Goal: Task Accomplishment & Management: Complete application form

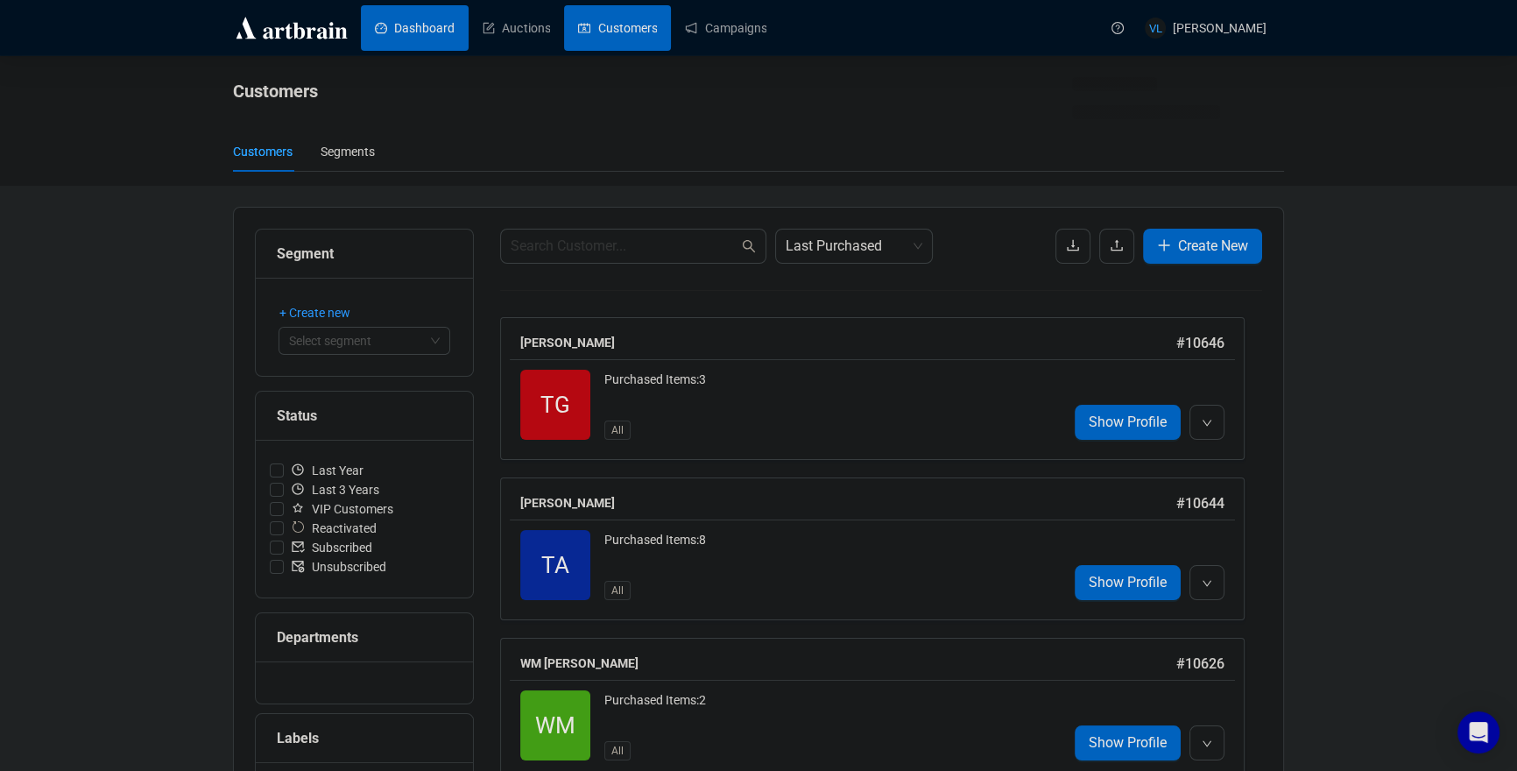
click at [391, 29] on link "Dashboard" at bounding box center [415, 28] width 80 height 46
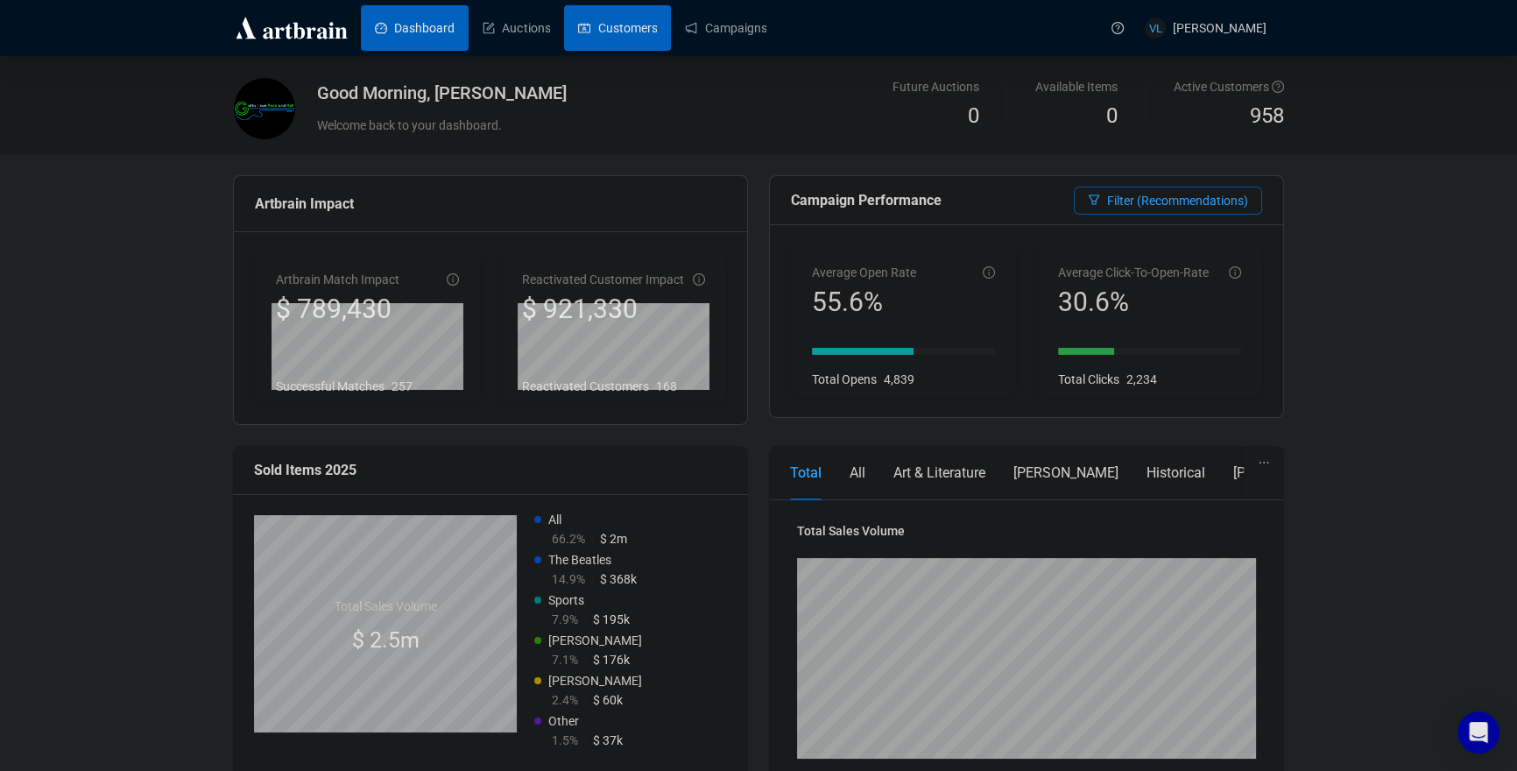
click at [651, 31] on link "Customers" at bounding box center [617, 28] width 79 height 46
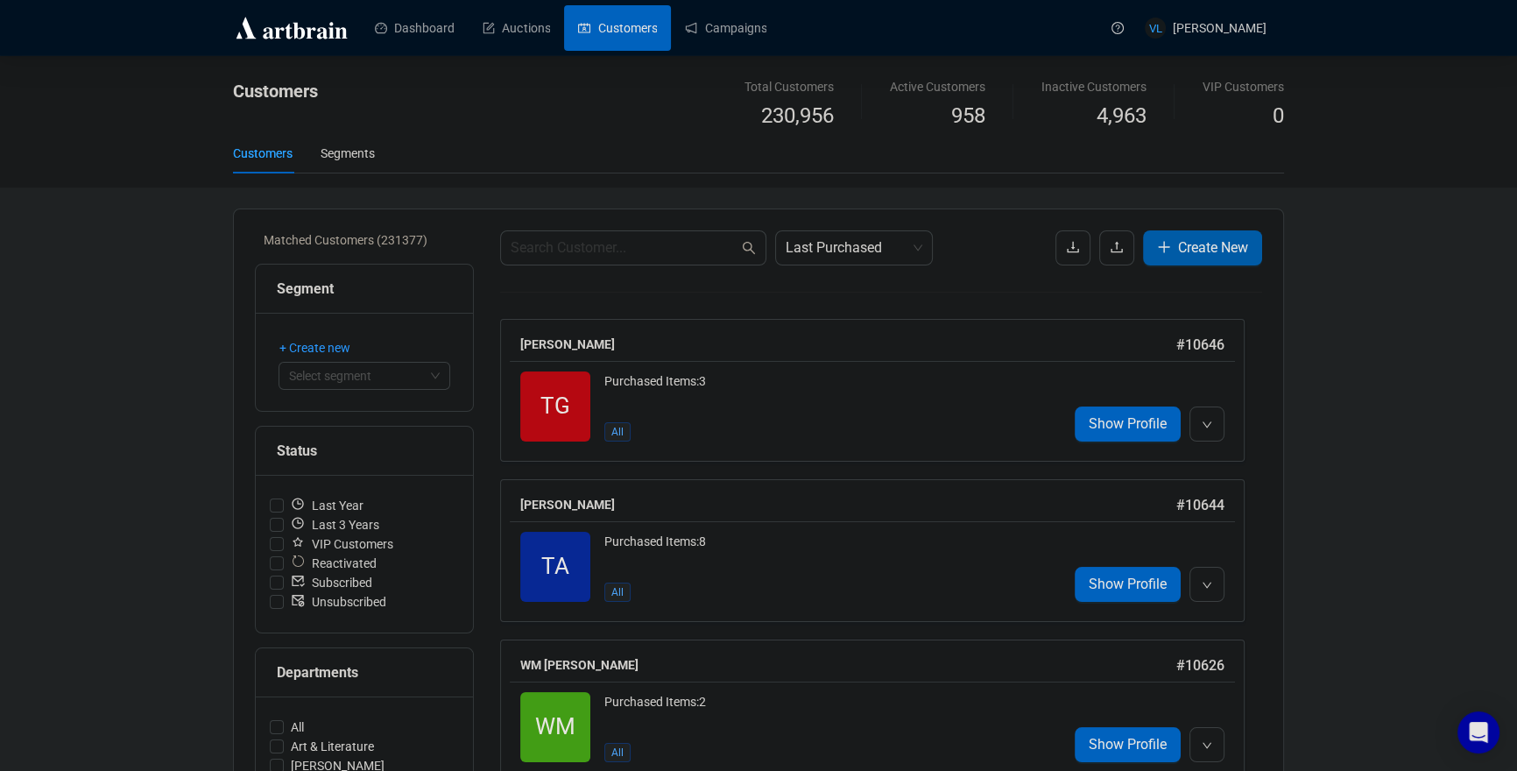
click at [1163, 250] on icon "plus" at bounding box center [1163, 247] width 1 height 11
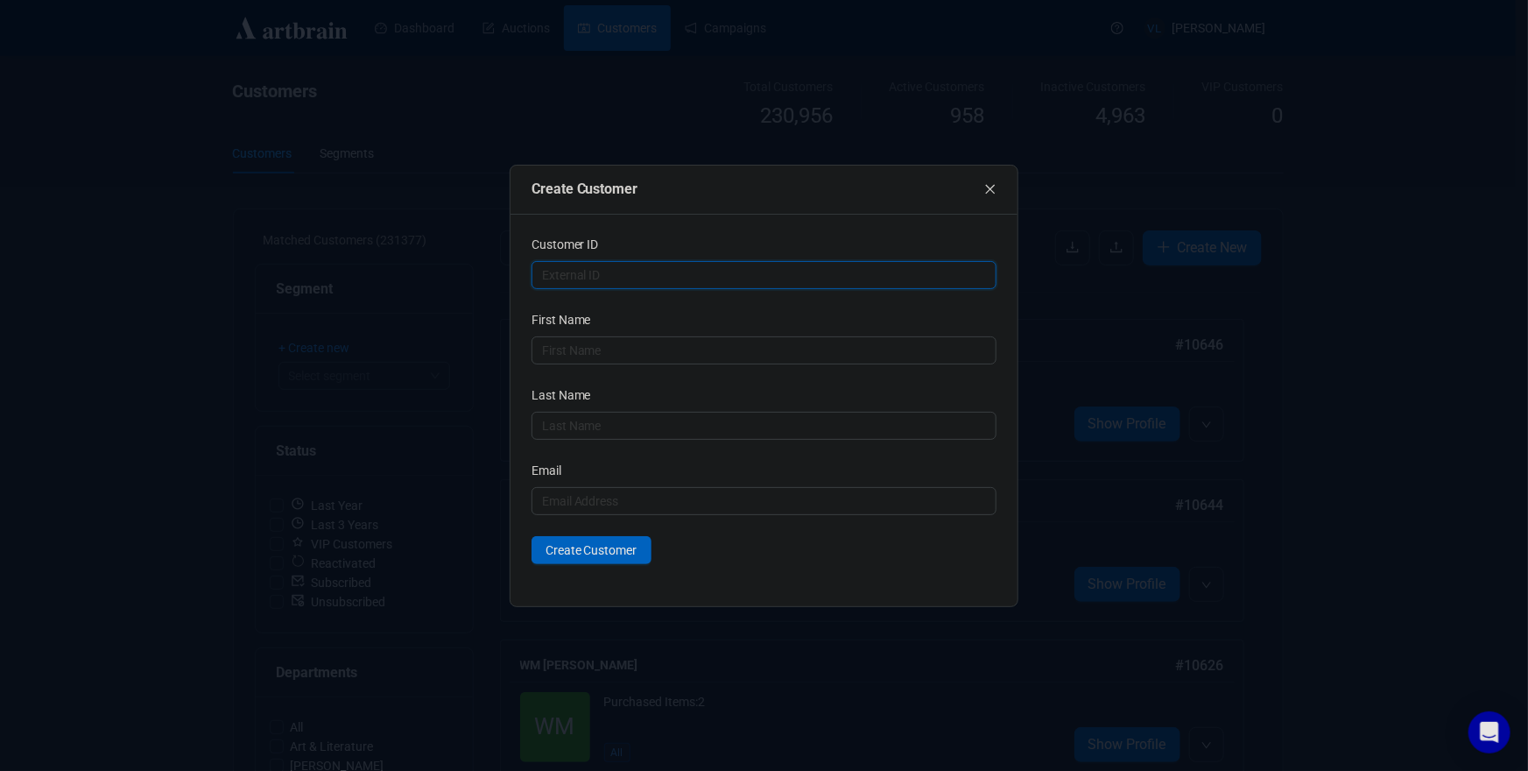
click at [788, 273] on input "text" at bounding box center [765, 275] width 466 height 28
type input "NA"
click at [638, 356] on input "text" at bounding box center [765, 350] width 466 height 28
paste input "Jetesa"
type input "Jetesa"
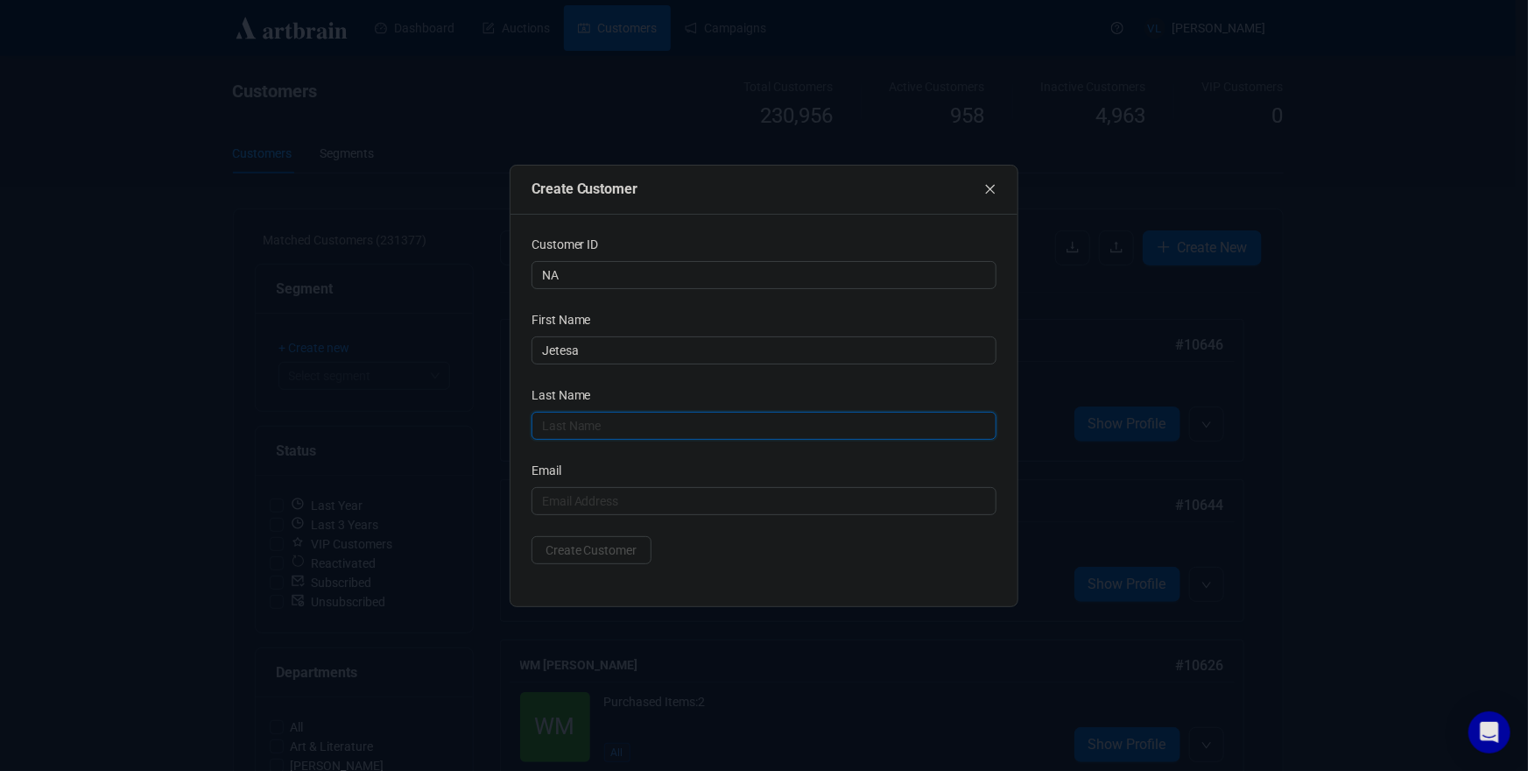
click at [764, 425] on input "text" at bounding box center [765, 426] width 466 height 28
paste input "Huskaj"
type input "Huskaj"
click at [632, 276] on input "NA" at bounding box center [765, 275] width 466 height 28
click at [631, 276] on input "NA" at bounding box center [765, 275] width 466 height 28
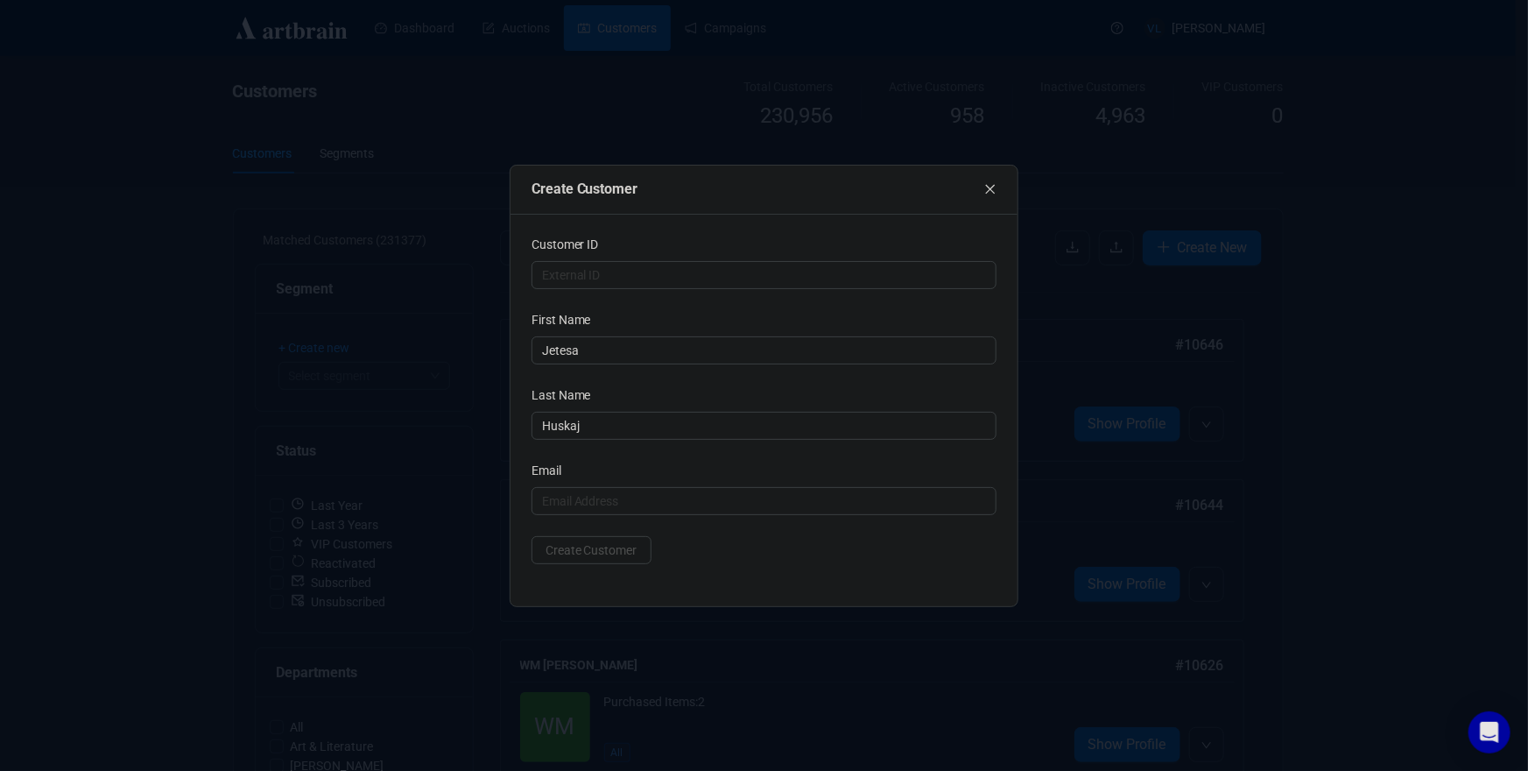
click at [647, 325] on div "First Name" at bounding box center [765, 323] width 466 height 26
click at [599, 487] on input "text" at bounding box center [765, 501] width 466 height 28
paste input "[EMAIL_ADDRESS][DOMAIN_NAME]"
type input "[EMAIL_ADDRESS][DOMAIN_NAME]"
click at [717, 542] on div "Create Customer" at bounding box center [765, 550] width 466 height 28
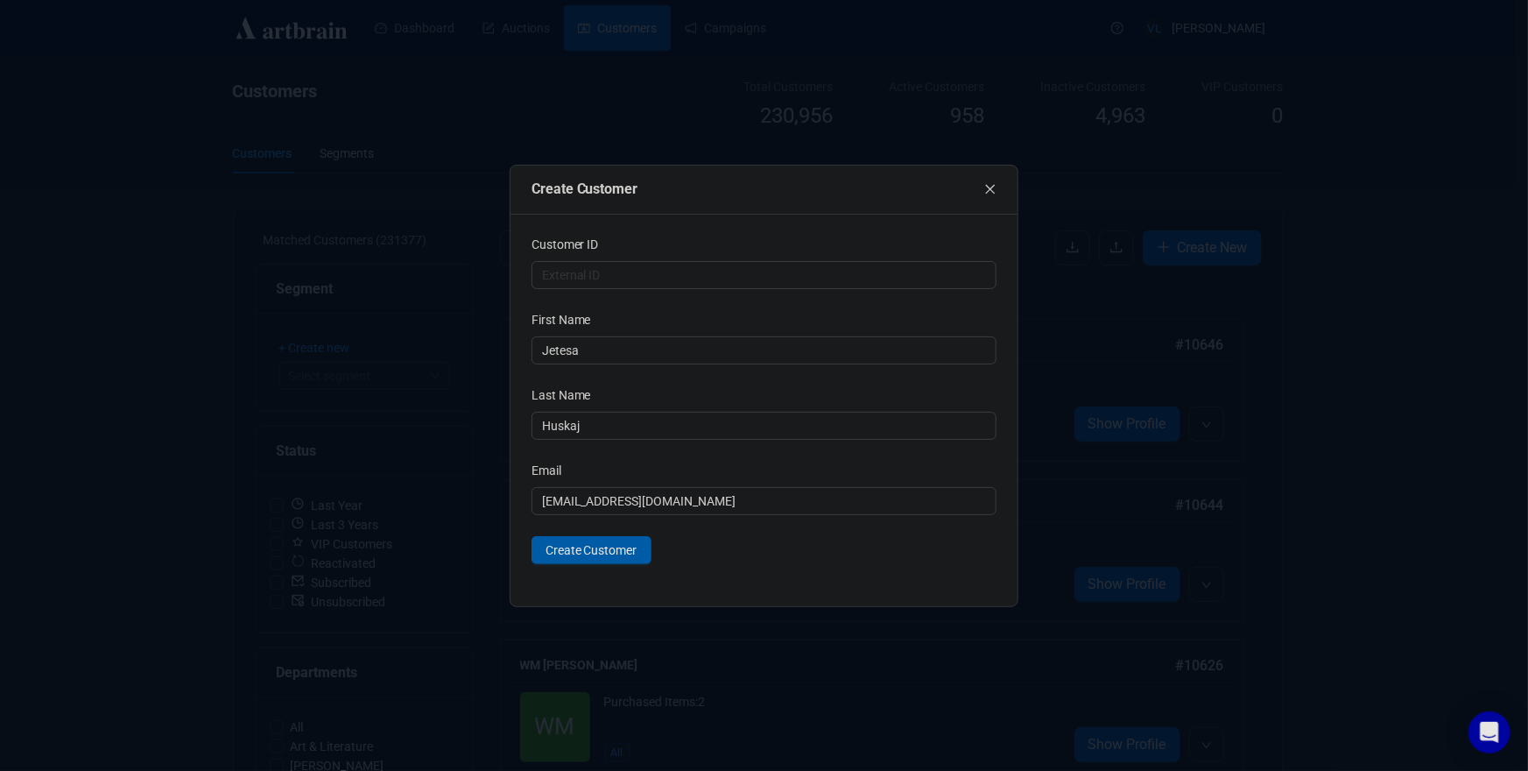
click at [635, 553] on span "Create Customer" at bounding box center [592, 549] width 92 height 19
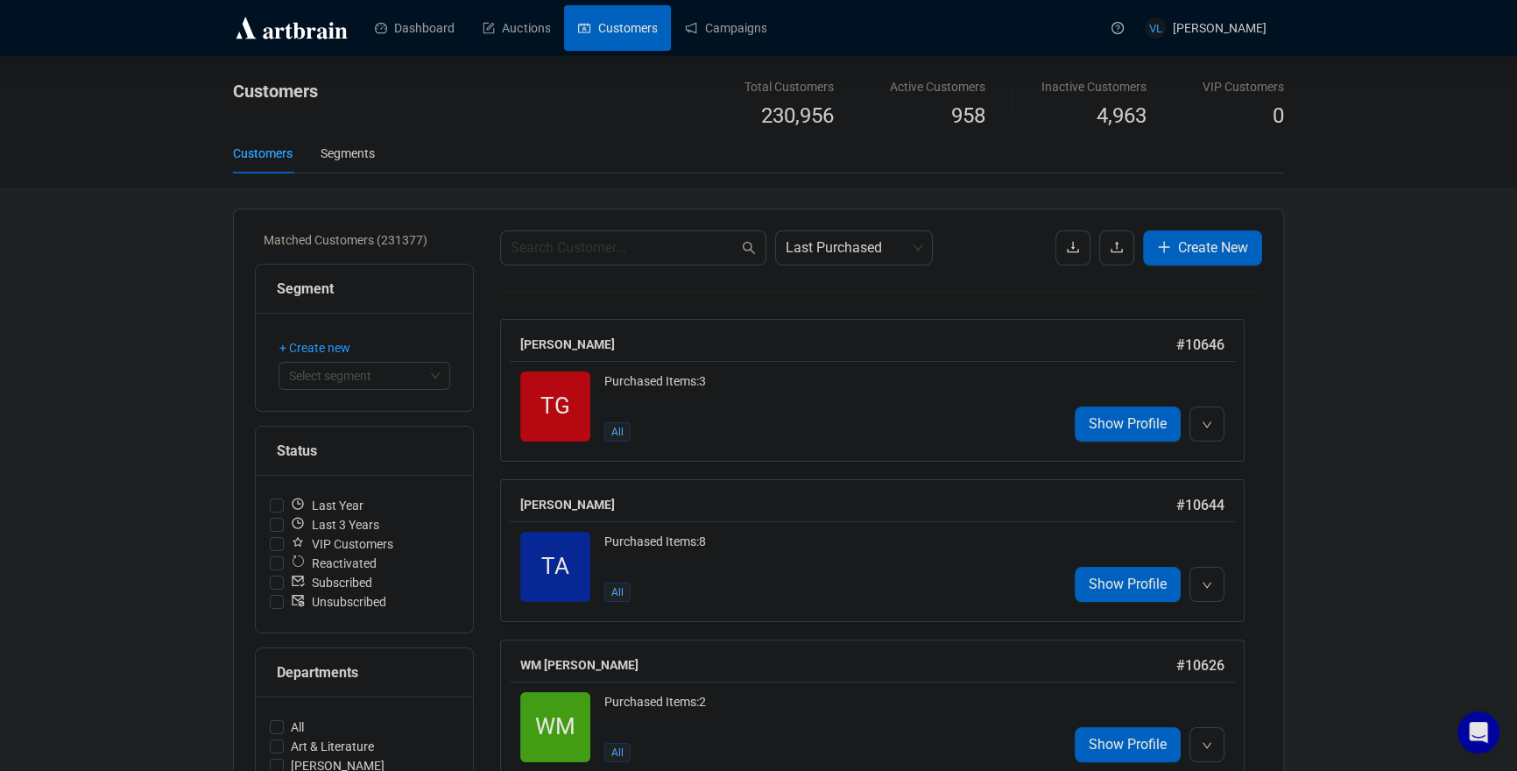
click at [597, 243] on input "text" at bounding box center [624, 247] width 228 height 21
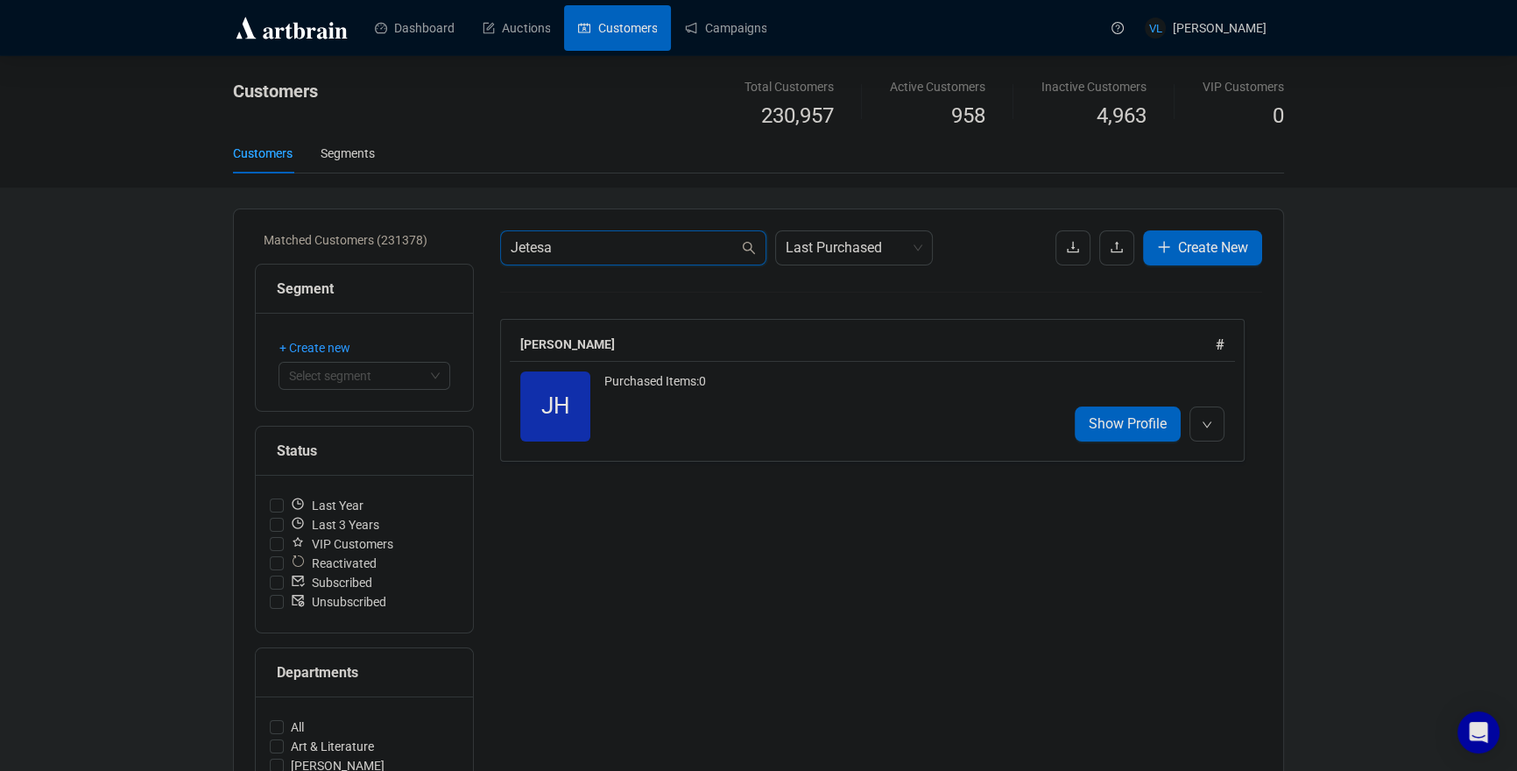
type input "Jetesa"
click at [449, 135] on div "Customers Segments" at bounding box center [758, 153] width 1051 height 40
click at [416, 32] on link "Dashboard" at bounding box center [415, 28] width 80 height 46
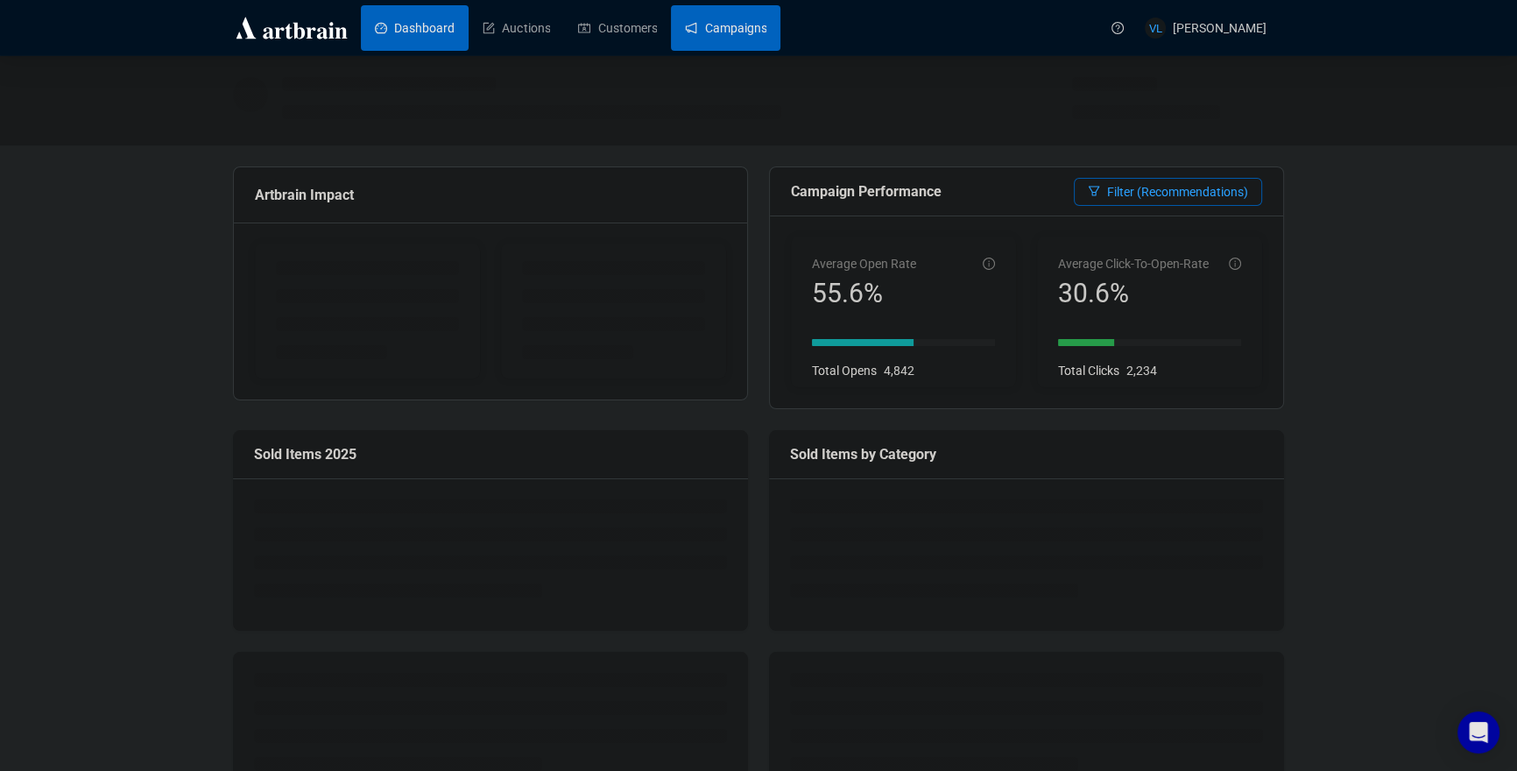
click at [713, 21] on link "Campaigns" at bounding box center [725, 28] width 81 height 46
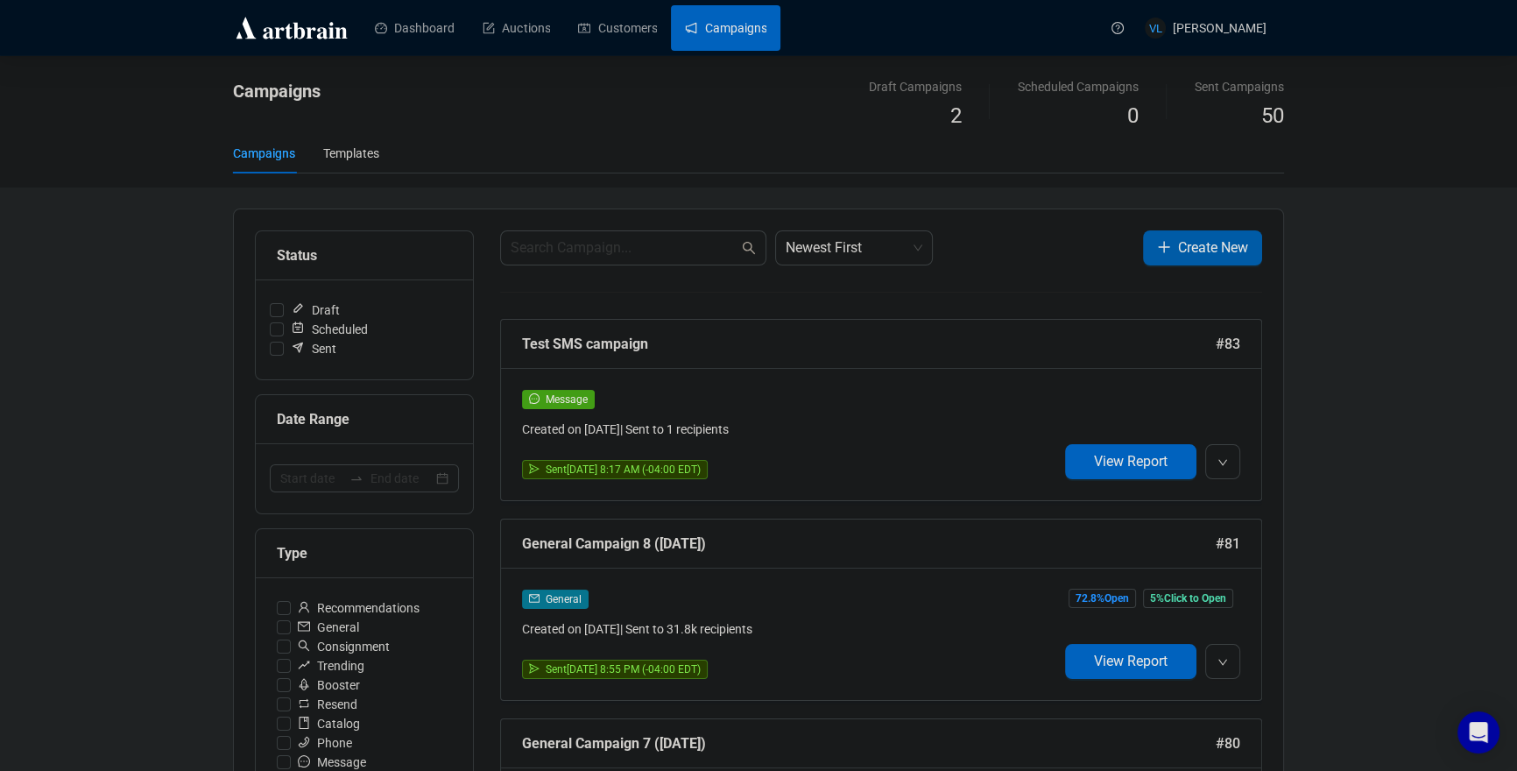
click at [1182, 259] on button "Create New" at bounding box center [1202, 247] width 119 height 35
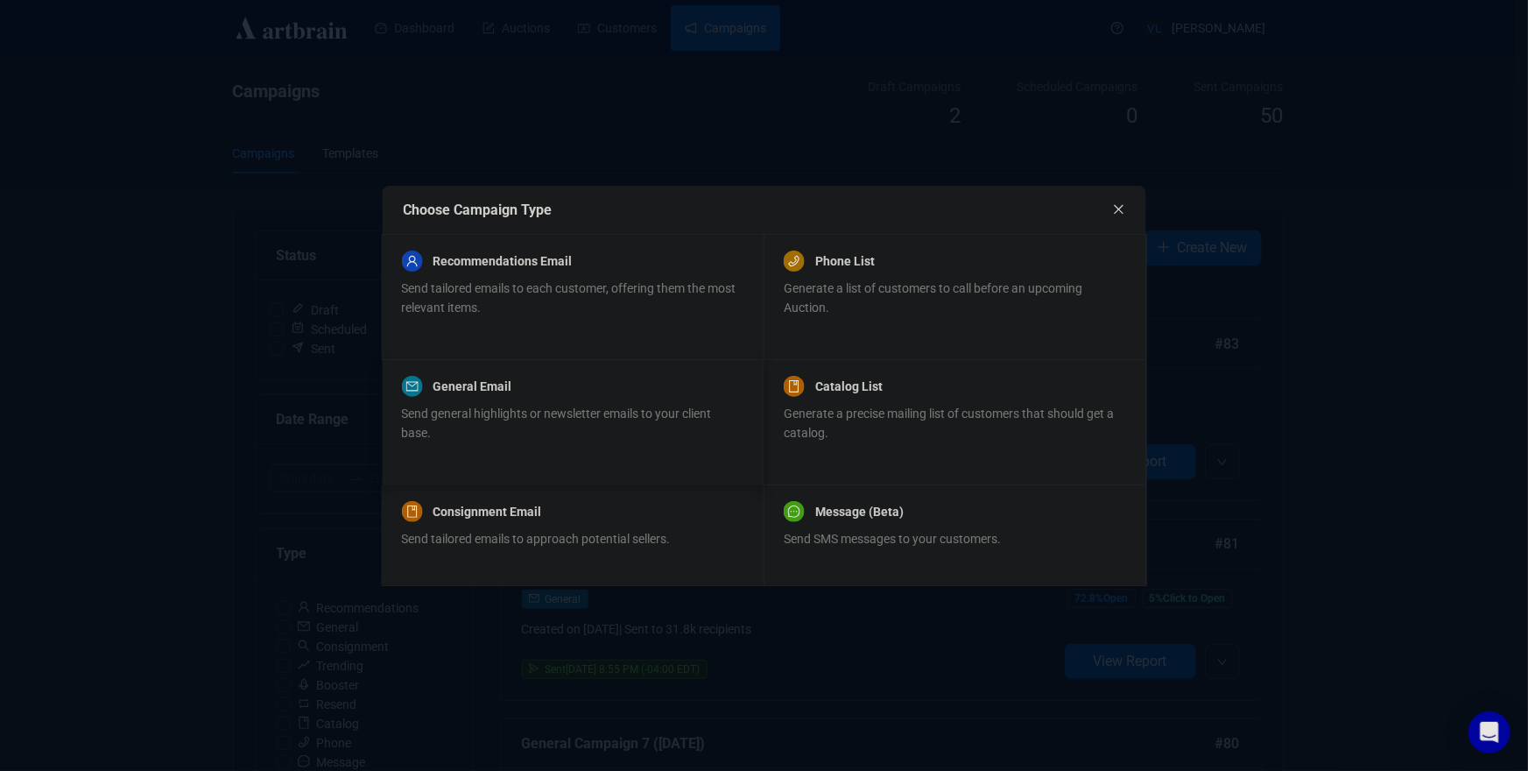
click at [467, 422] on div "Send general highlights or newsletter emails to your client base." at bounding box center [571, 423] width 341 height 39
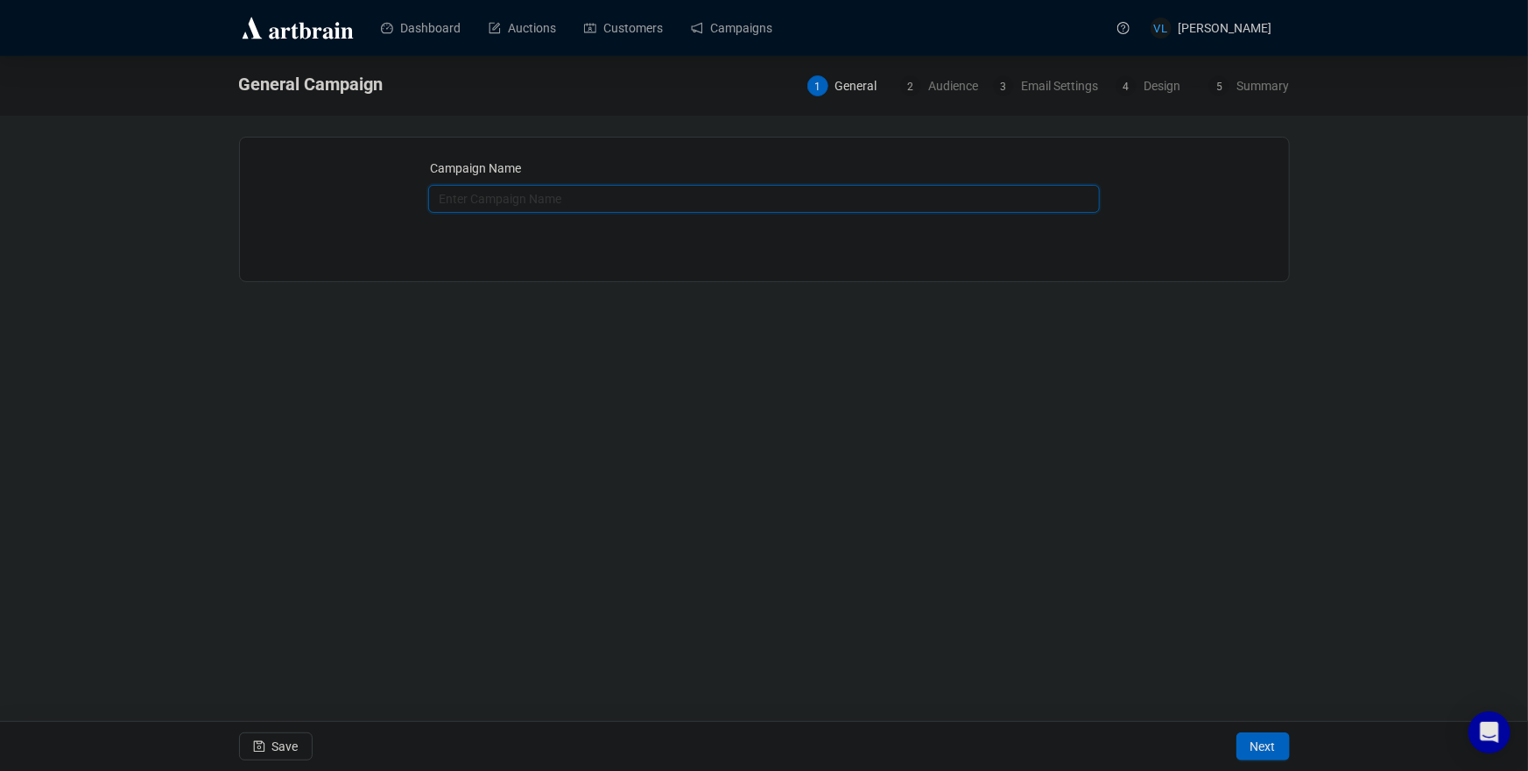
click at [545, 203] on input "text" at bounding box center [764, 199] width 672 height 28
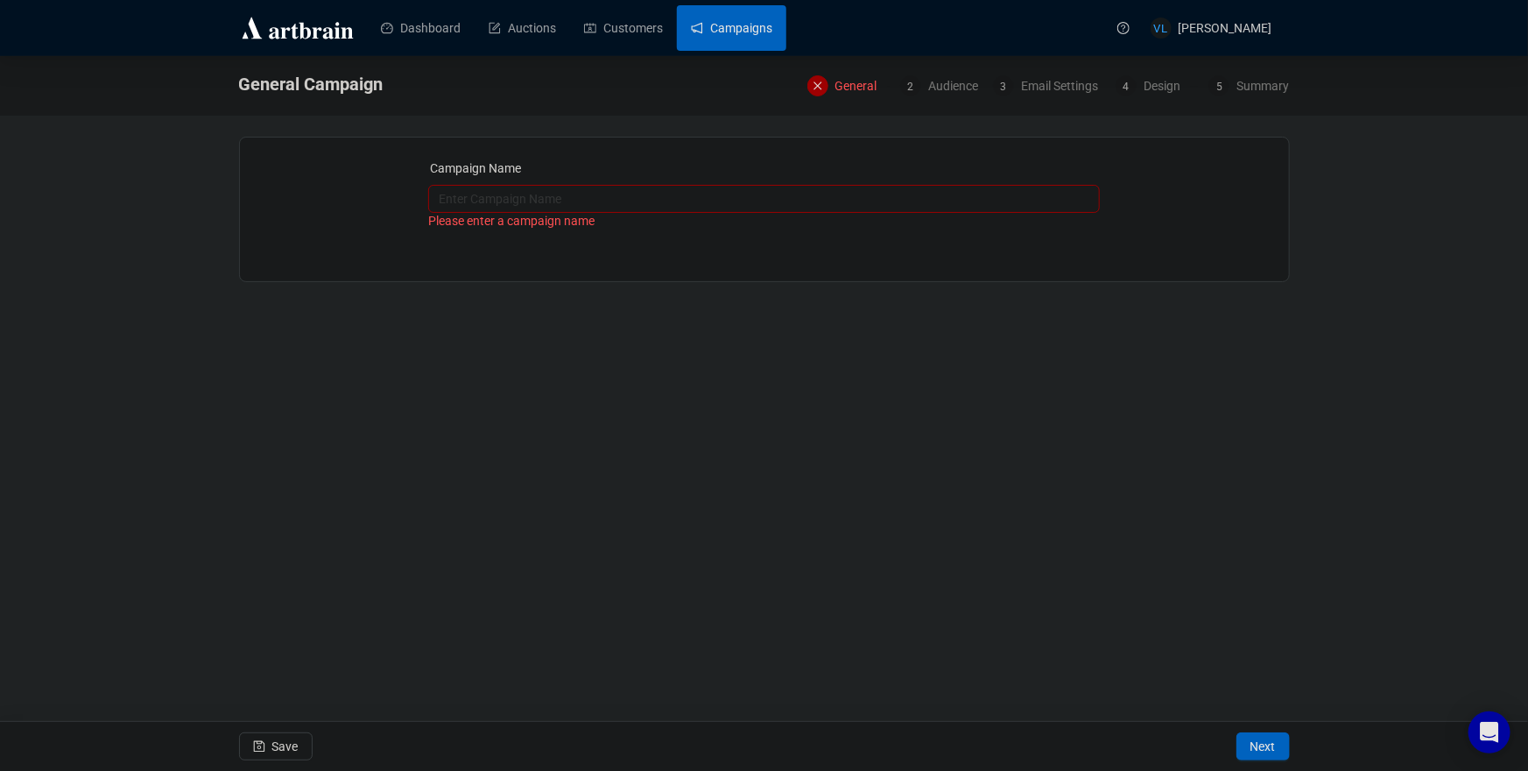
click at [739, 6] on link "Campaigns" at bounding box center [731, 28] width 81 height 46
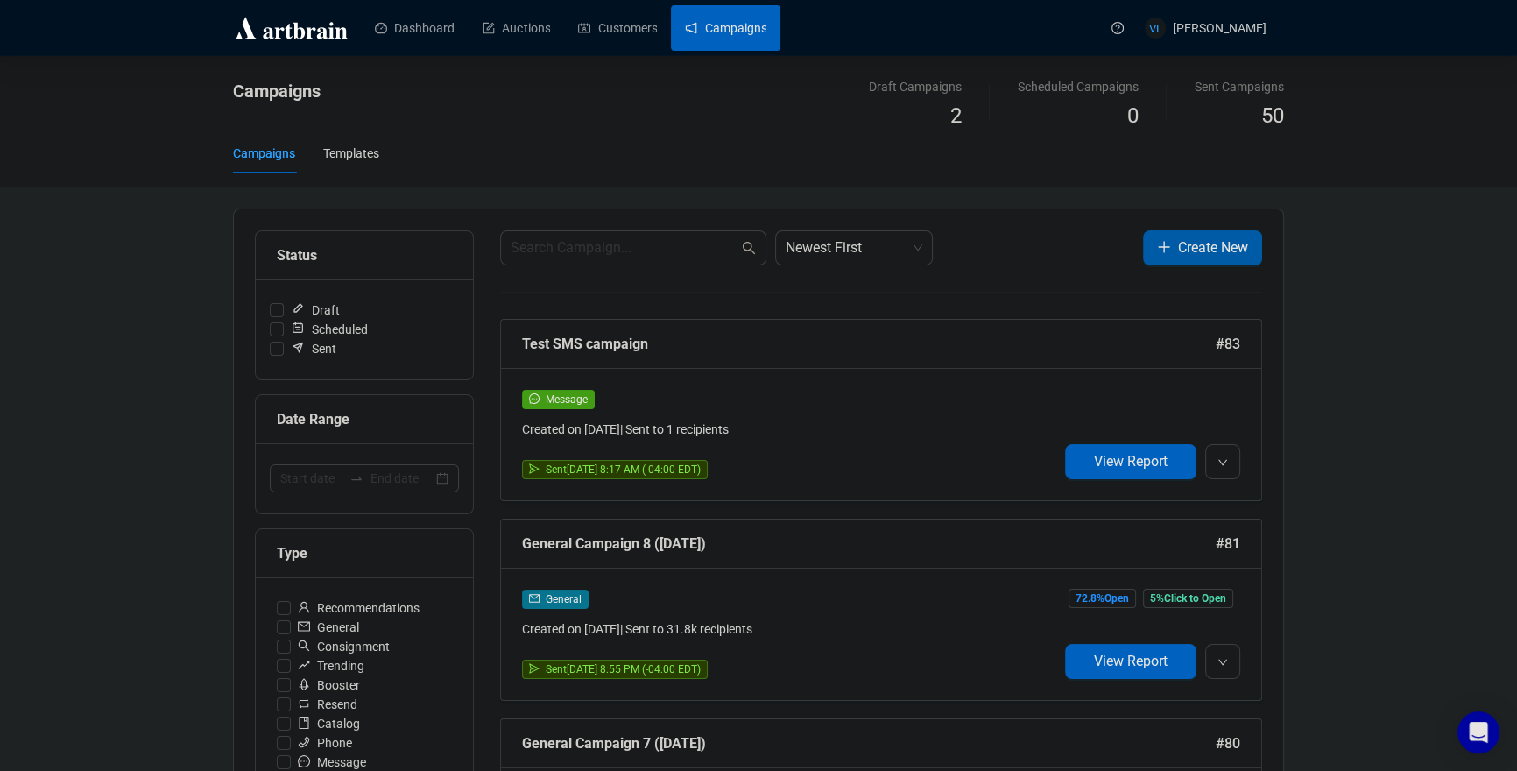
click at [1198, 244] on span "Create New" at bounding box center [1213, 247] width 70 height 22
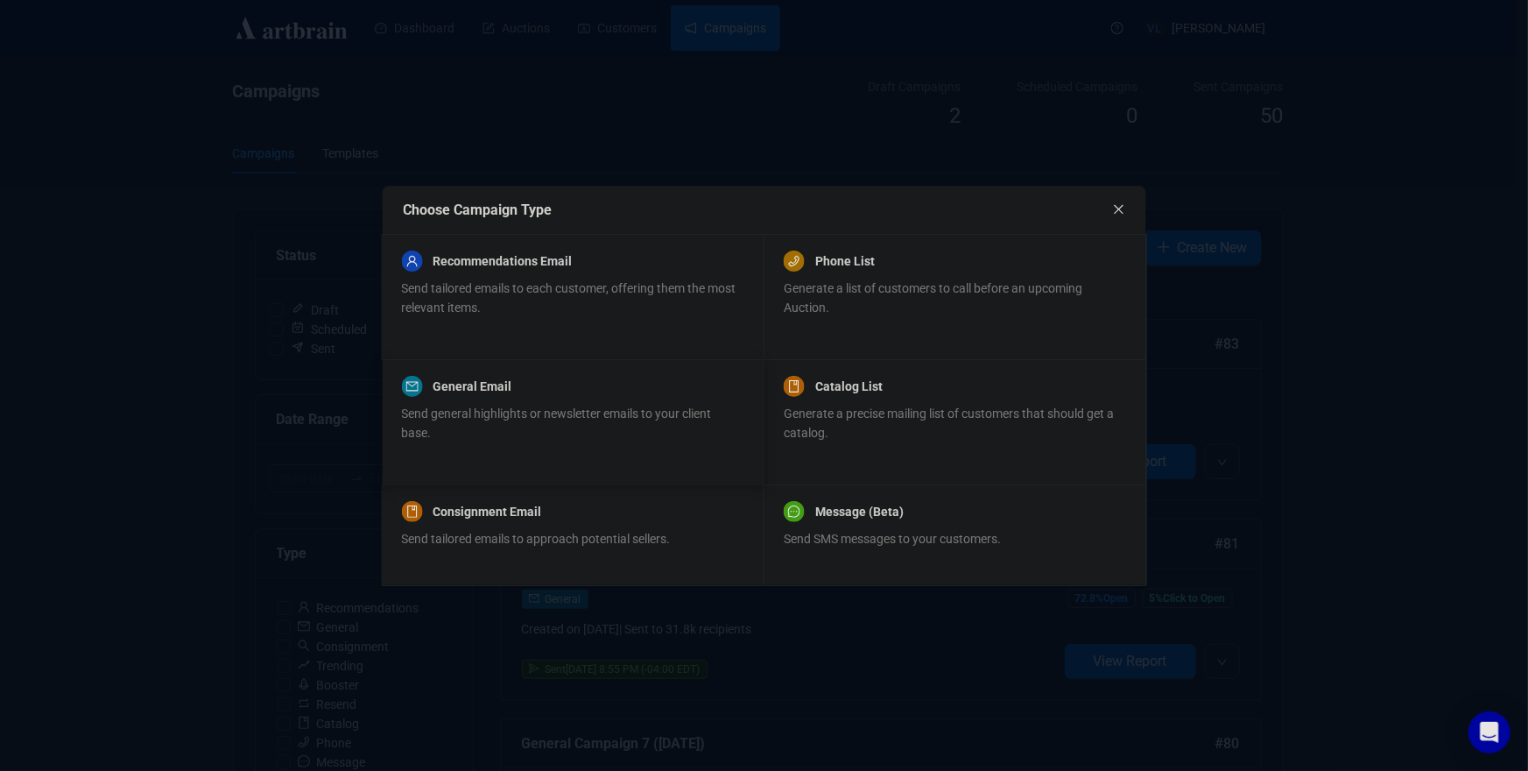
click at [569, 406] on span "Send general highlights or newsletter emails to your client base." at bounding box center [556, 422] width 310 height 33
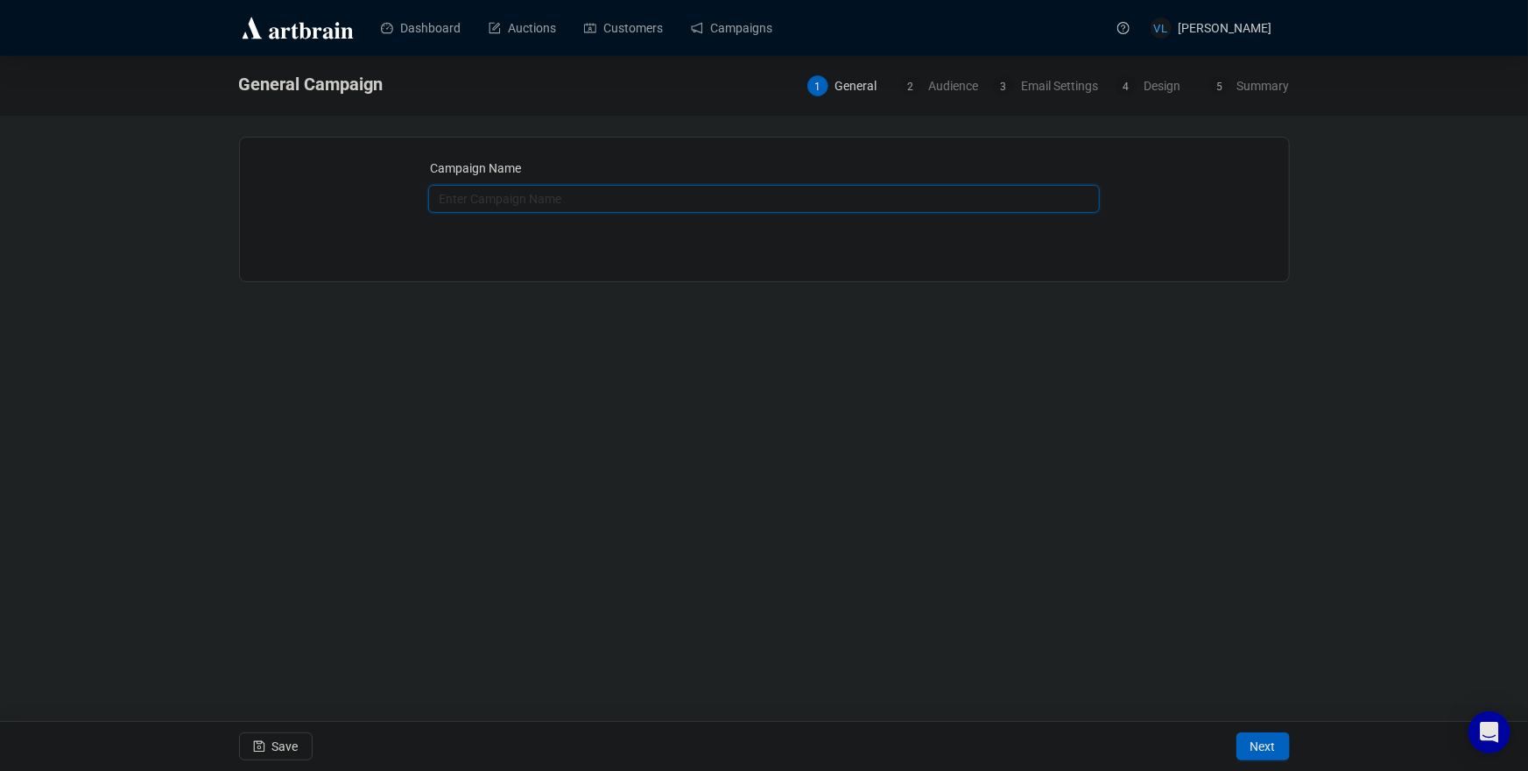
click at [532, 209] on input "text" at bounding box center [764, 199] width 672 height 28
type input "General Campaign 1 (October 2025)"
click at [551, 266] on div "Campaign Name General Campaign 1 (October 2025) Save Next" at bounding box center [764, 209] width 1051 height 145
click at [1283, 747] on button "Next" at bounding box center [1262, 746] width 53 height 28
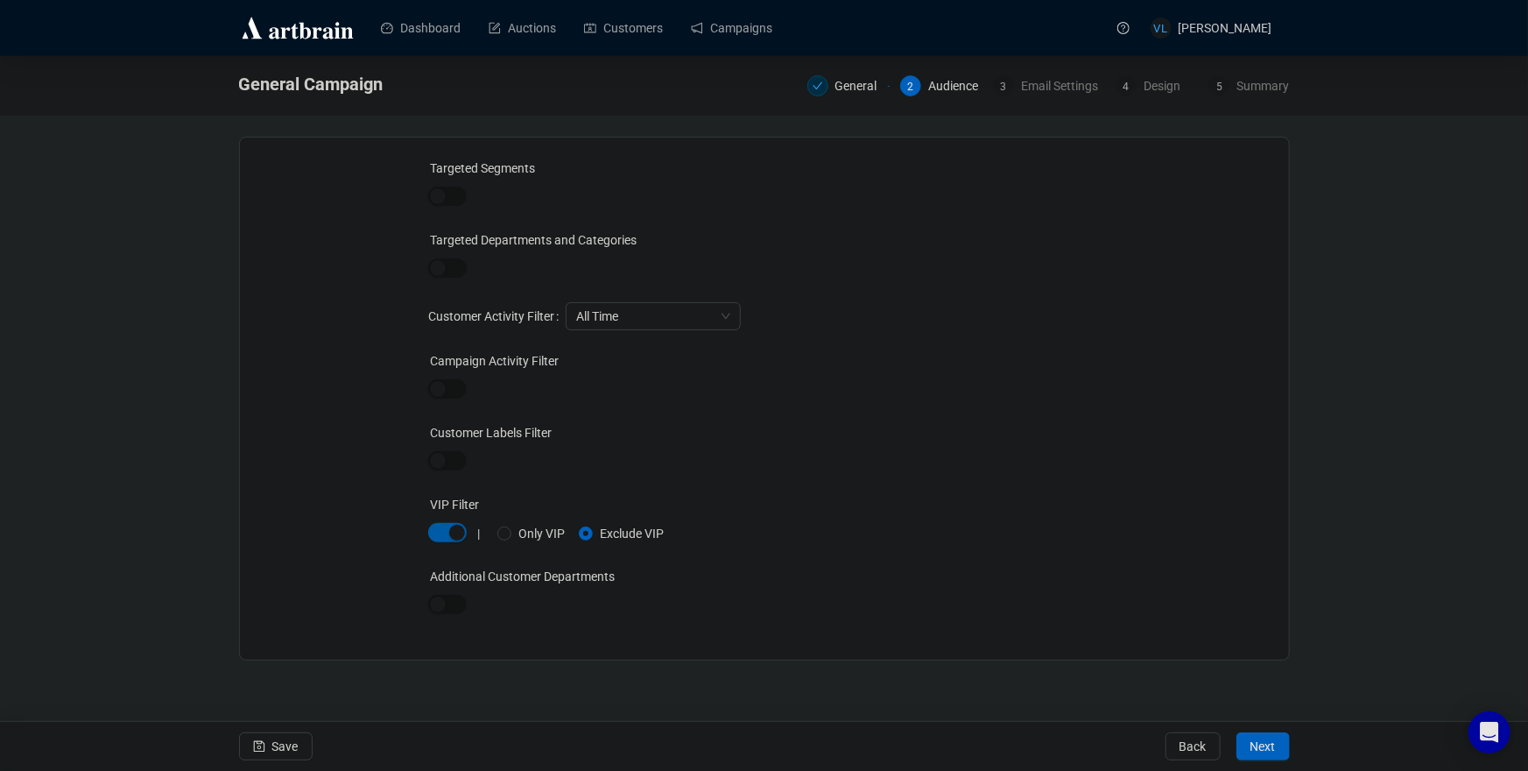
click at [452, 531] on div "button" at bounding box center [457, 533] width 16 height 16
click at [381, 568] on div "Targeted Segments Targeted Departments and Categories Customer Activity Filter …" at bounding box center [764, 398] width 1007 height 480
click at [1275, 752] on span "Next" at bounding box center [1262, 746] width 25 height 49
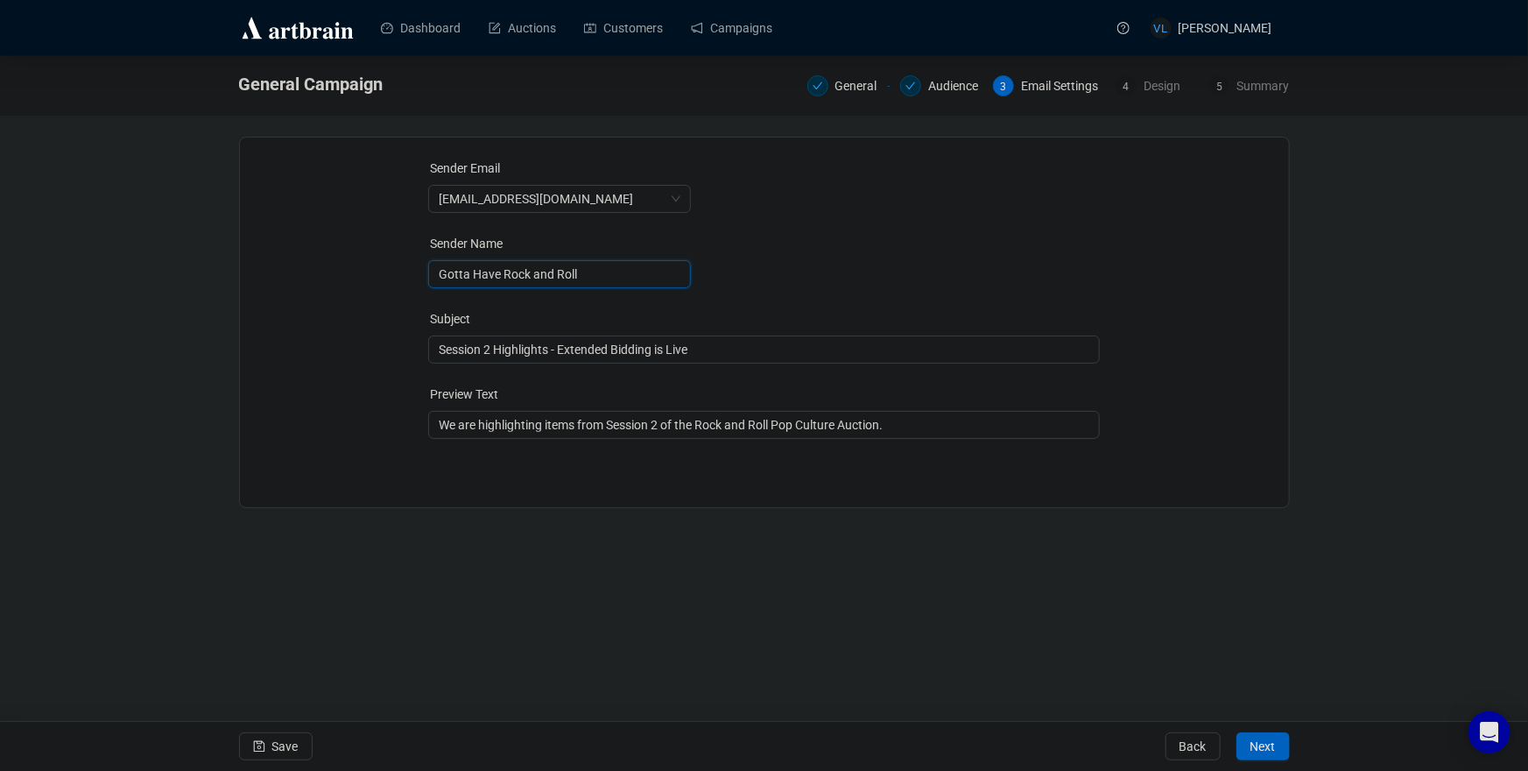
click at [475, 275] on input "Gotta Have Rock and Roll" at bounding box center [559, 274] width 263 height 28
click at [504, 278] on input "GottaHave Rock and Roll" at bounding box center [559, 274] width 263 height 28
click at [532, 277] on input "GottaHaveRock and Roll" at bounding box center [559, 274] width 263 height 28
click at [553, 278] on input "GottaHaveRockand Roll" at bounding box center [559, 274] width 263 height 28
type input "GottaHaveRockandRoll"
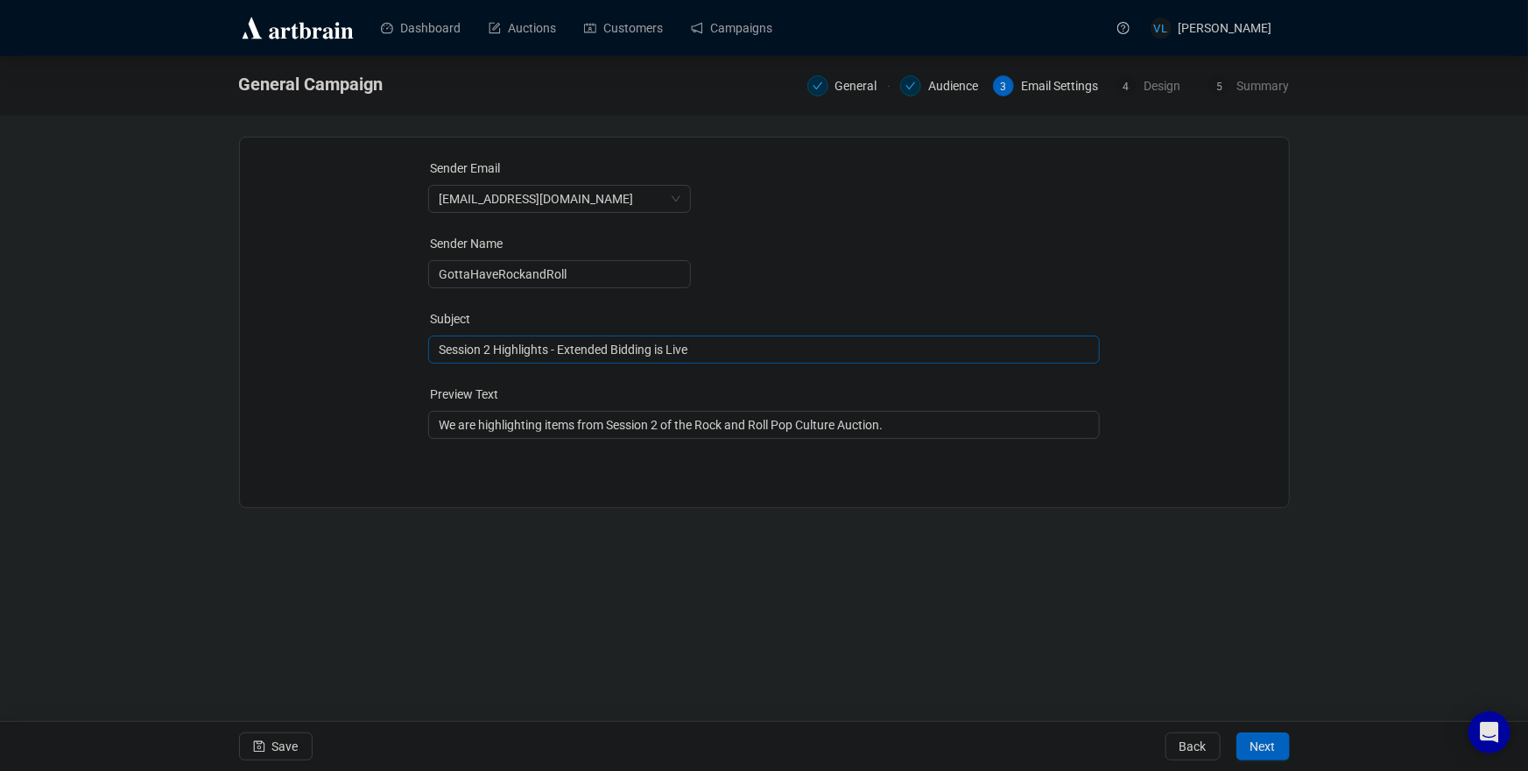
click at [721, 355] on span "Session 2 Highlights - Extended Bidding is Live" at bounding box center [764, 349] width 672 height 14
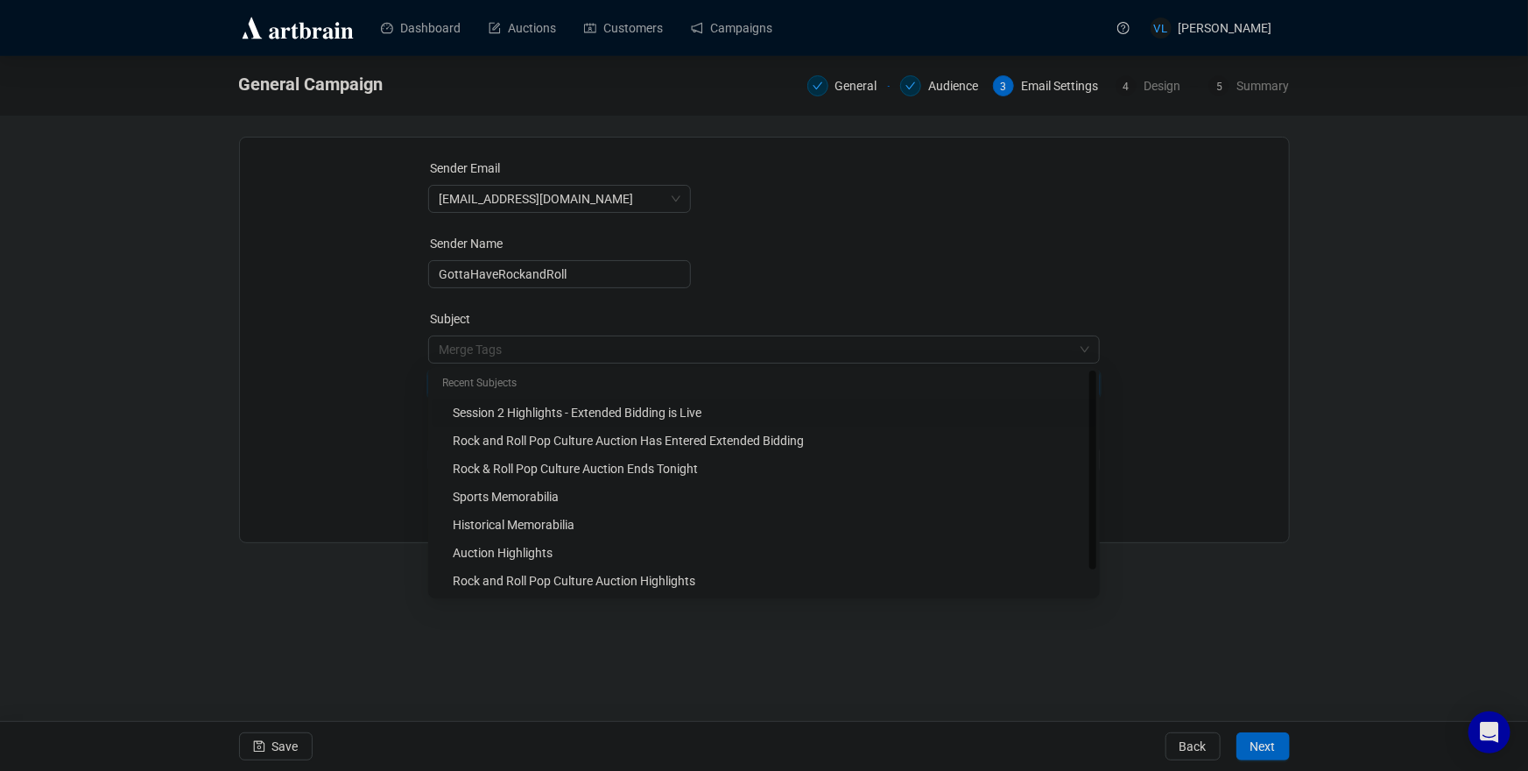
click at [721, 355] on input "search" at bounding box center [756, 349] width 635 height 26
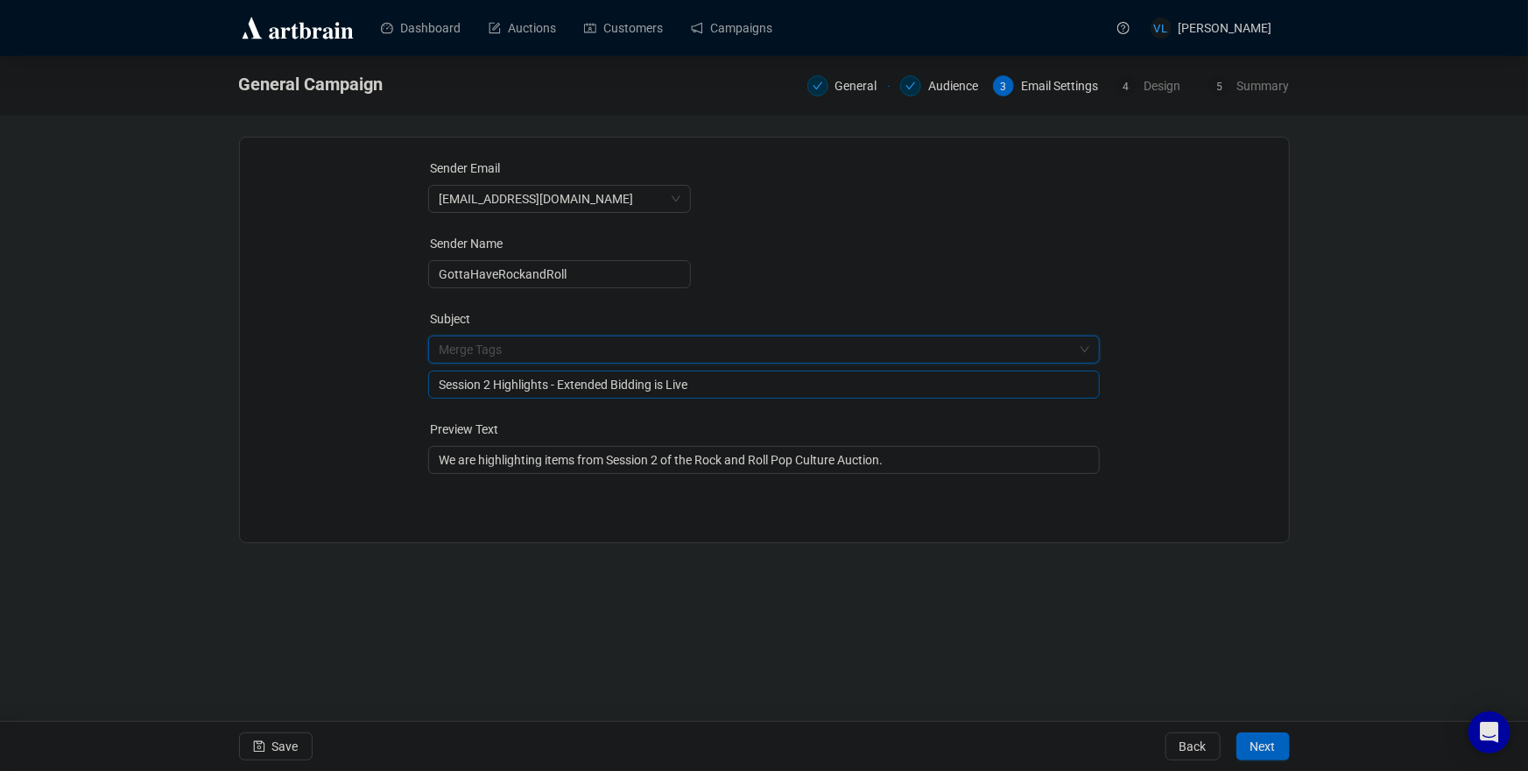
click at [715, 382] on input "Session 2 Highlights - Extended Bidding is Live" at bounding box center [764, 384] width 651 height 19
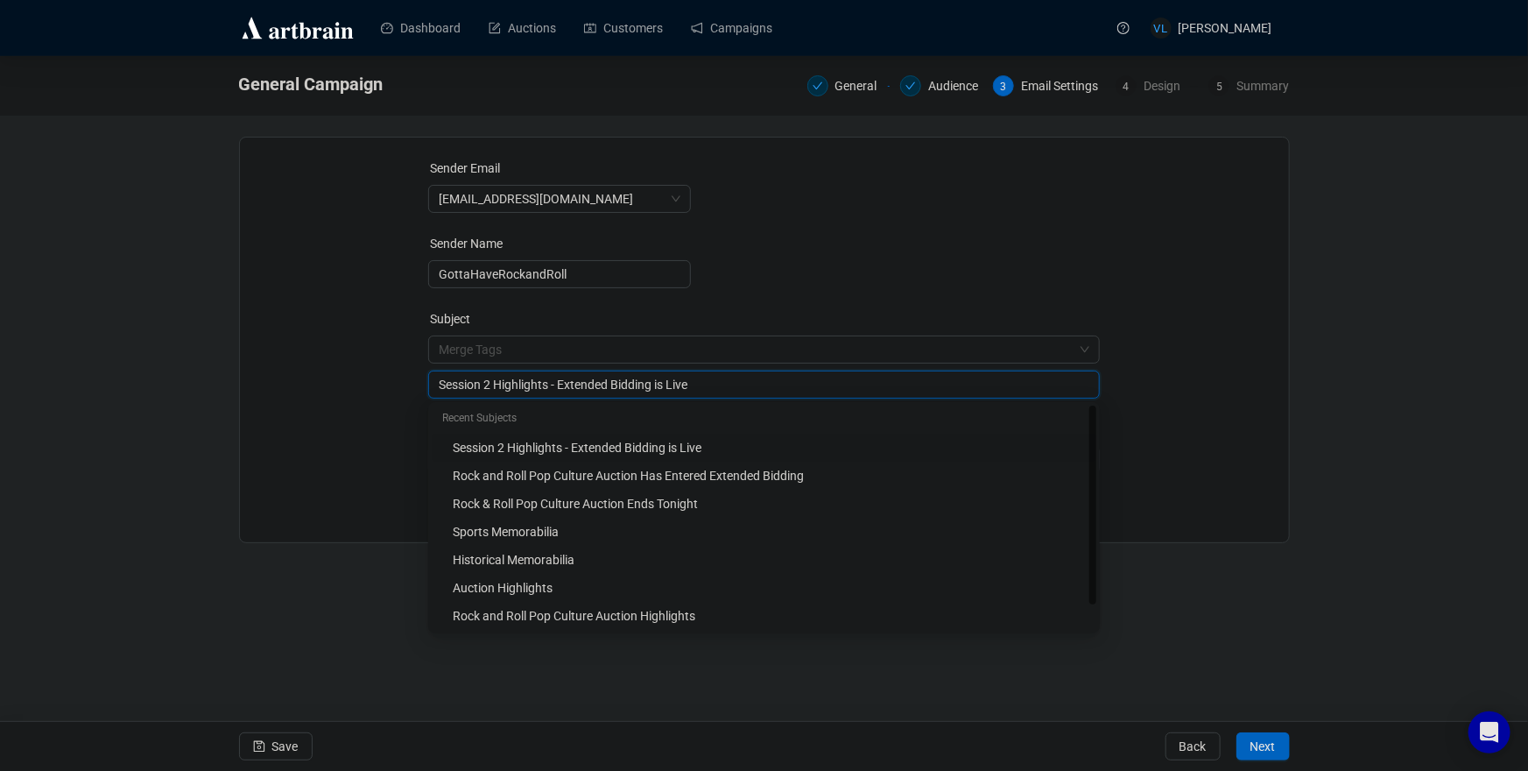
click at [717, 384] on input "Session 2 Highlights - Extended Bidding is Live" at bounding box center [764, 384] width 651 height 19
type input "2025 Fall Rock & Roll Pop Up Auction"
click at [369, 391] on div "Sender Email info@gottahaverockandroll.com Sender Name GottaHaveRockandRoll Sub…" at bounding box center [764, 326] width 1007 height 336
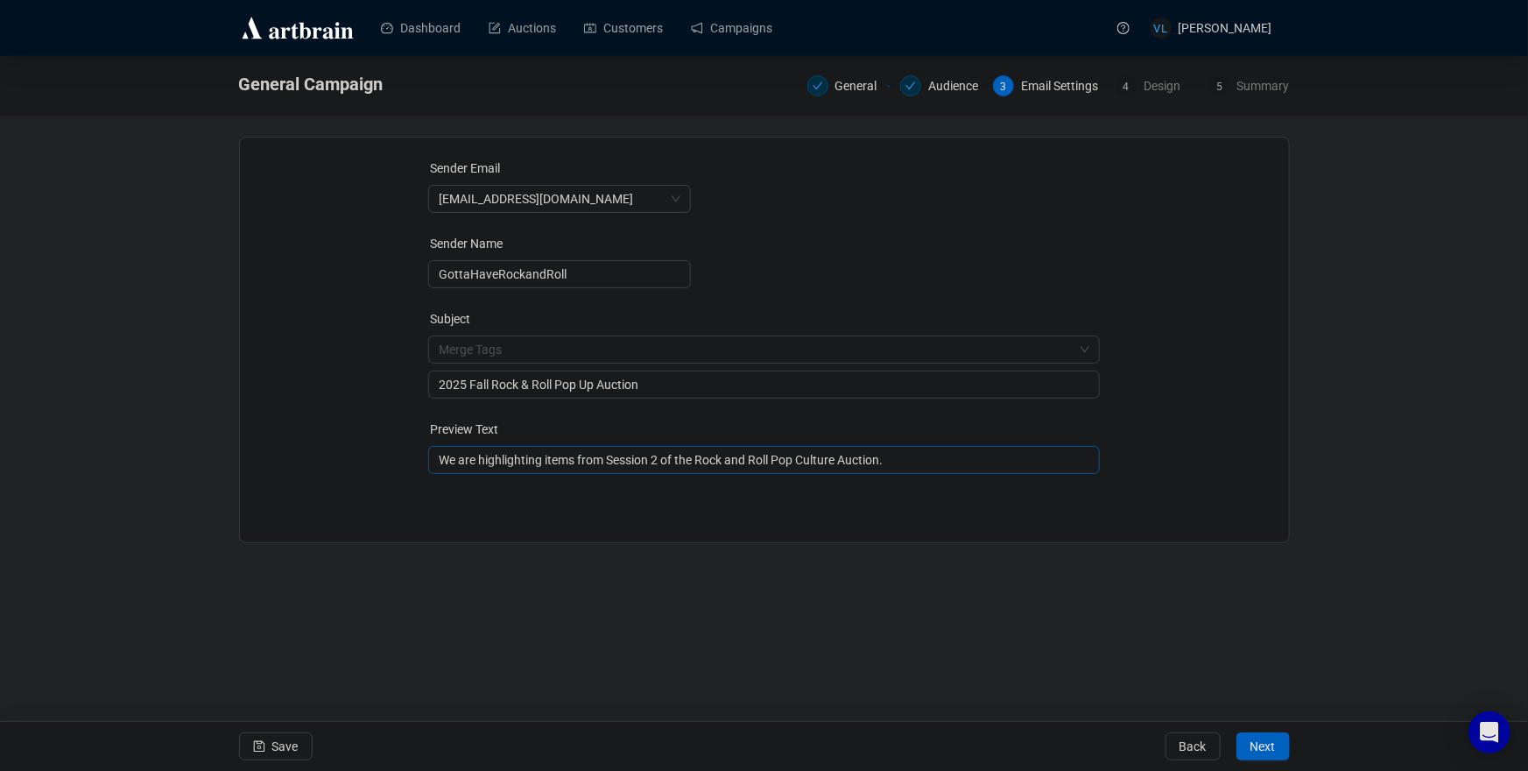
click at [591, 468] on input "We are highlighting items from Session 2 of the Rock and Roll Pop Culture Aucti…" at bounding box center [764, 459] width 651 height 19
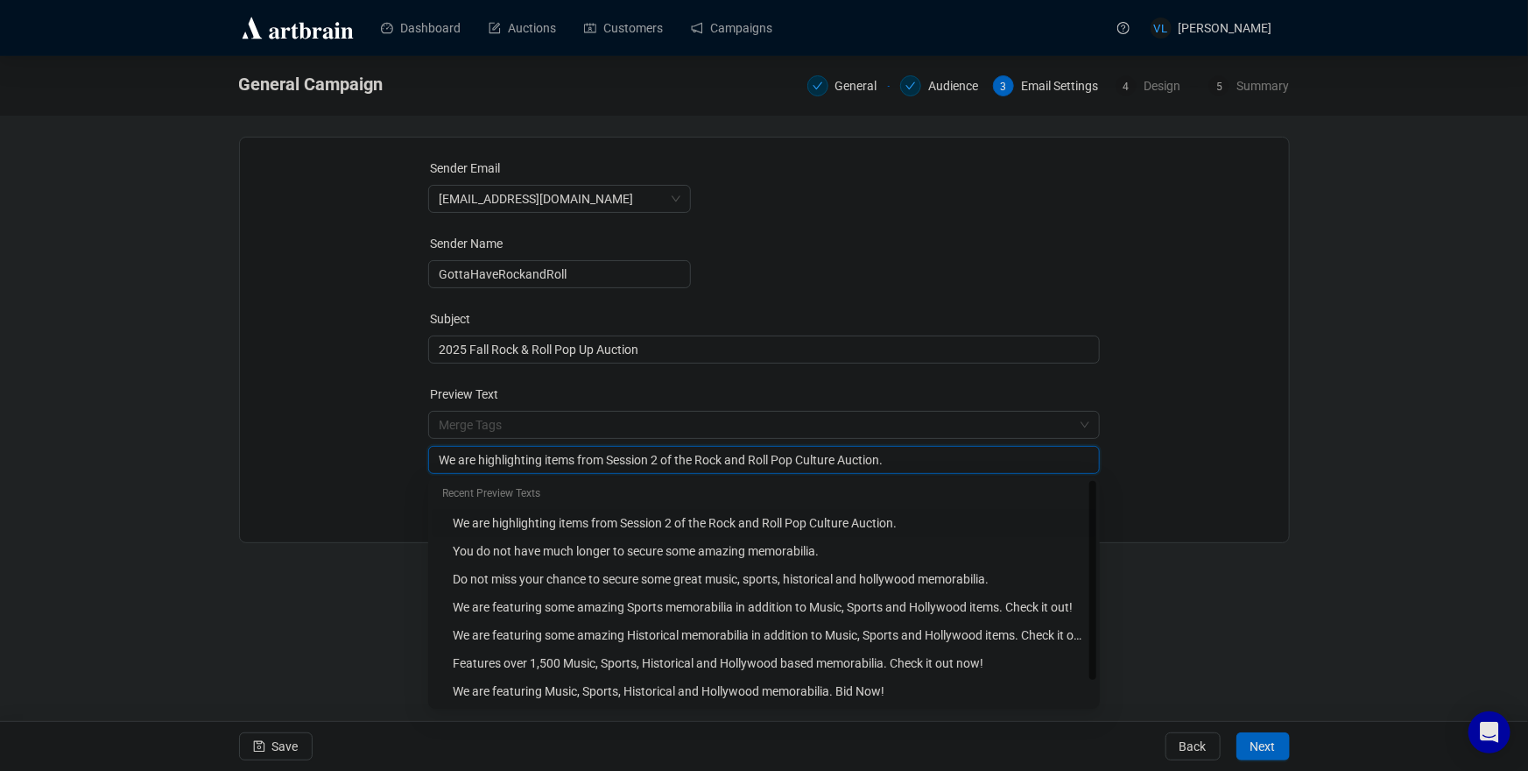
click at [591, 468] on input "We are highlighting items from Session 2 of the Rock and Roll Pop Culture Aucti…" at bounding box center [764, 459] width 651 height 19
type input "The Rock & Roll Pop Up Auction is live and open for bidding!"
click at [307, 471] on div "Sender Email info@gottahaverockandroll.com Sender Name GottaHaveRockandRoll Sub…" at bounding box center [764, 326] width 1007 height 336
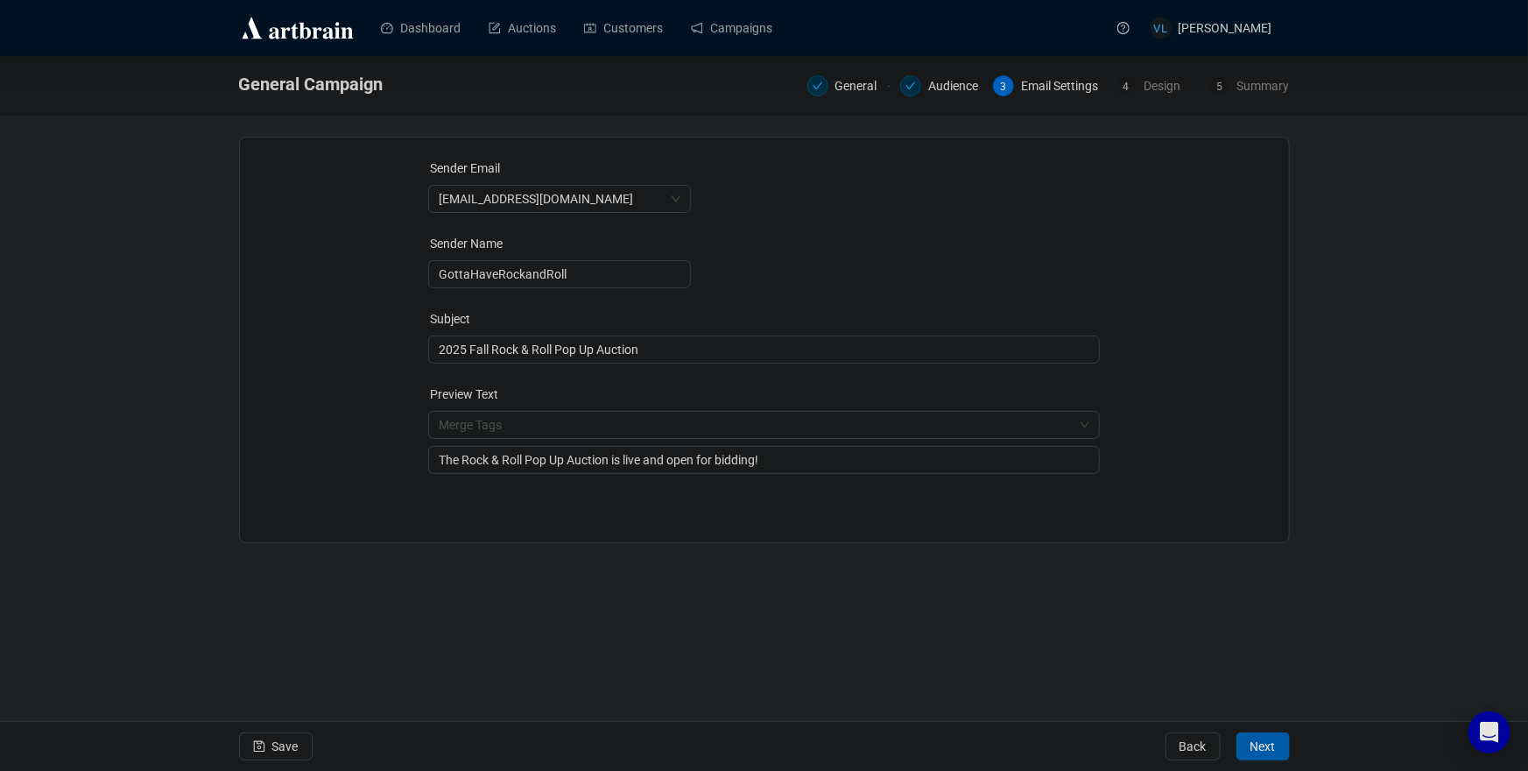
click at [1276, 751] on button "Next" at bounding box center [1262, 746] width 53 height 28
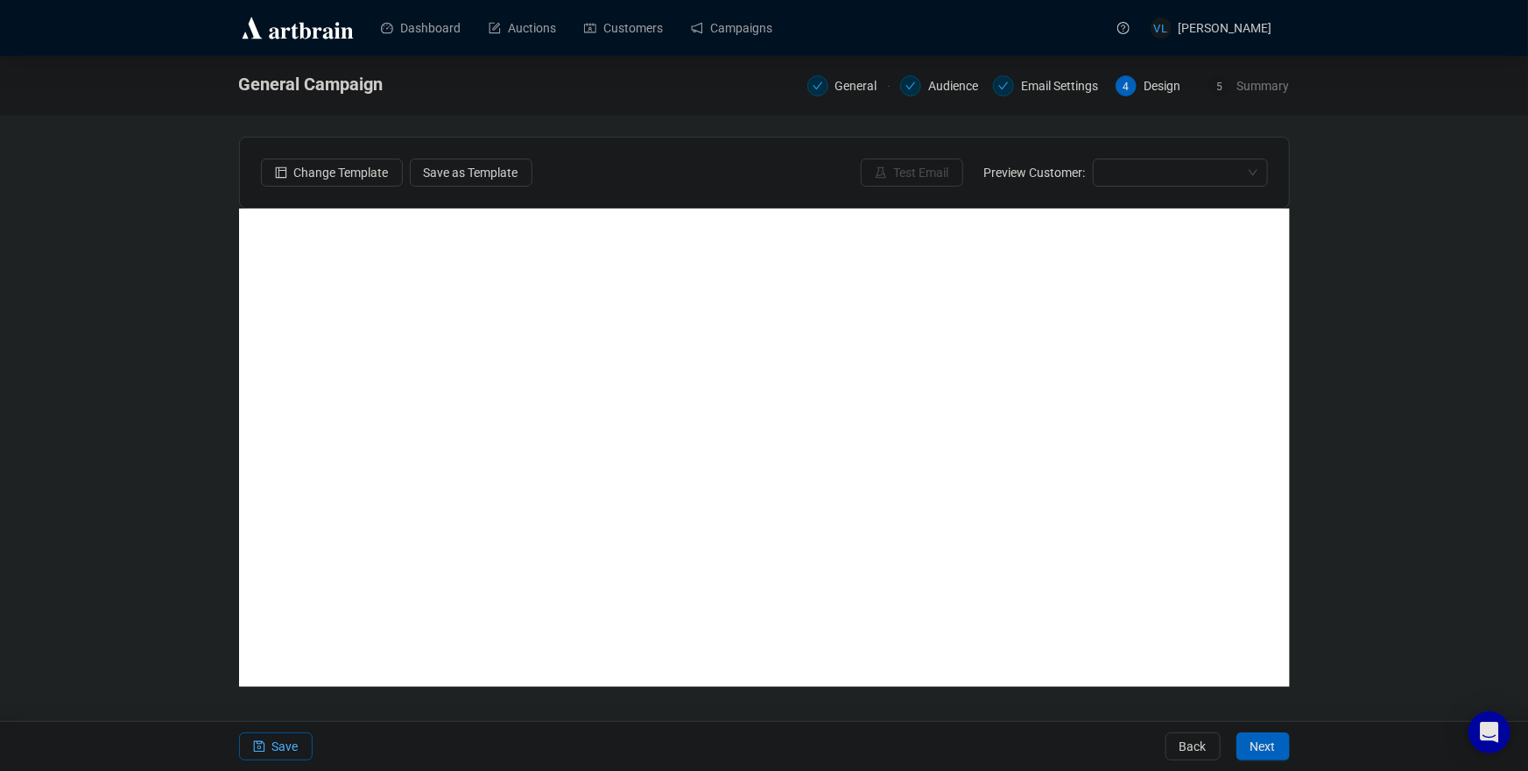
click at [281, 735] on span "Save" at bounding box center [285, 746] width 26 height 49
click at [1371, 566] on div "General Campaign 1 (October 2025) General Audience Email Settings 4 Design 5 Su…" at bounding box center [764, 371] width 1528 height 630
click at [256, 751] on icon "save" at bounding box center [259, 746] width 12 height 12
click at [616, 159] on div "Change Template Save as Template Test Email Preview Customer:" at bounding box center [764, 172] width 1049 height 70
click at [692, 177] on div "Change Template Save as Template Test Email Preview Customer:" at bounding box center [764, 172] width 1049 height 70
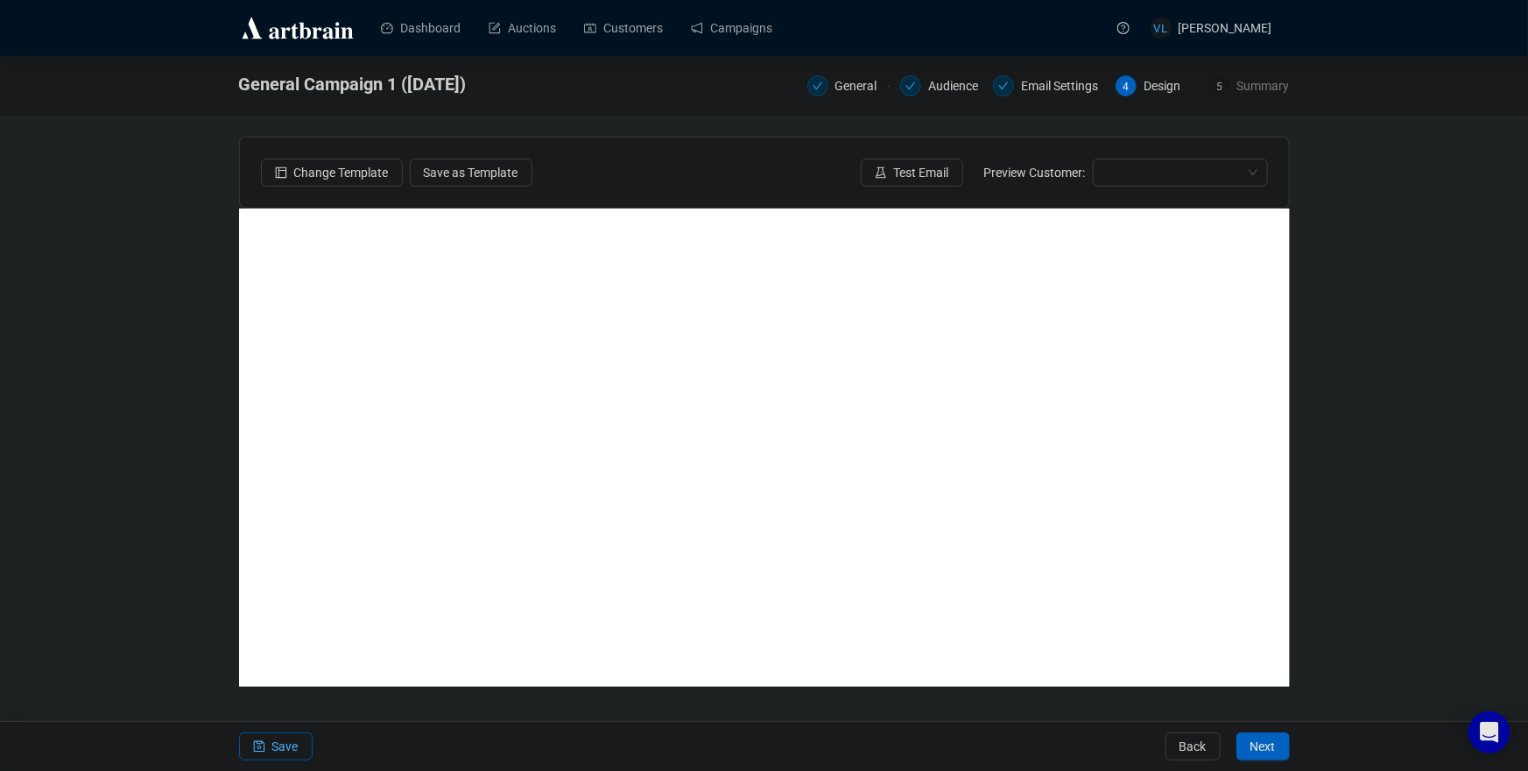
click at [609, 155] on div "Change Template Save as Template Test Email Preview Customer:" at bounding box center [764, 172] width 1049 height 70
click at [264, 753] on span "button" at bounding box center [259, 746] width 12 height 49
click at [1426, 550] on div "General Campaign 1 (October 2025) General Audience Email Settings 4 Design 5 Su…" at bounding box center [764, 371] width 1528 height 630
click at [249, 749] on button "Save" at bounding box center [276, 746] width 74 height 28
click at [1382, 428] on div "General Campaign 1 (October 2025) General Audience Email Settings 4 Design 5 Su…" at bounding box center [764, 371] width 1528 height 630
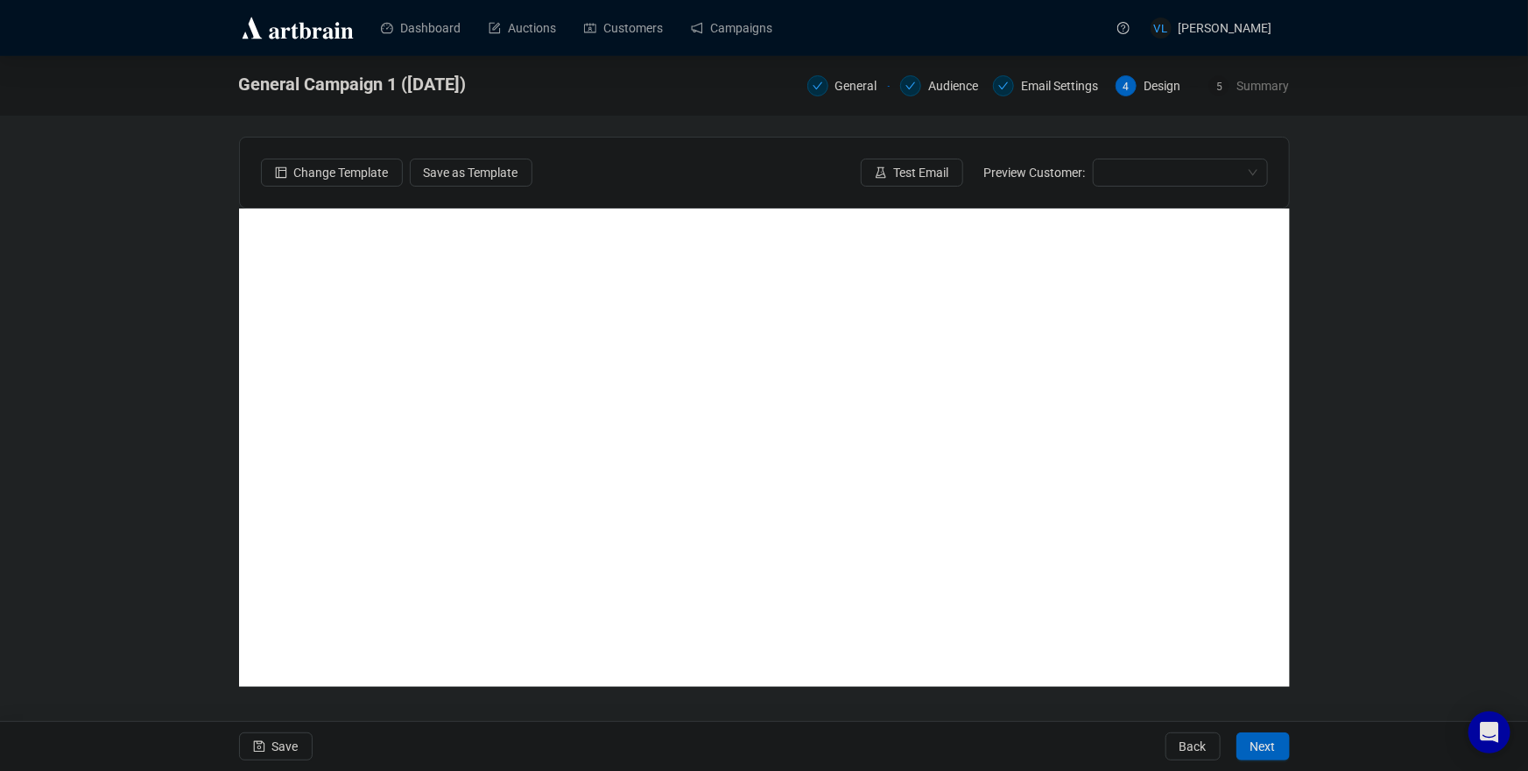
click at [1383, 534] on div "General Campaign 1 (October 2025) General Audience Email Settings 4 Design 5 Su…" at bounding box center [764, 371] width 1528 height 630
click at [725, 181] on div "Change Template Save as Template Test Email Preview Customer:" at bounding box center [764, 172] width 1049 height 70
click at [1404, 517] on div "General Campaign 1 (October 2025) General Audience Email Settings 4 Design 5 Su…" at bounding box center [764, 371] width 1528 height 630
click at [687, 161] on div "Change Template Save as Template Test Email Preview Customer:" at bounding box center [764, 172] width 1049 height 70
click at [288, 744] on span "Save" at bounding box center [285, 746] width 26 height 49
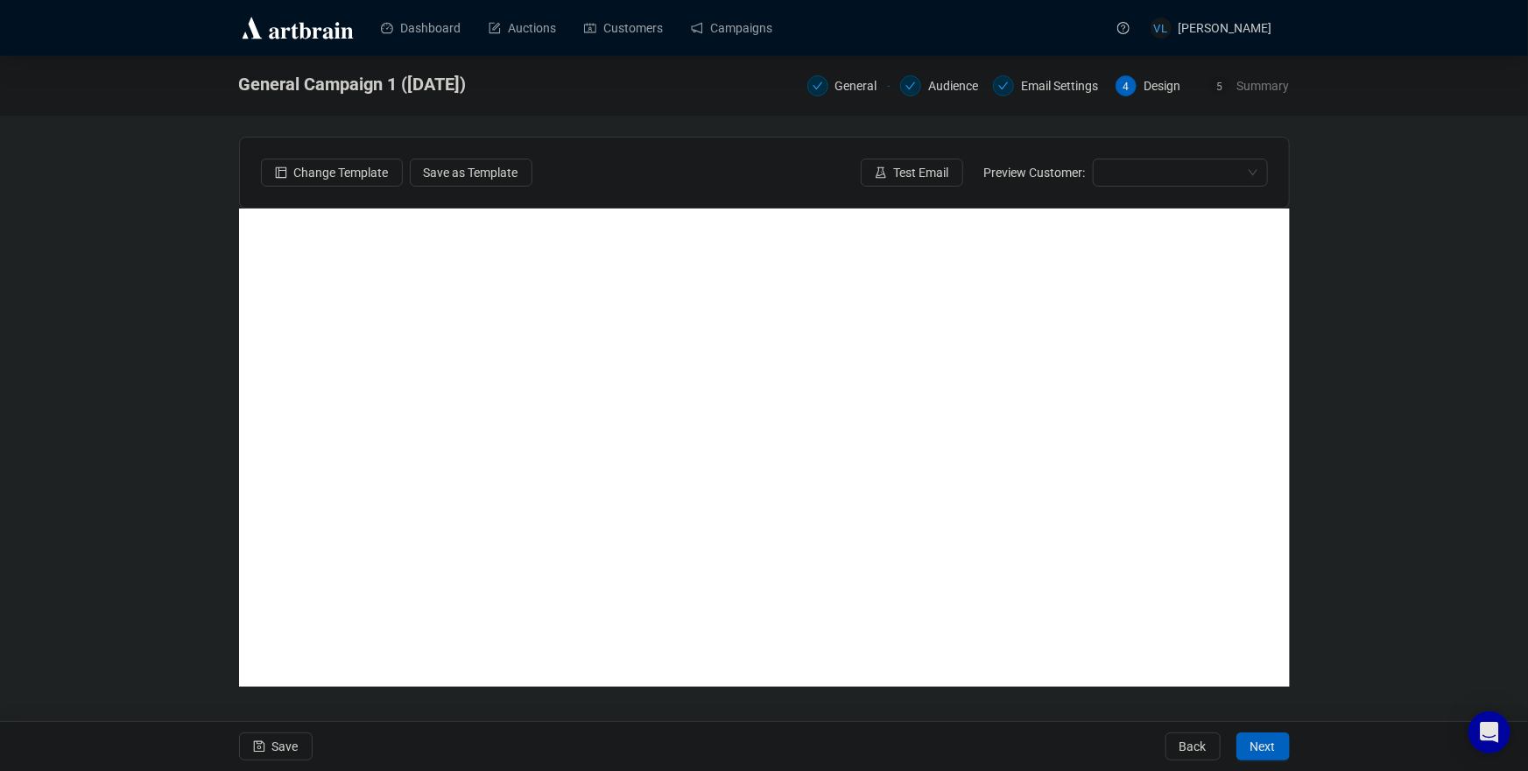
click at [1394, 553] on div "General Campaign 1 (October 2025) General Audience Email Settings 4 Design 5 Su…" at bounding box center [764, 371] width 1528 height 630
click at [1405, 525] on div "General Campaign 1 (October 2025) General Audience Email Settings 4 Design 5 Su…" at bounding box center [764, 371] width 1528 height 630
click at [1369, 576] on div "General Campaign 1 (October 2025) General Audience Email Settings 4 Design 5 Su…" at bounding box center [764, 371] width 1528 height 630
click at [1408, 546] on div "General Campaign 1 (October 2025) General Audience Email Settings 4 Design 5 Su…" at bounding box center [764, 371] width 1528 height 630
click at [1362, 578] on div "General Campaign 1 (October 2025) General Audience Email Settings 4 Design 5 Su…" at bounding box center [764, 371] width 1528 height 630
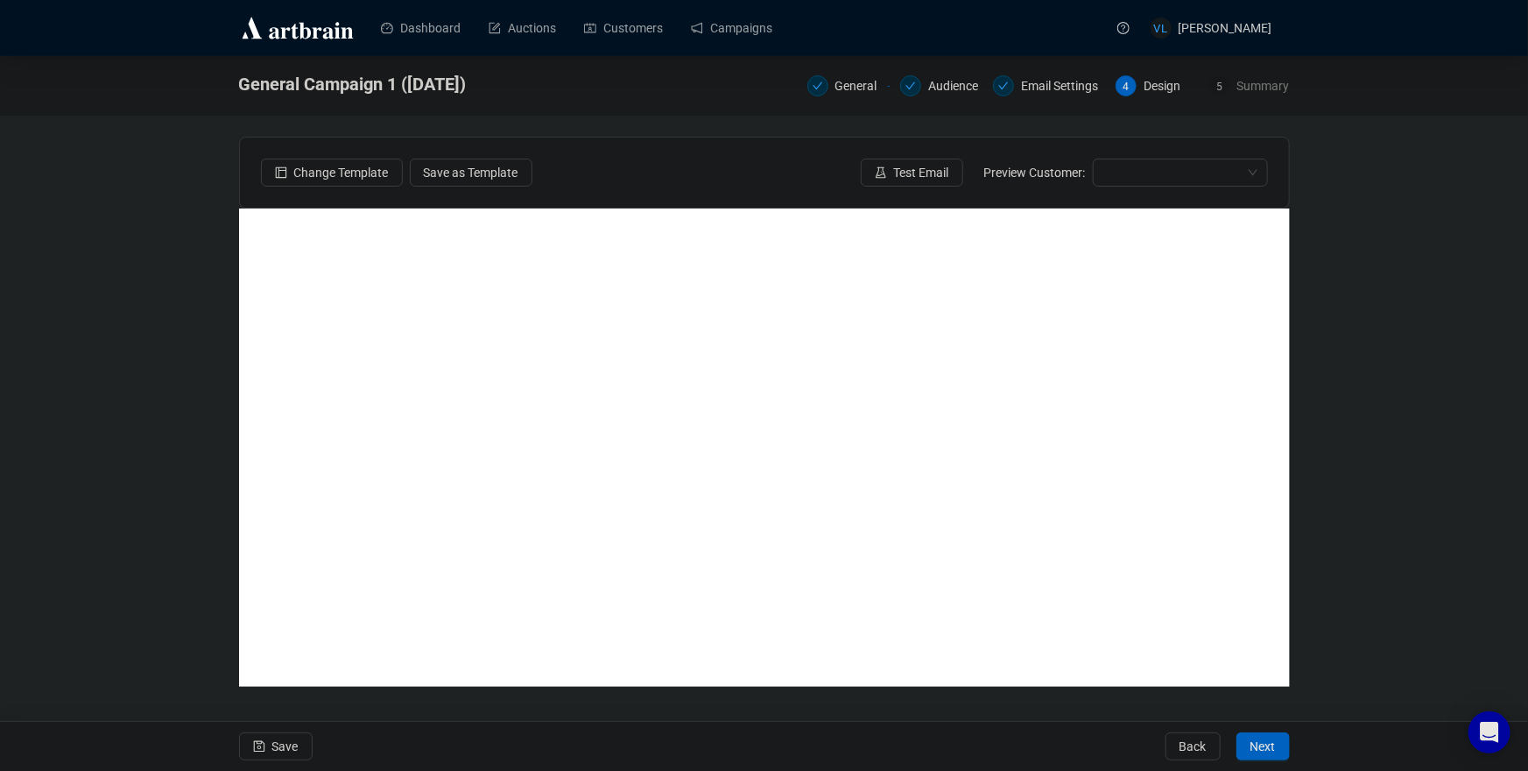
click at [1376, 559] on div "General Campaign 1 (October 2025) General Audience Email Settings 4 Design 5 Su…" at bounding box center [764, 371] width 1528 height 630
click at [277, 749] on span "Save" at bounding box center [285, 746] width 26 height 49
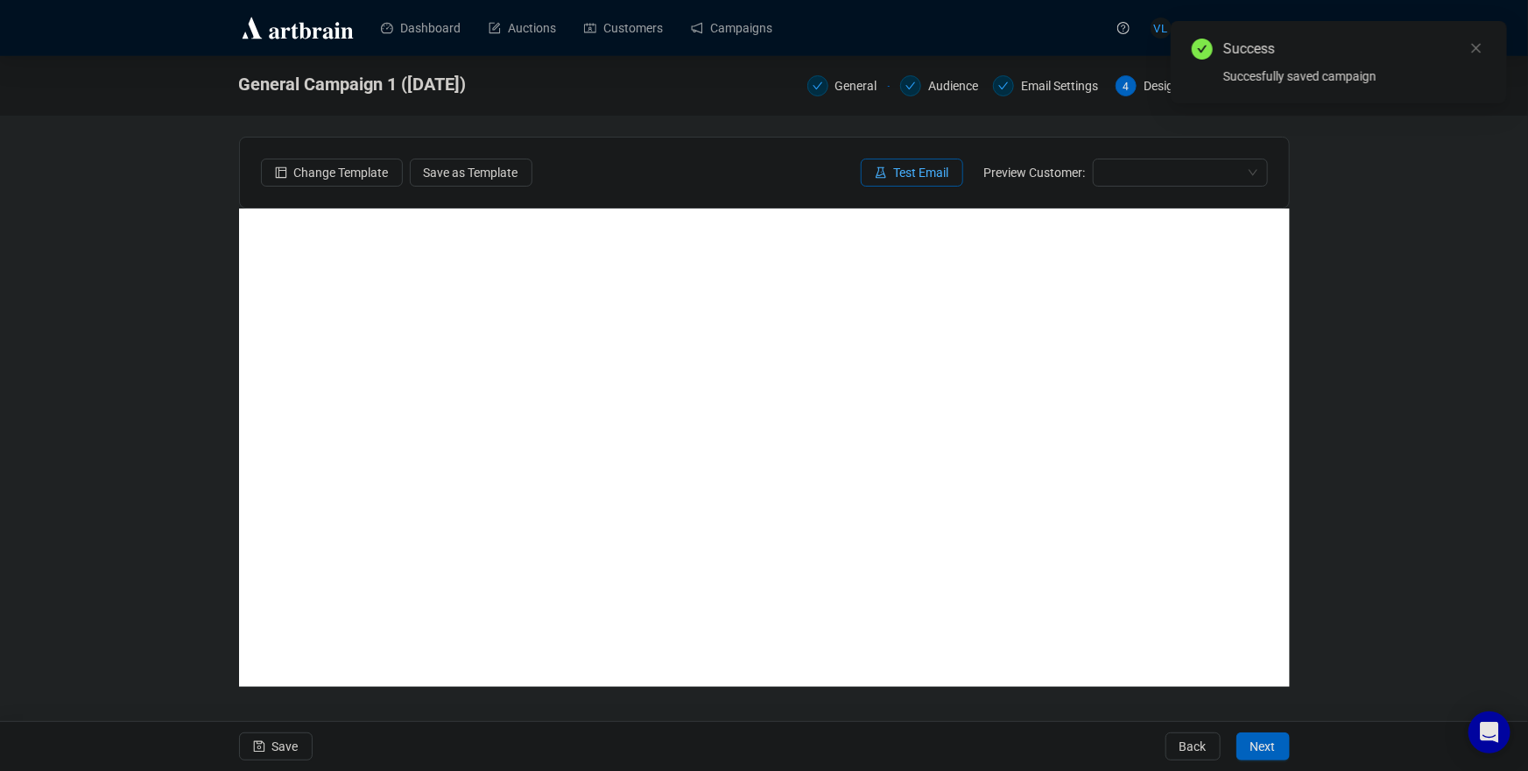
click at [894, 172] on span "Test Email" at bounding box center [921, 172] width 55 height 19
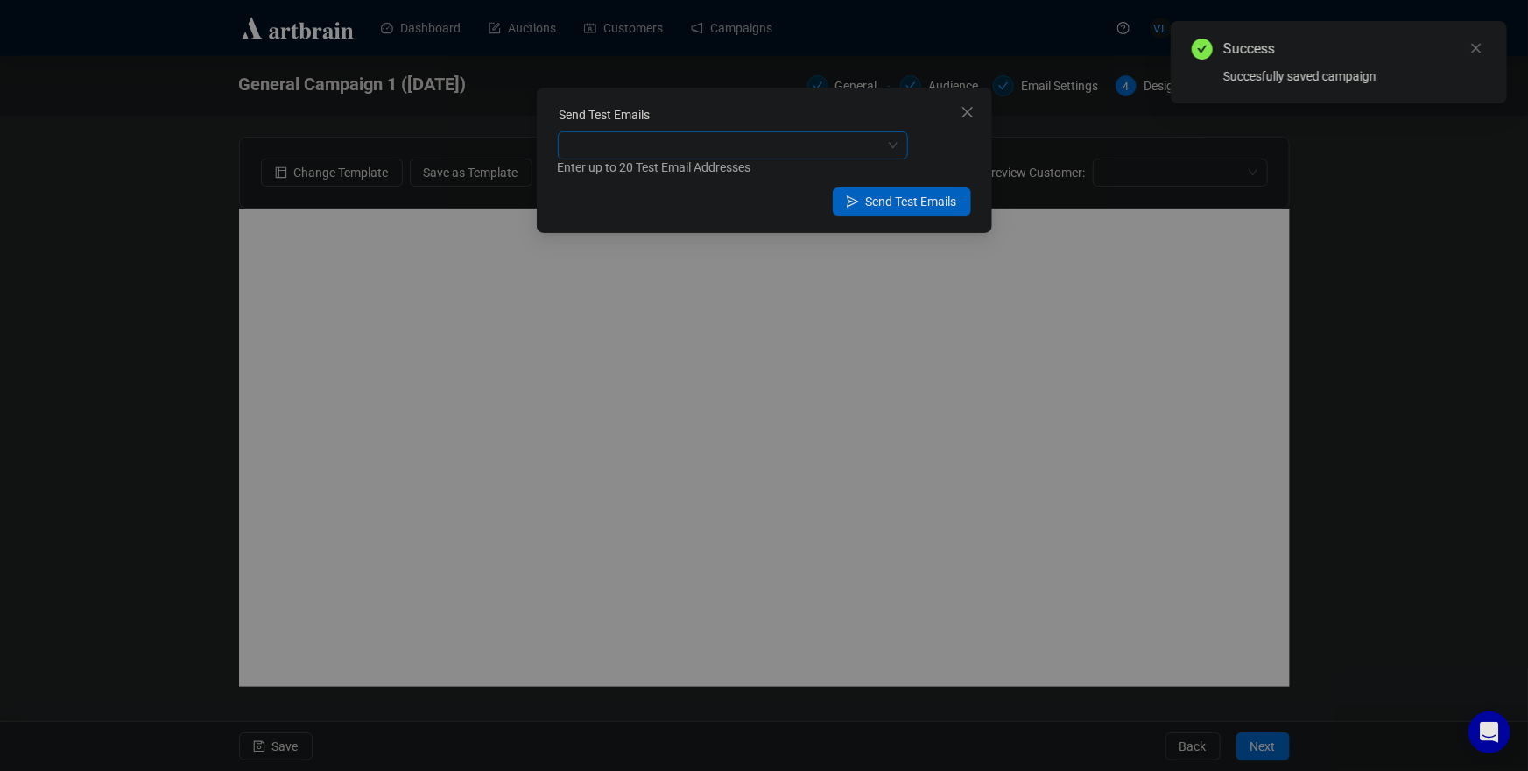
click at [719, 135] on div at bounding box center [723, 145] width 325 height 25
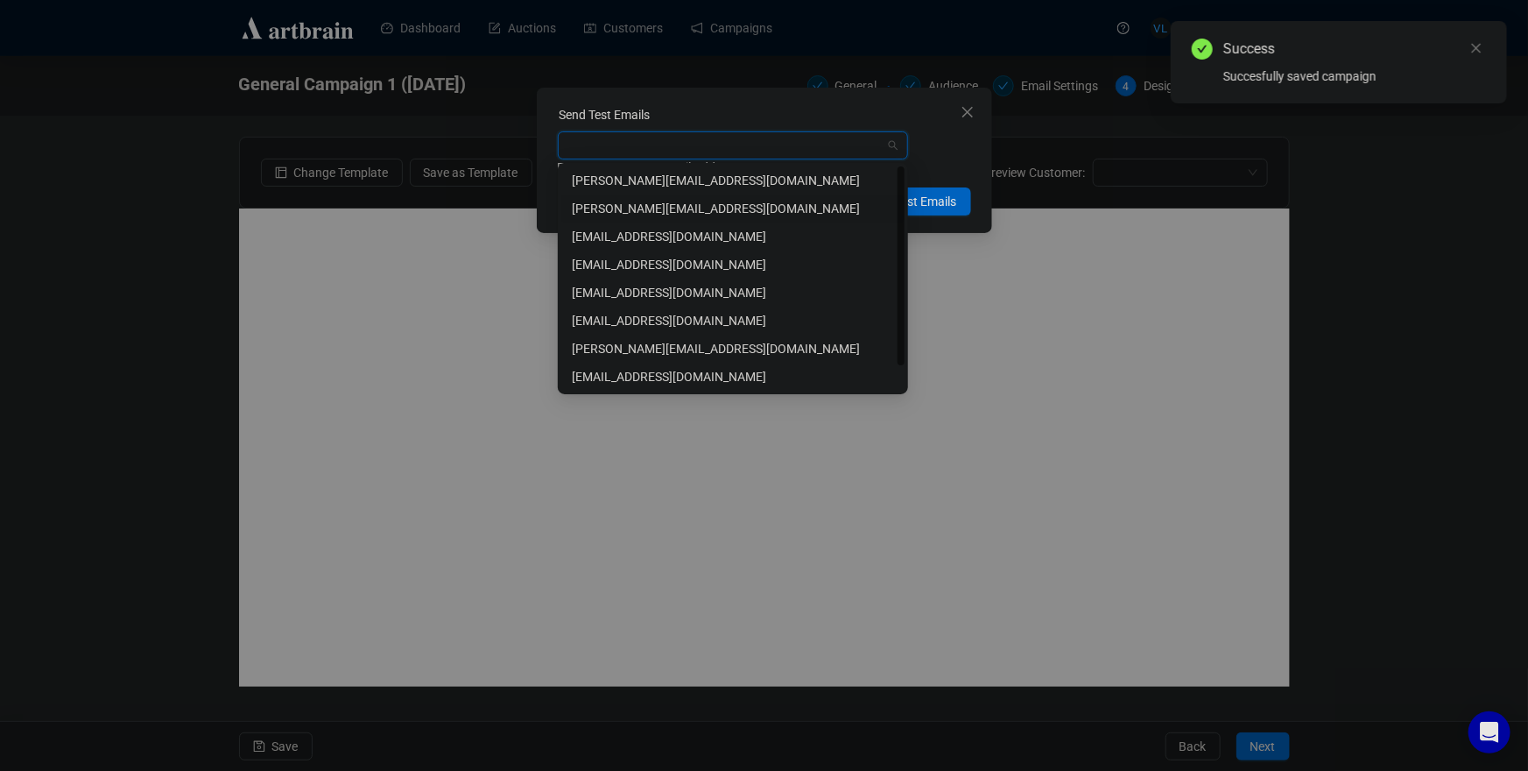
click at [693, 212] on div "vicente@gottahaverockandroll.com" at bounding box center [733, 208] width 322 height 19
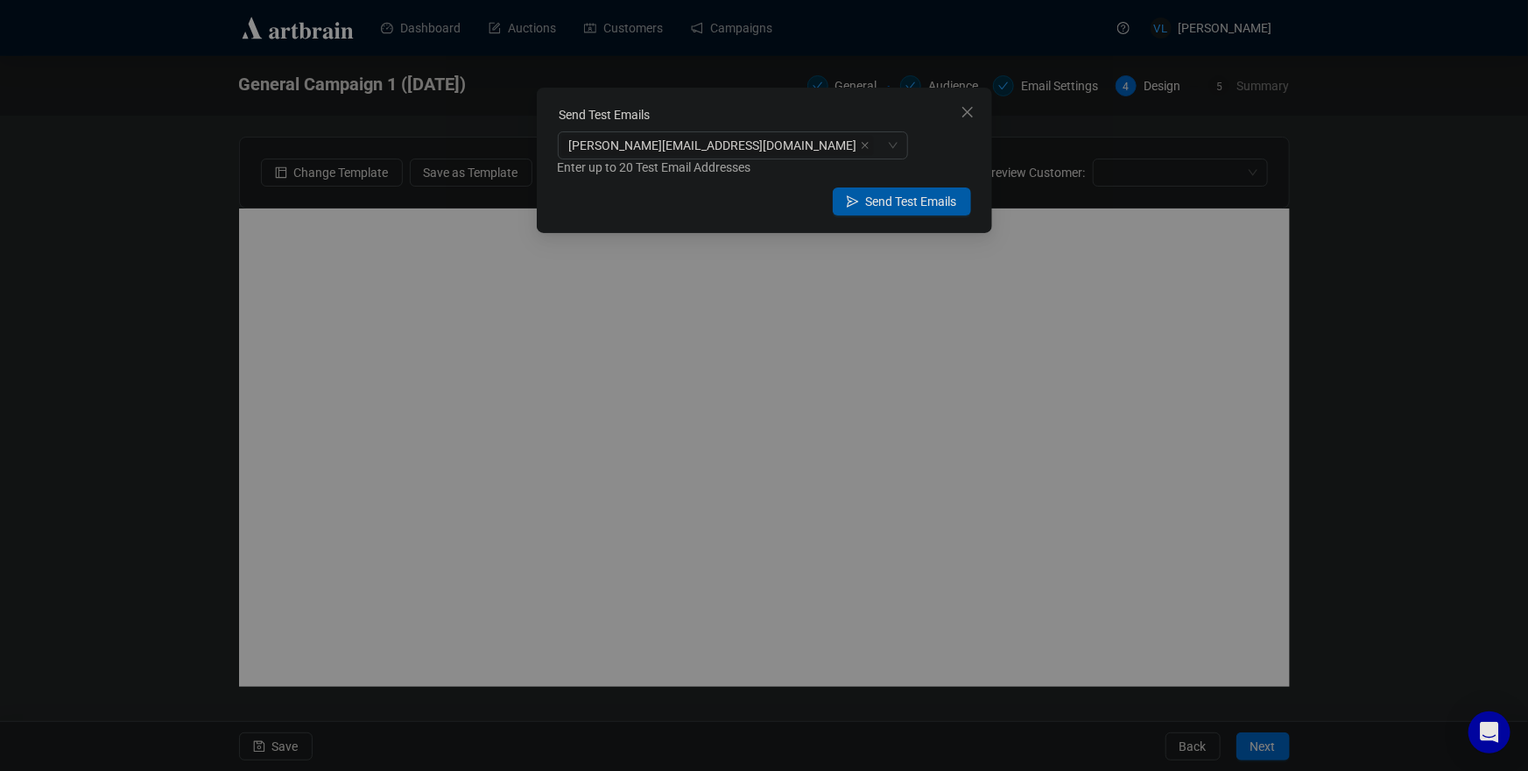
click at [940, 197] on span "Send Test Emails" at bounding box center [911, 201] width 91 height 19
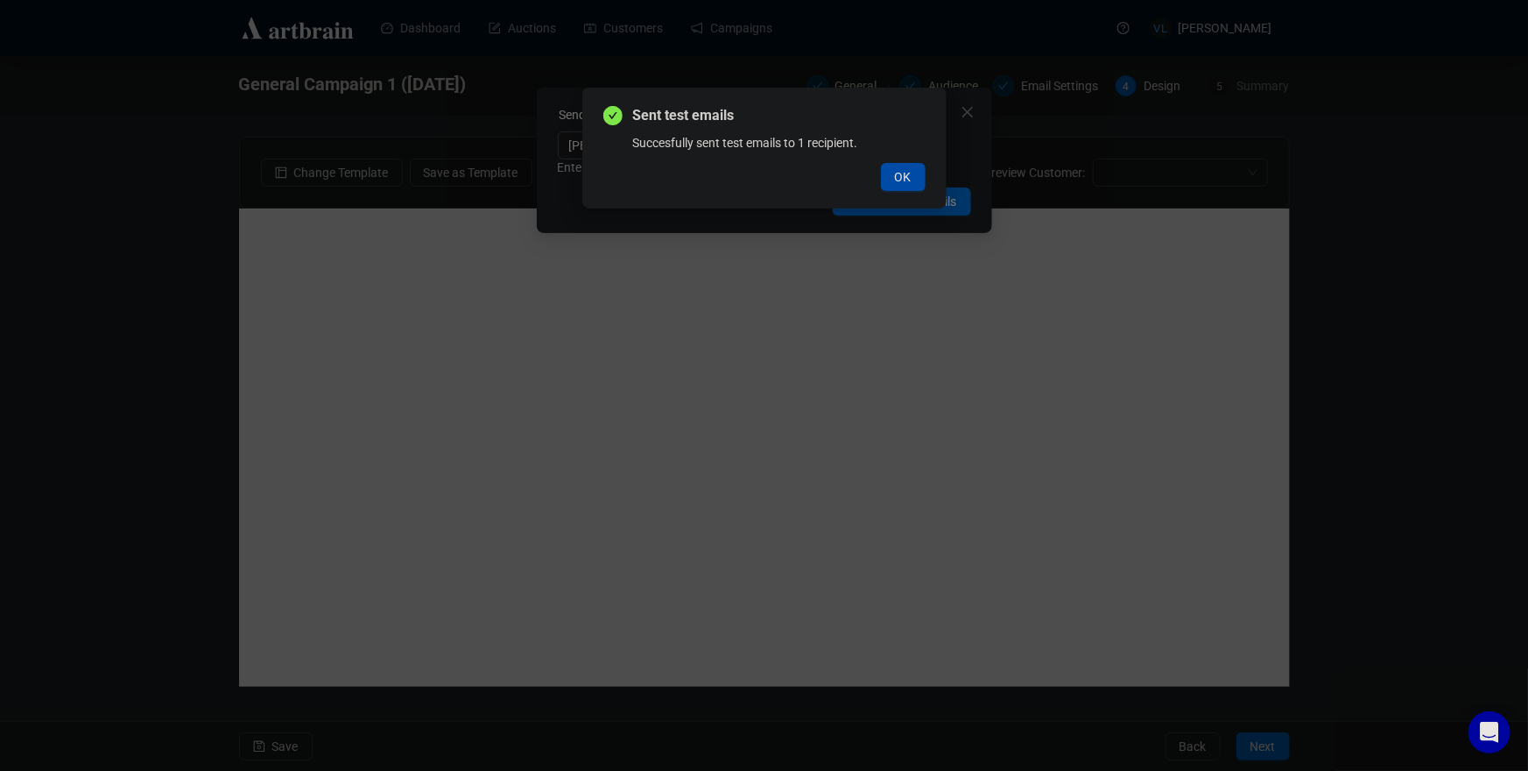
click at [903, 174] on span "OK" at bounding box center [903, 176] width 17 height 19
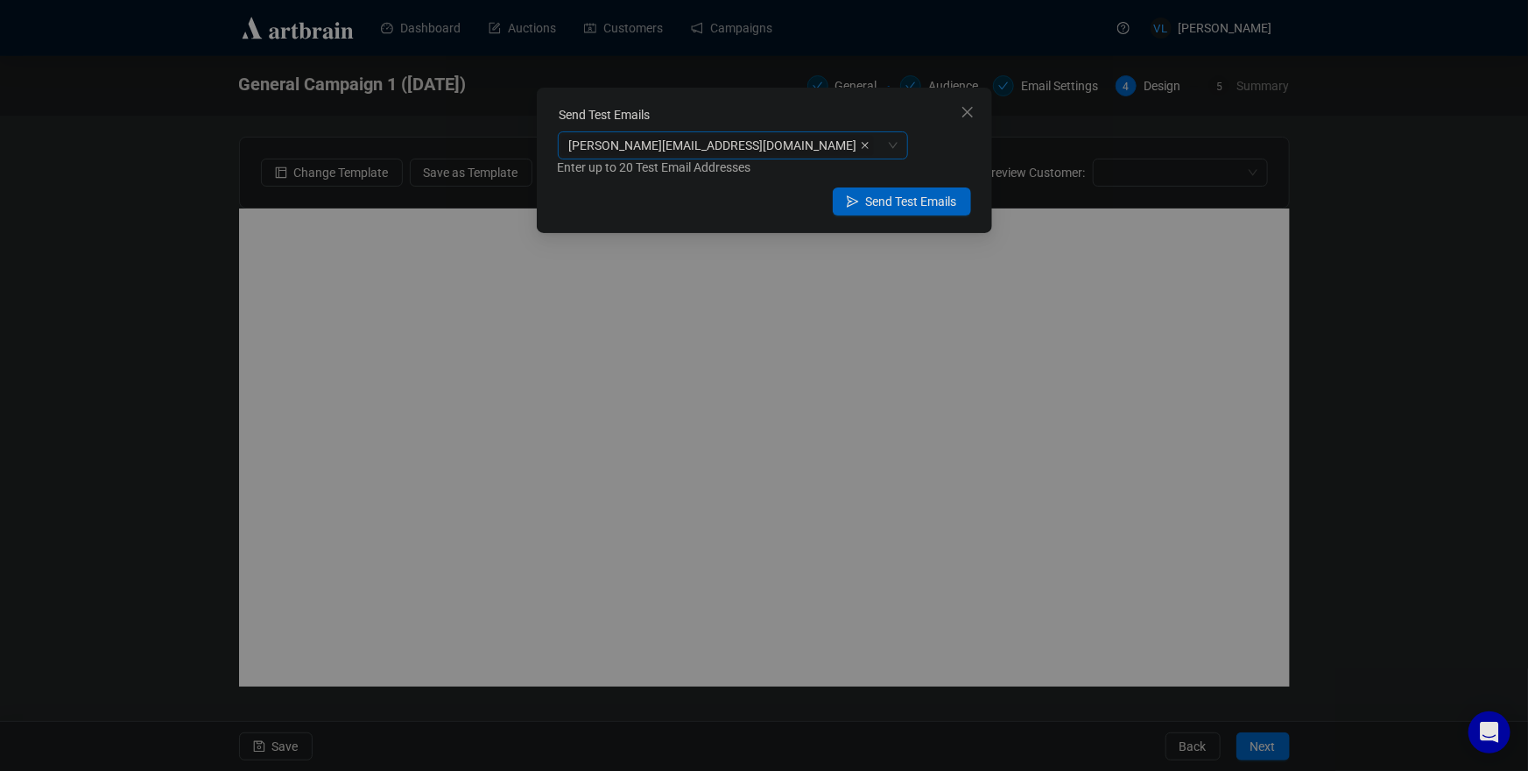
click at [861, 148] on icon "close" at bounding box center [865, 145] width 9 height 9
click at [751, 156] on div at bounding box center [723, 145] width 325 height 25
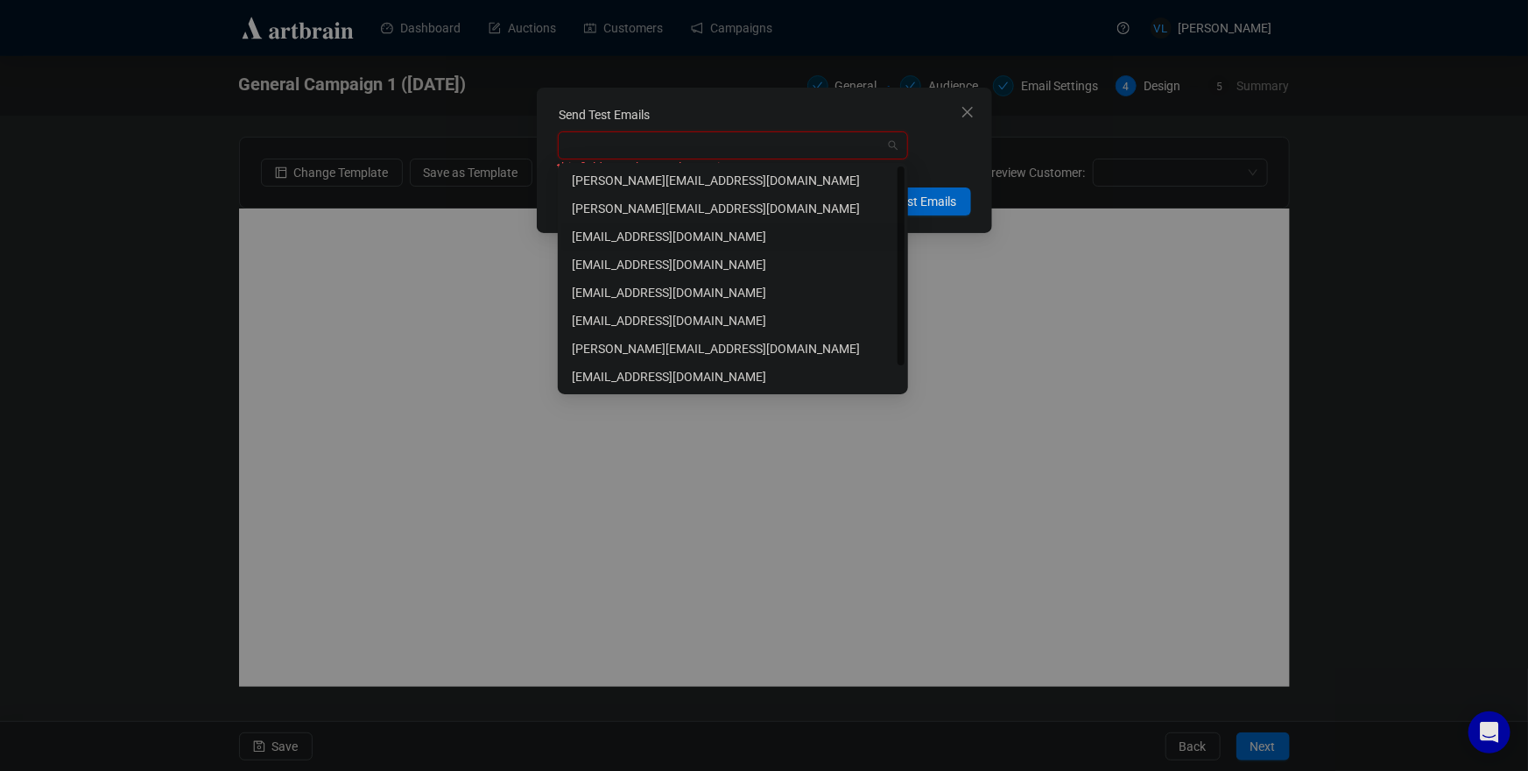
click at [689, 231] on div "vnleonwiese@gmail.com" at bounding box center [733, 236] width 322 height 19
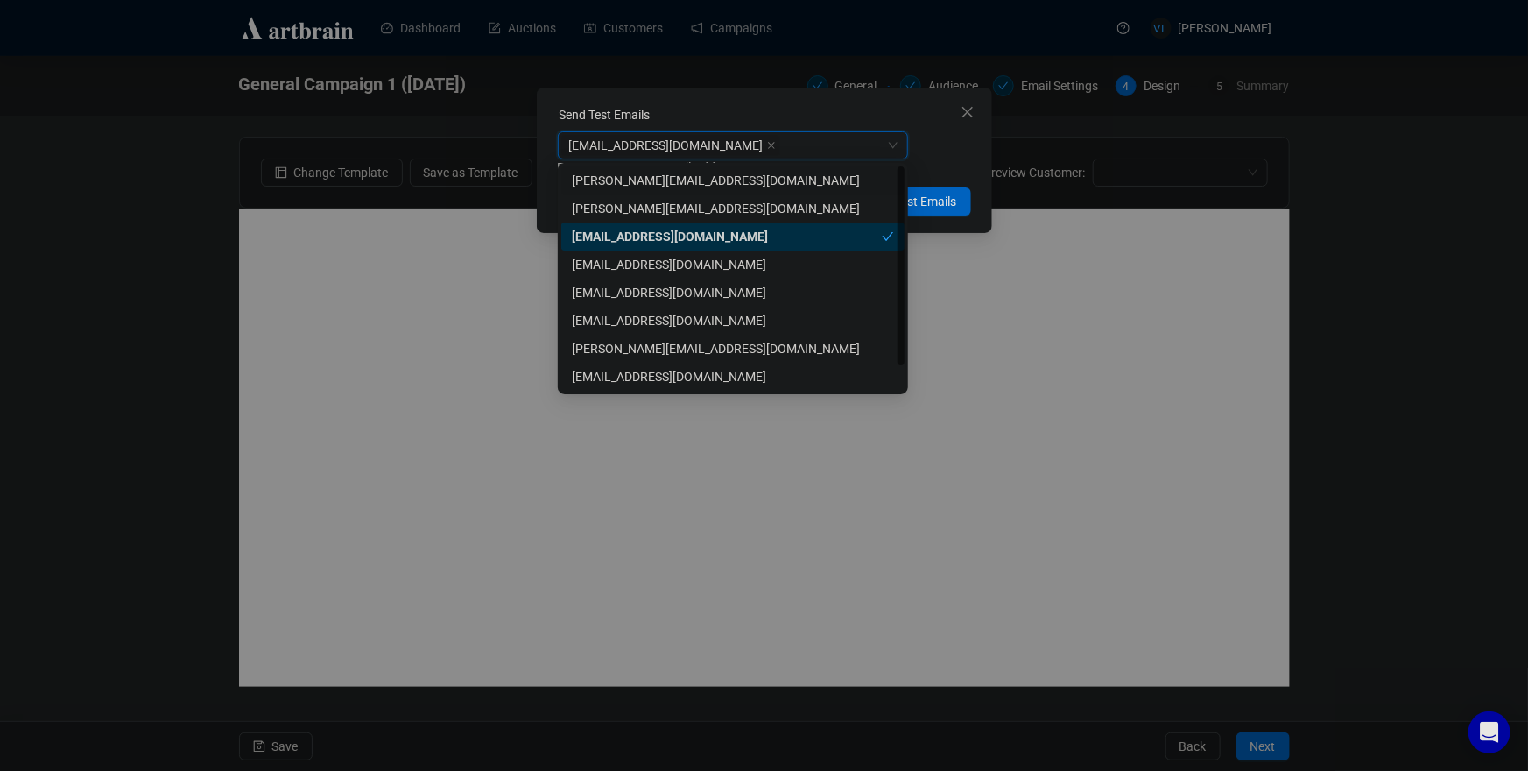
click at [947, 142] on div "vnleonwiese@gmail.com vnleonwiese@gmail.com Enter up to 20 Test Email Addresses" at bounding box center [764, 154] width 413 height 46
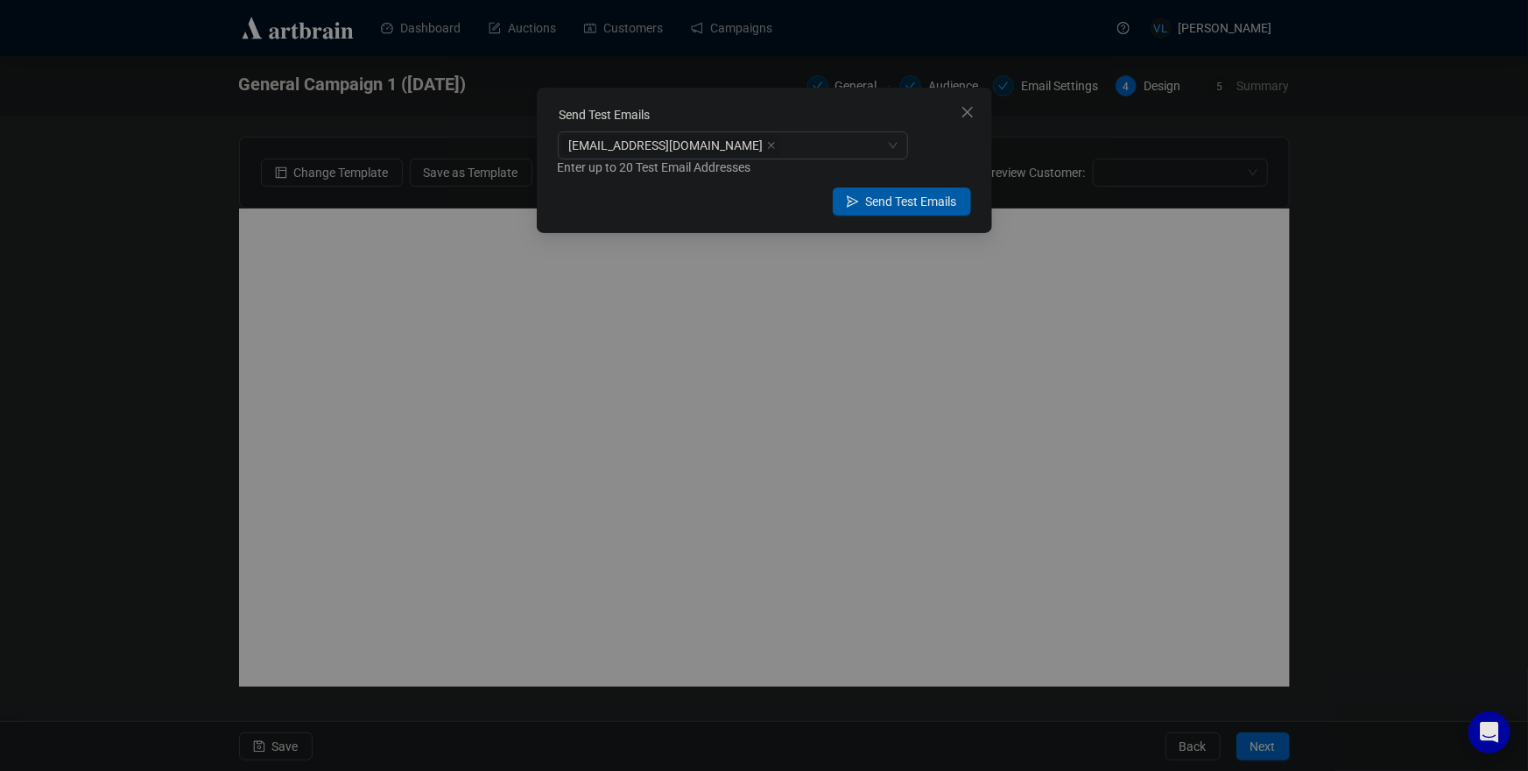
click at [909, 201] on span "Send Test Emails" at bounding box center [911, 201] width 91 height 19
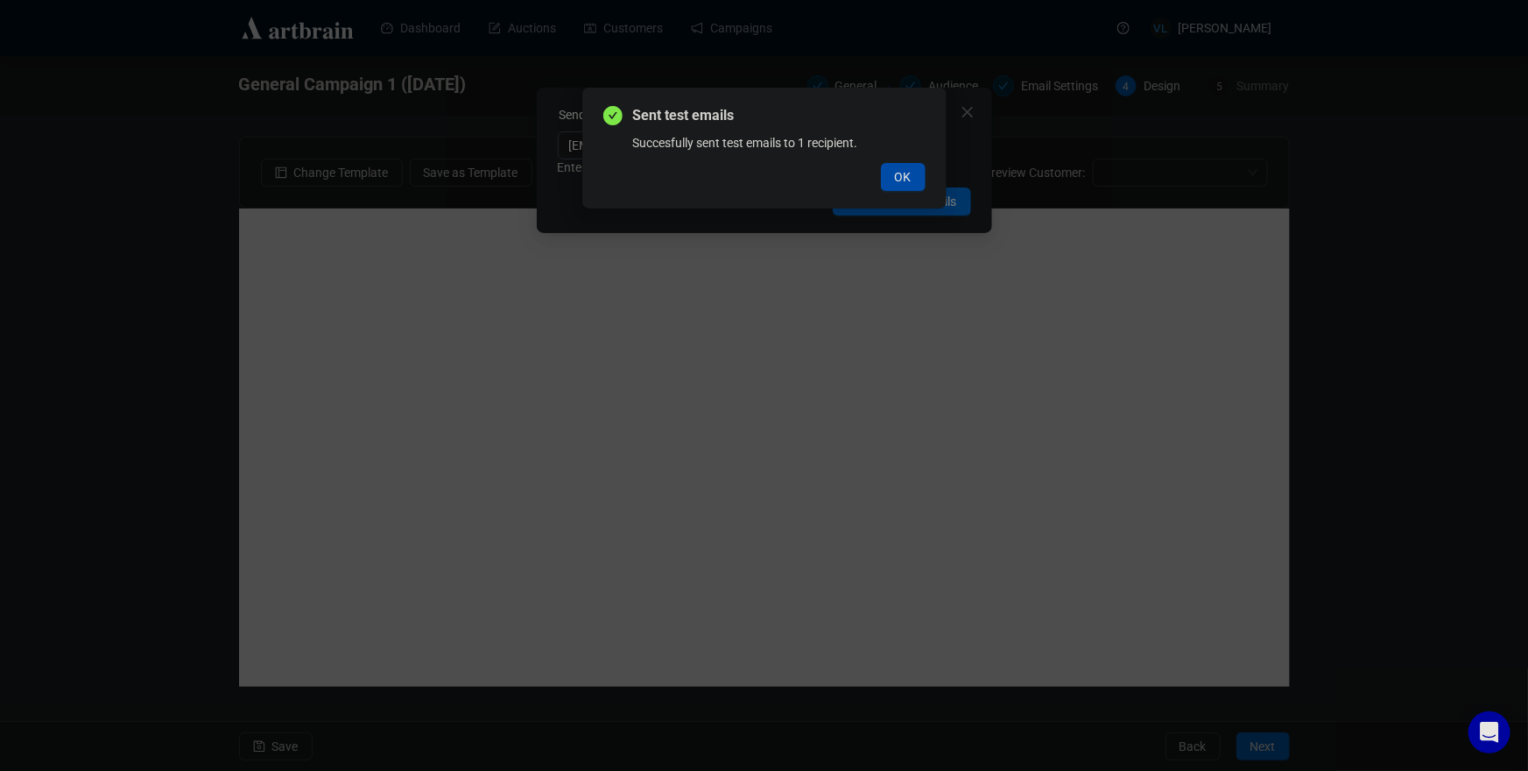
click at [899, 175] on span "OK" at bounding box center [903, 176] width 17 height 19
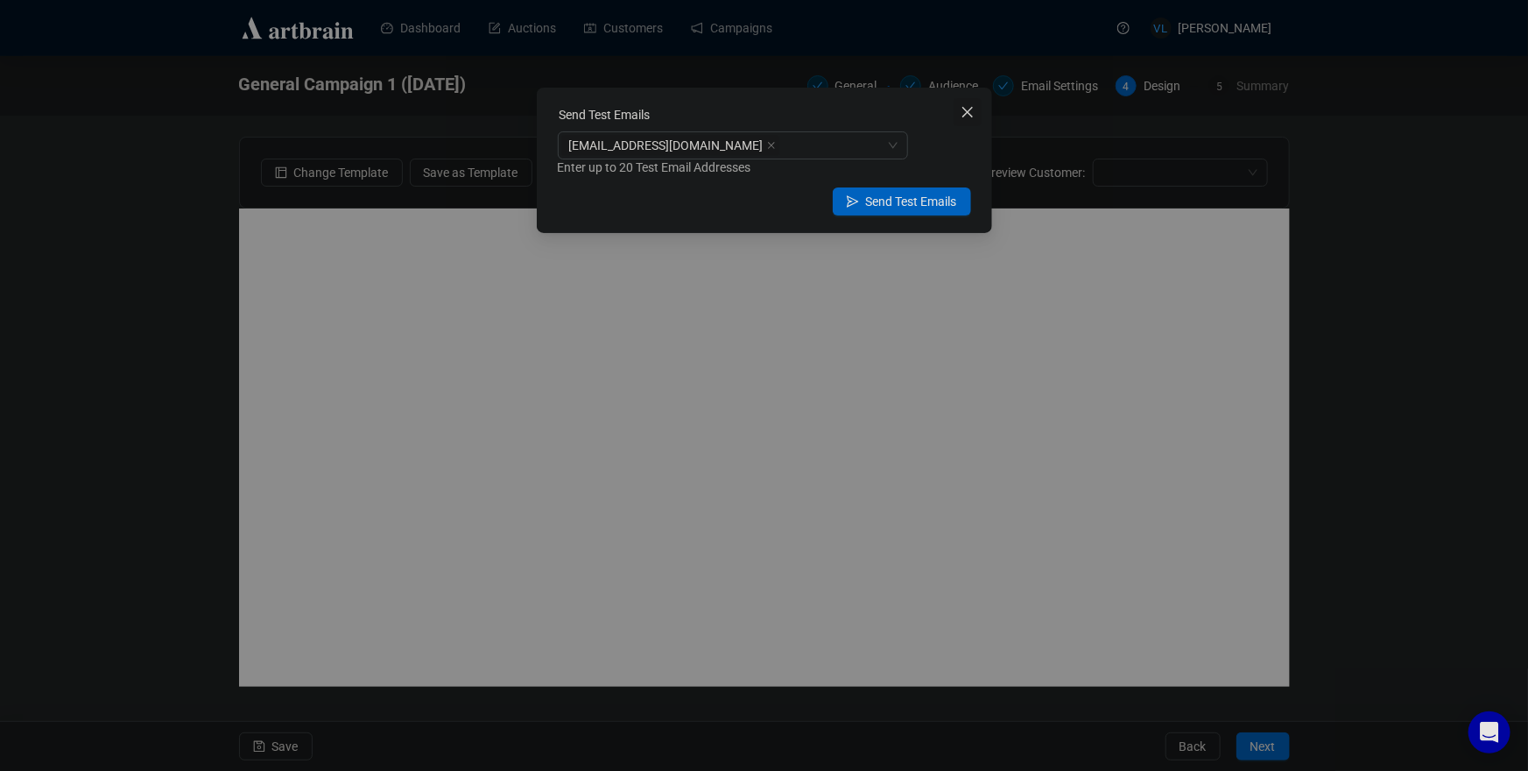
click at [963, 111] on icon "close" at bounding box center [968, 112] width 14 height 14
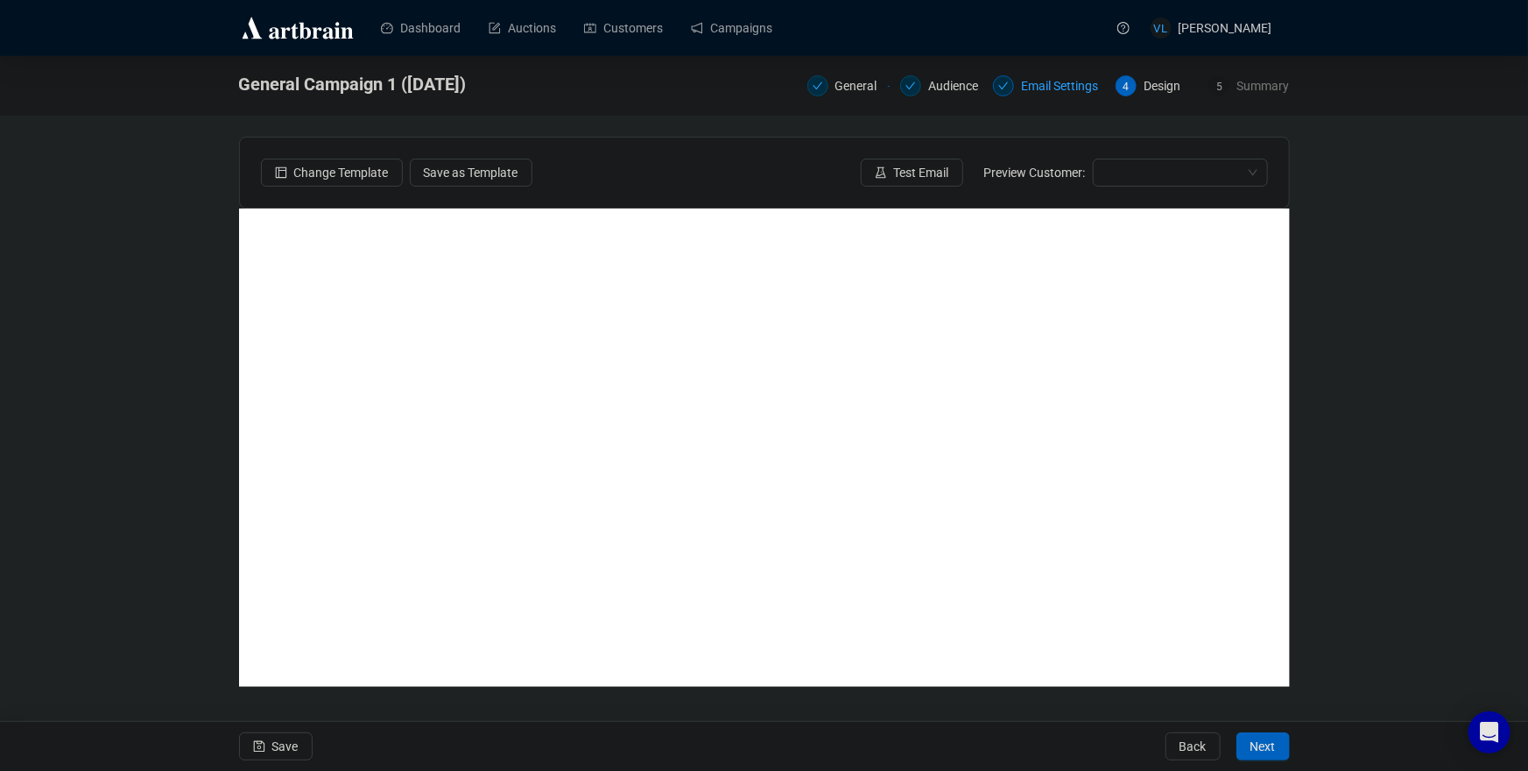
click at [1074, 83] on div "Email Settings" at bounding box center [1065, 85] width 88 height 21
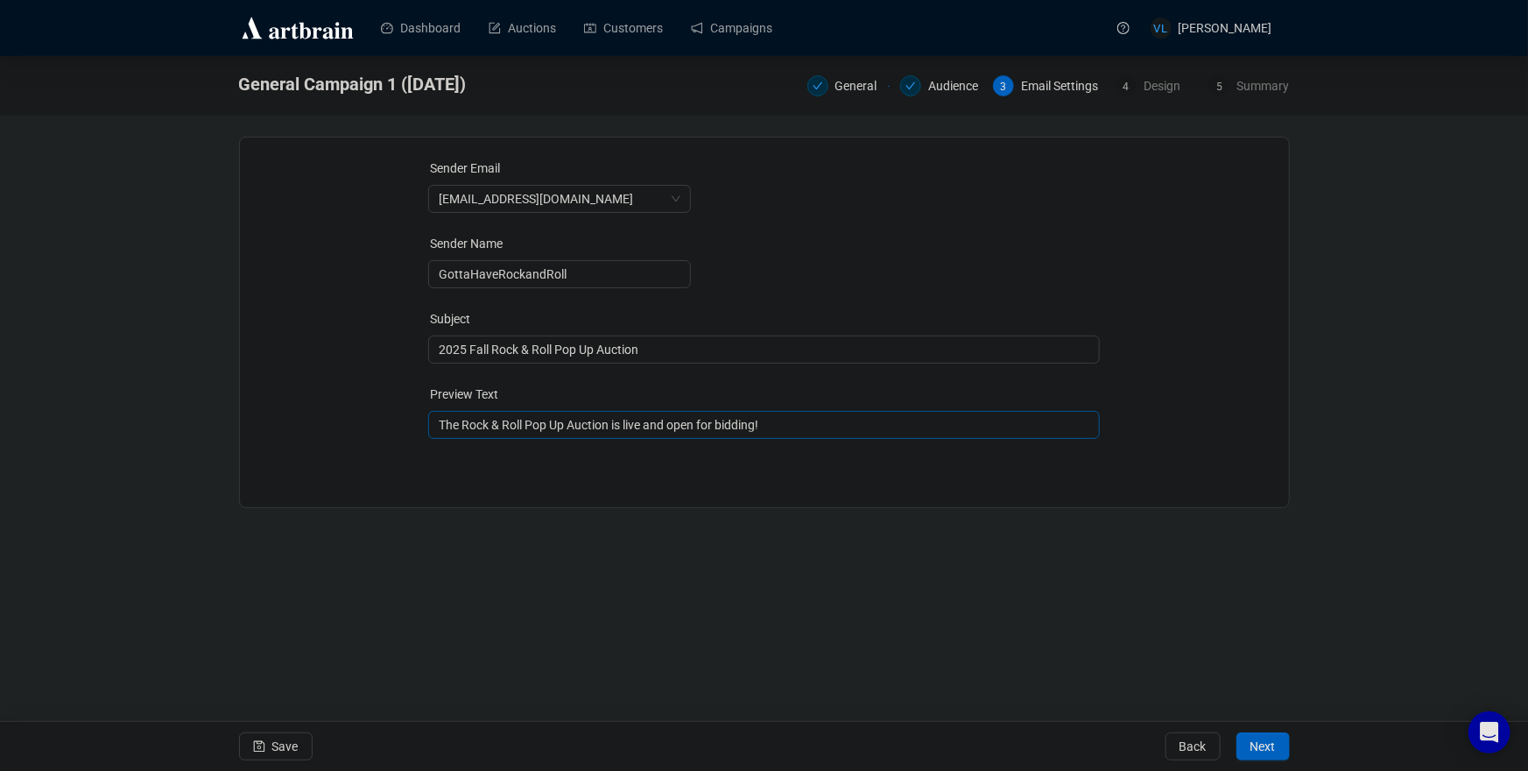
click at [815, 429] on span "The Rock & Roll Pop Up Auction is live and open for bidding!" at bounding box center [764, 425] width 672 height 14
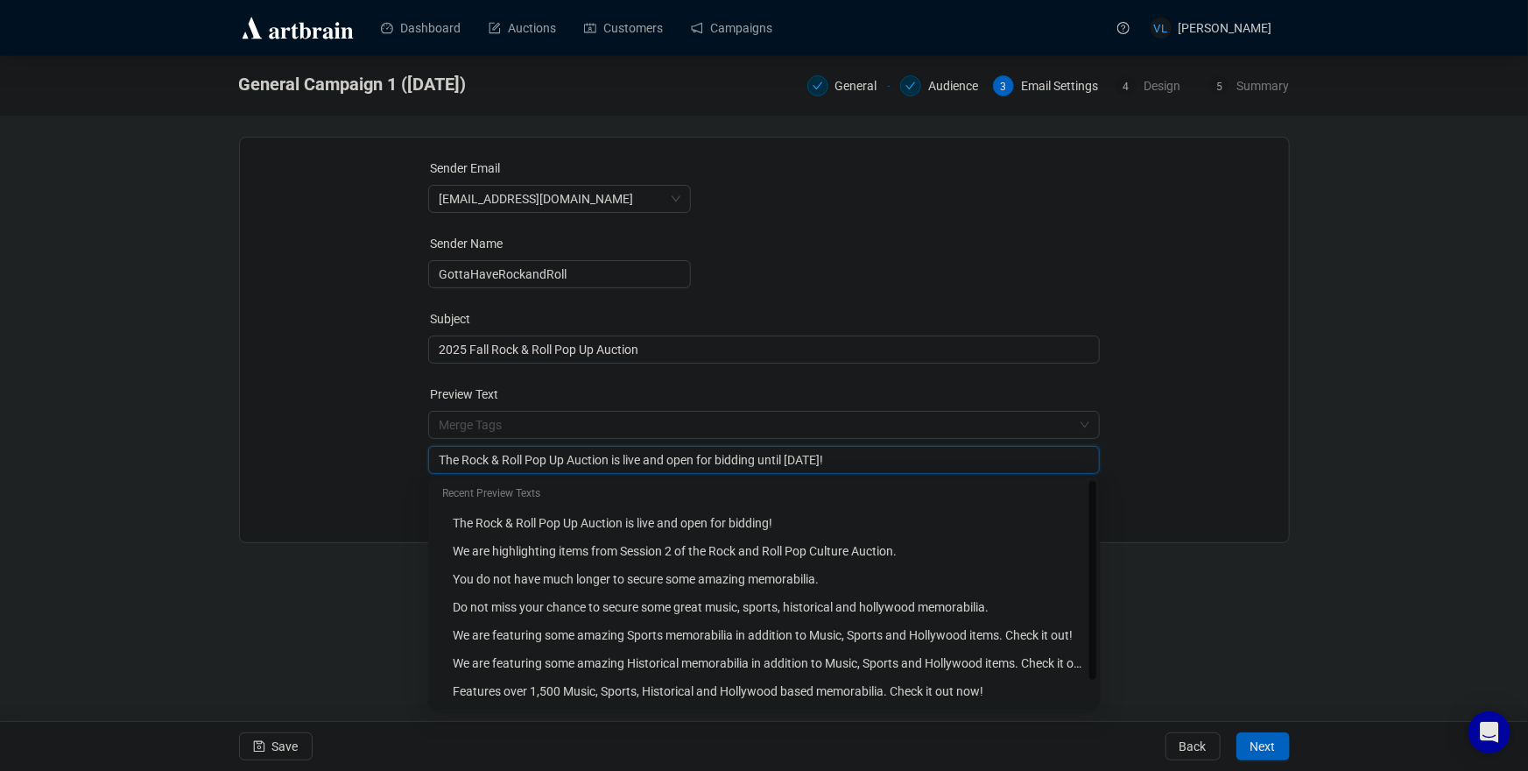
type input "The Rock & Roll Pop Up Auction is live and open for bidding until October 31st!"
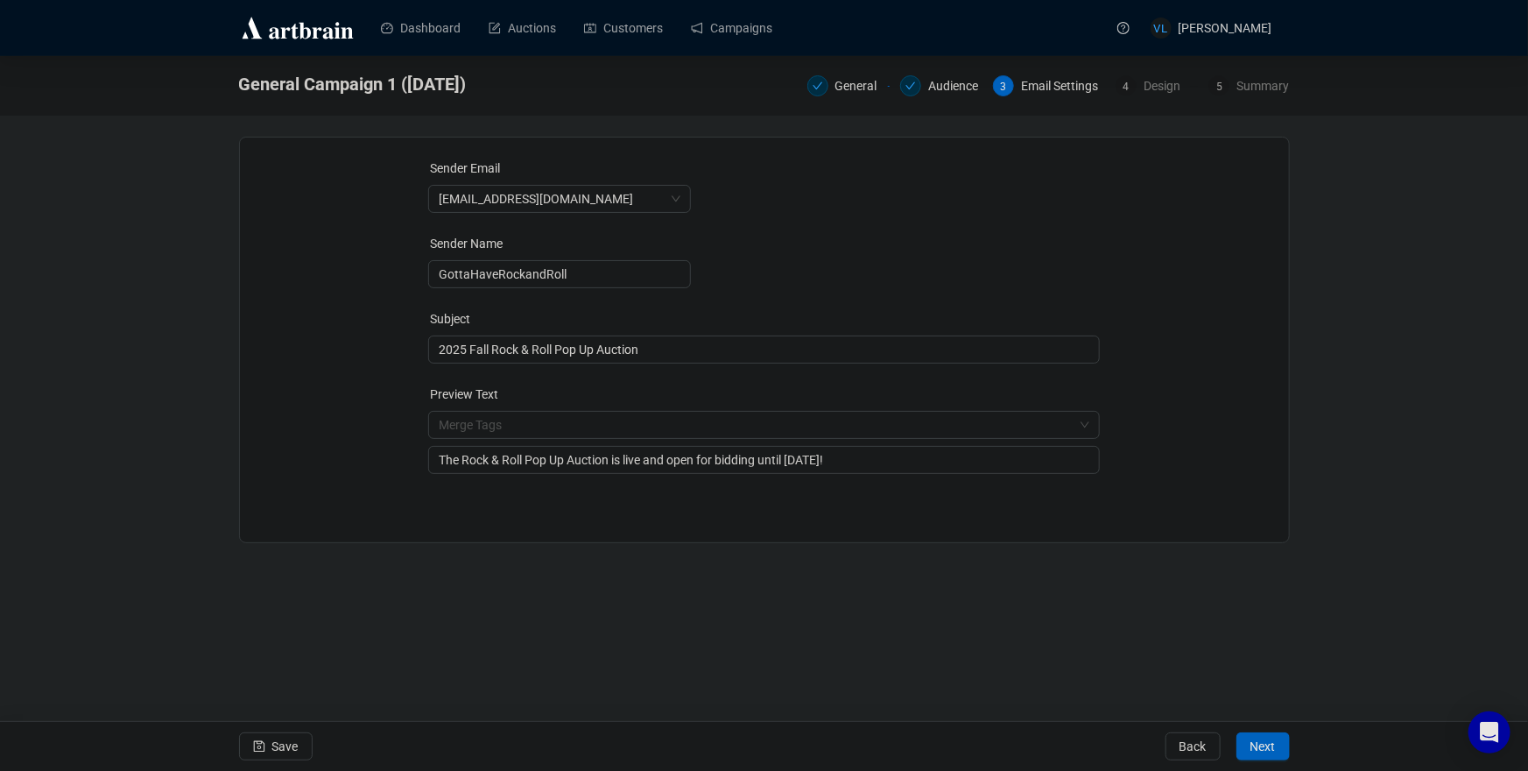
click at [1252, 485] on div "Sender Email info@gottahaverockandroll.com Sender Name GottaHaveRockandRoll Sub…" at bounding box center [764, 326] width 1007 height 336
click at [270, 747] on button "Save" at bounding box center [276, 746] width 74 height 28
click at [530, 353] on span "2025 Fall Rock & Roll Pop Up Auction" at bounding box center [764, 349] width 672 height 14
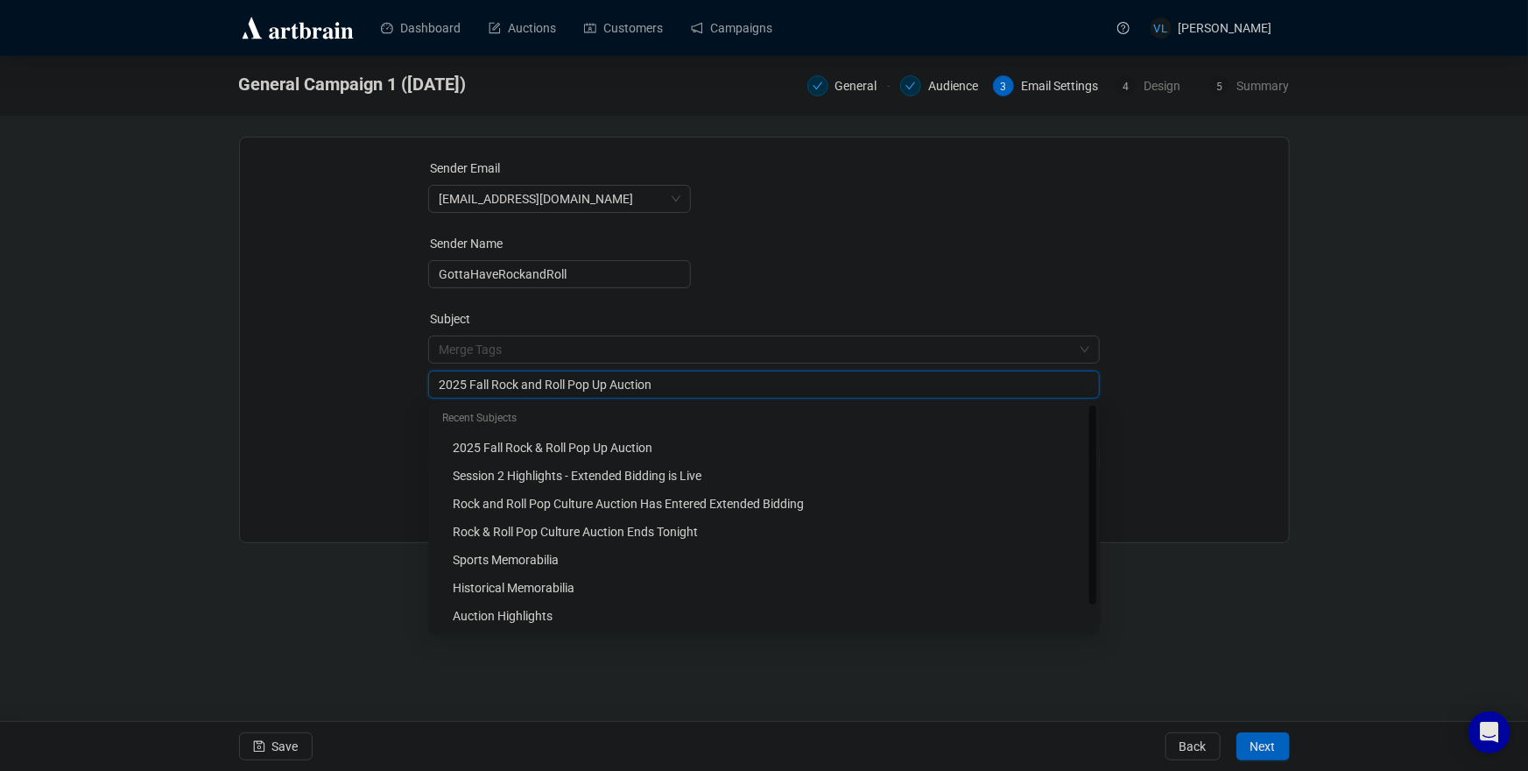
type input "2025 Fall Rock and Roll Pop Up Auction"
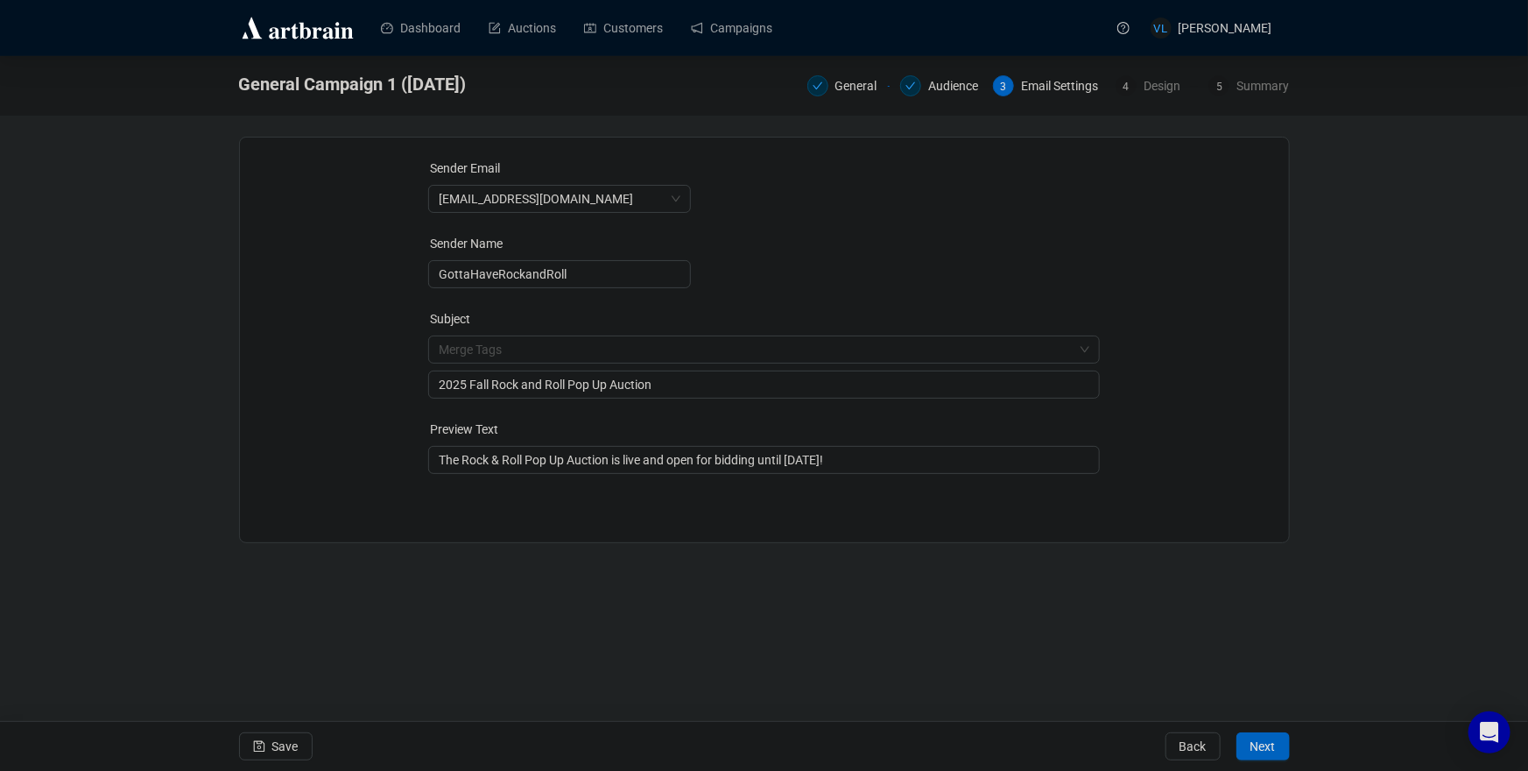
click at [996, 228] on form "Sender Email info@gottahaverockandroll.com Sender Name GottaHaveRockandRoll Sub…" at bounding box center [764, 315] width 672 height 315
click at [502, 457] on input "The Rock & Roll Pop Up Auction is live and open for bidding until October 31st!" at bounding box center [764, 459] width 651 height 19
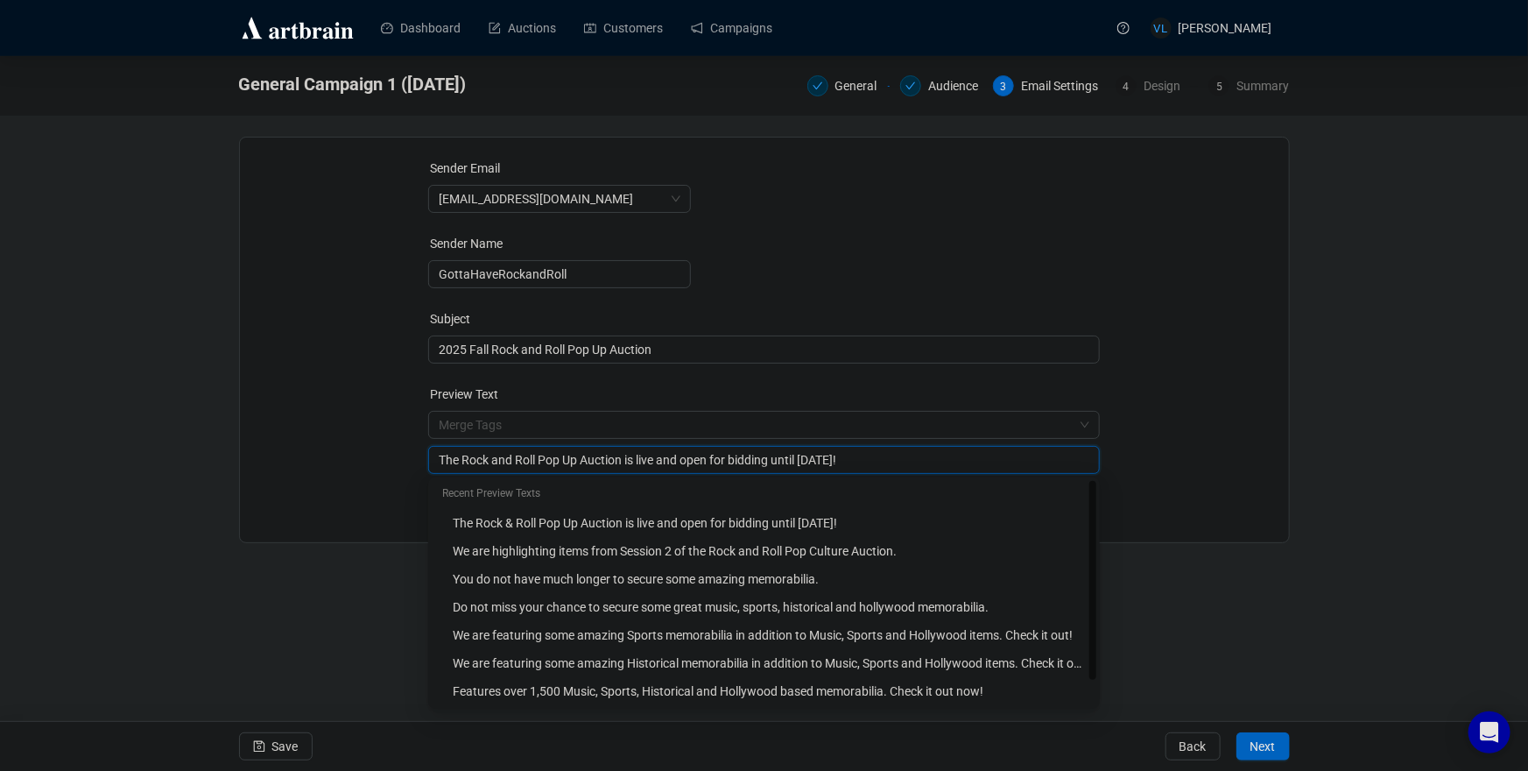
click at [349, 473] on div "Sender Email info@gottahaverockandroll.com Sender Name GottaHaveRockandRoll Sub…" at bounding box center [764, 326] width 1007 height 336
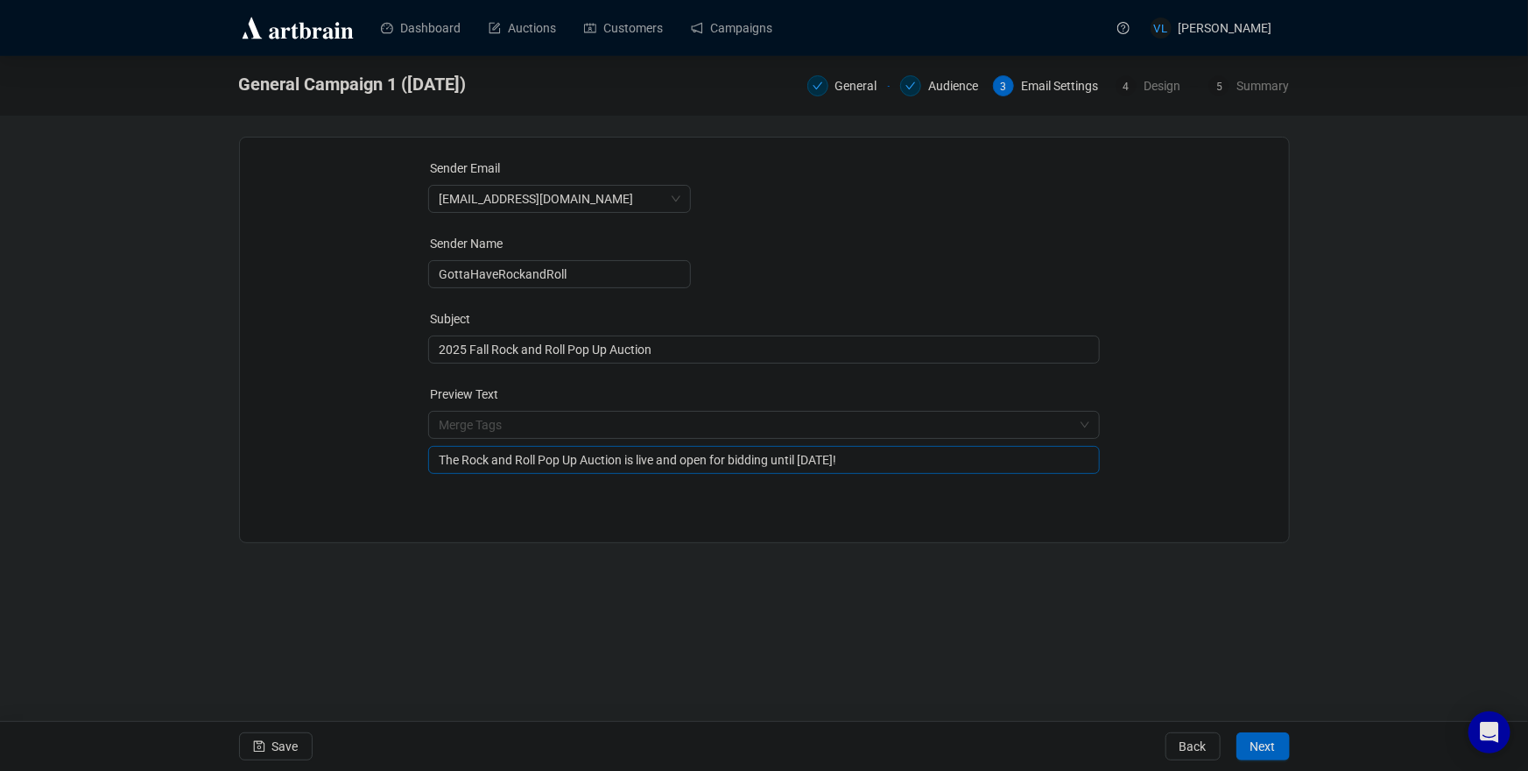
click at [464, 462] on input "The Rock and Roll Pop Up Auction is live and open for bidding until October 31s…" at bounding box center [764, 459] width 651 height 19
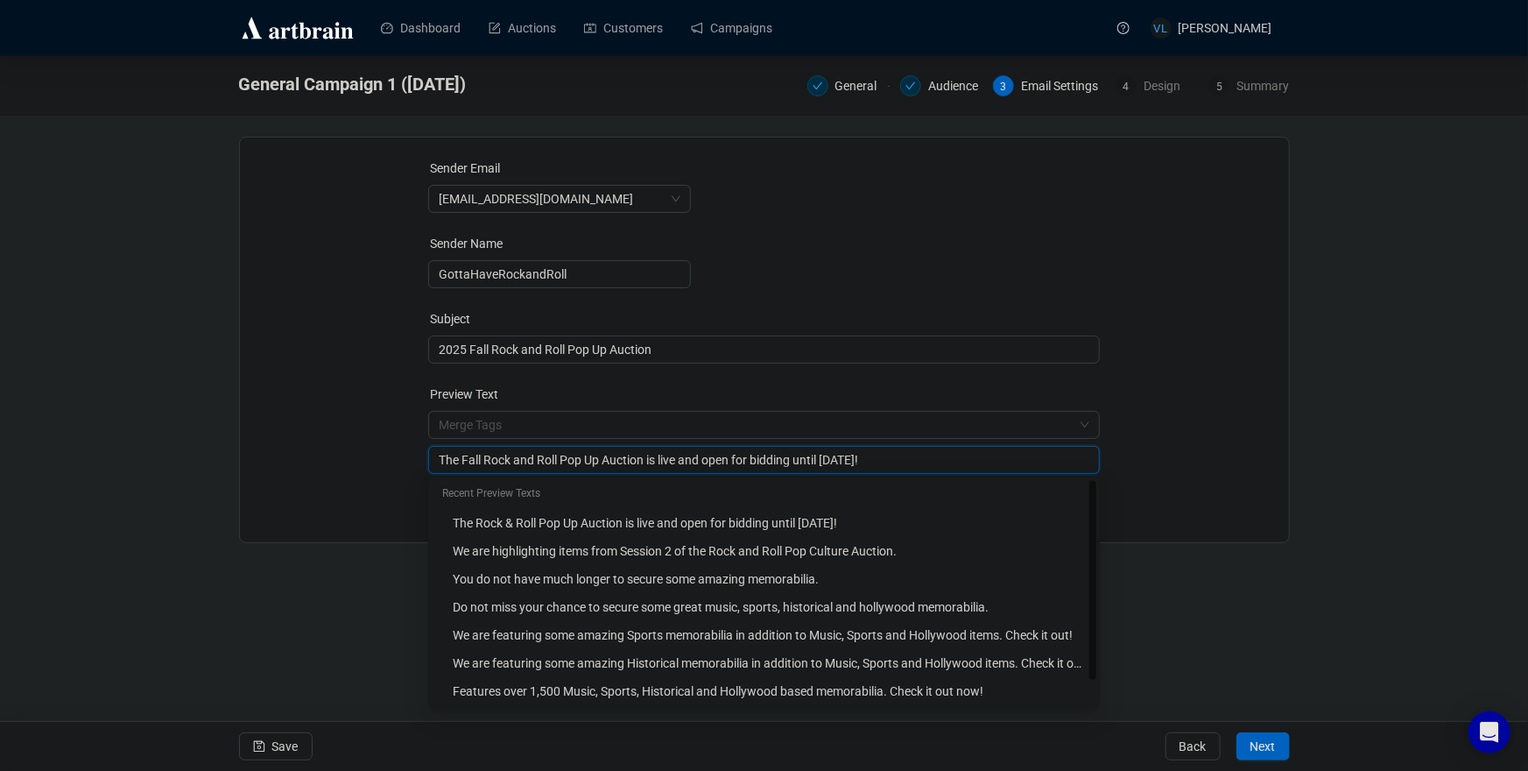
type input "The Fall Rock and Roll Pop Up Auction is live and open for bidding until Octobe…"
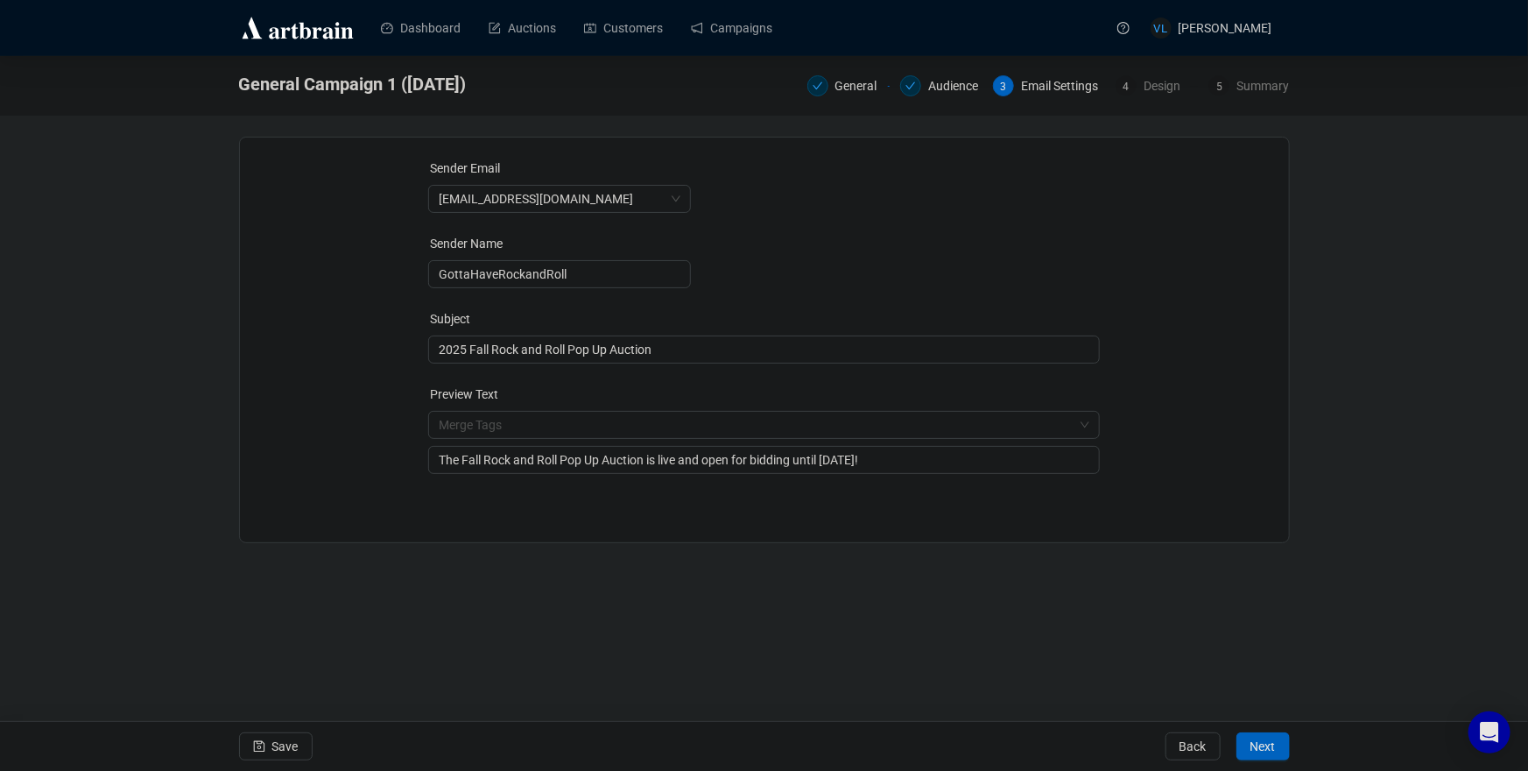
click at [327, 454] on div "Sender Email info@gottahaverockandroll.com Sender Name GottaHaveRockandRoll Sub…" at bounding box center [764, 326] width 1007 height 336
click at [279, 750] on span "Save" at bounding box center [285, 746] width 26 height 49
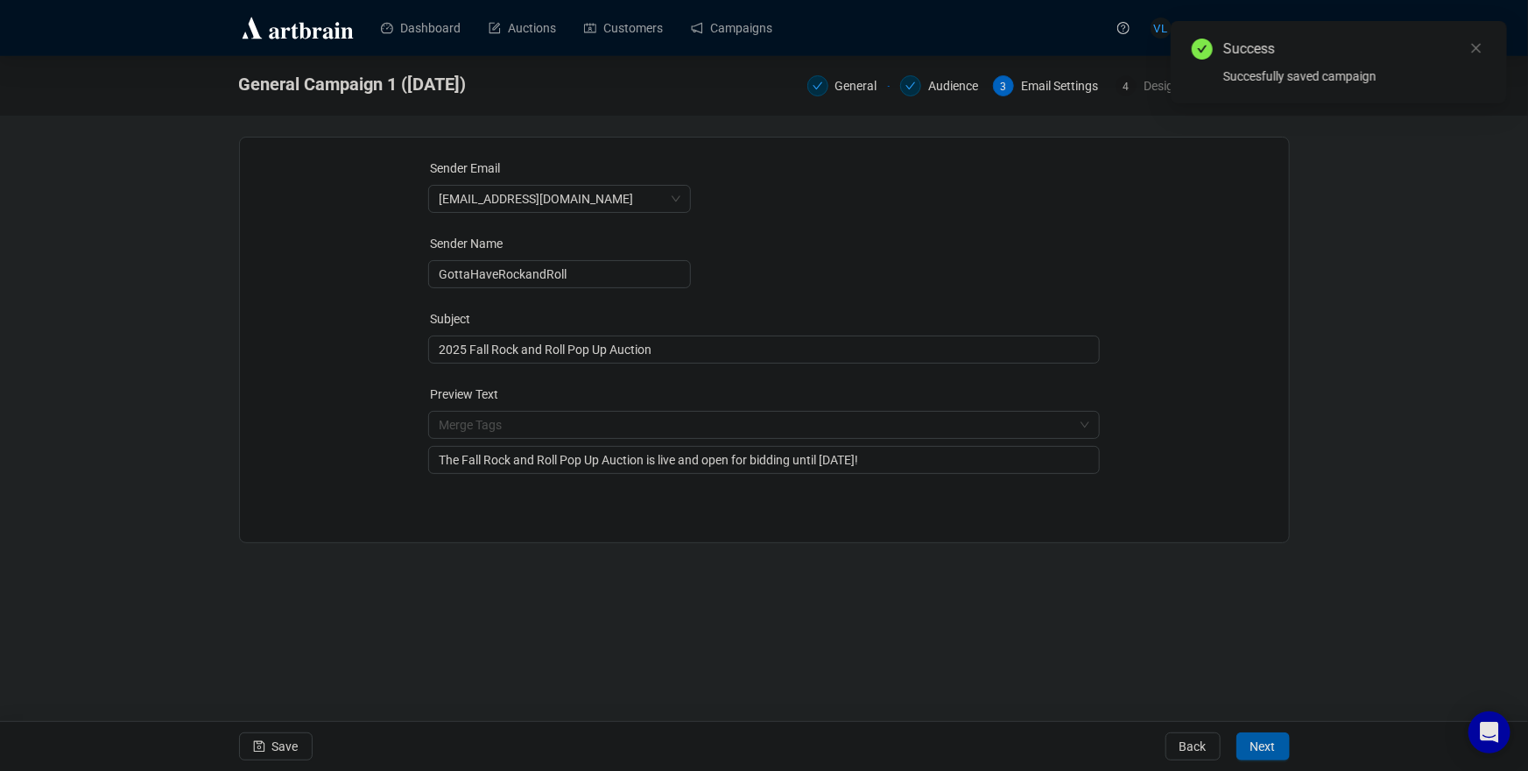
click at [1276, 750] on button "Next" at bounding box center [1262, 746] width 53 height 28
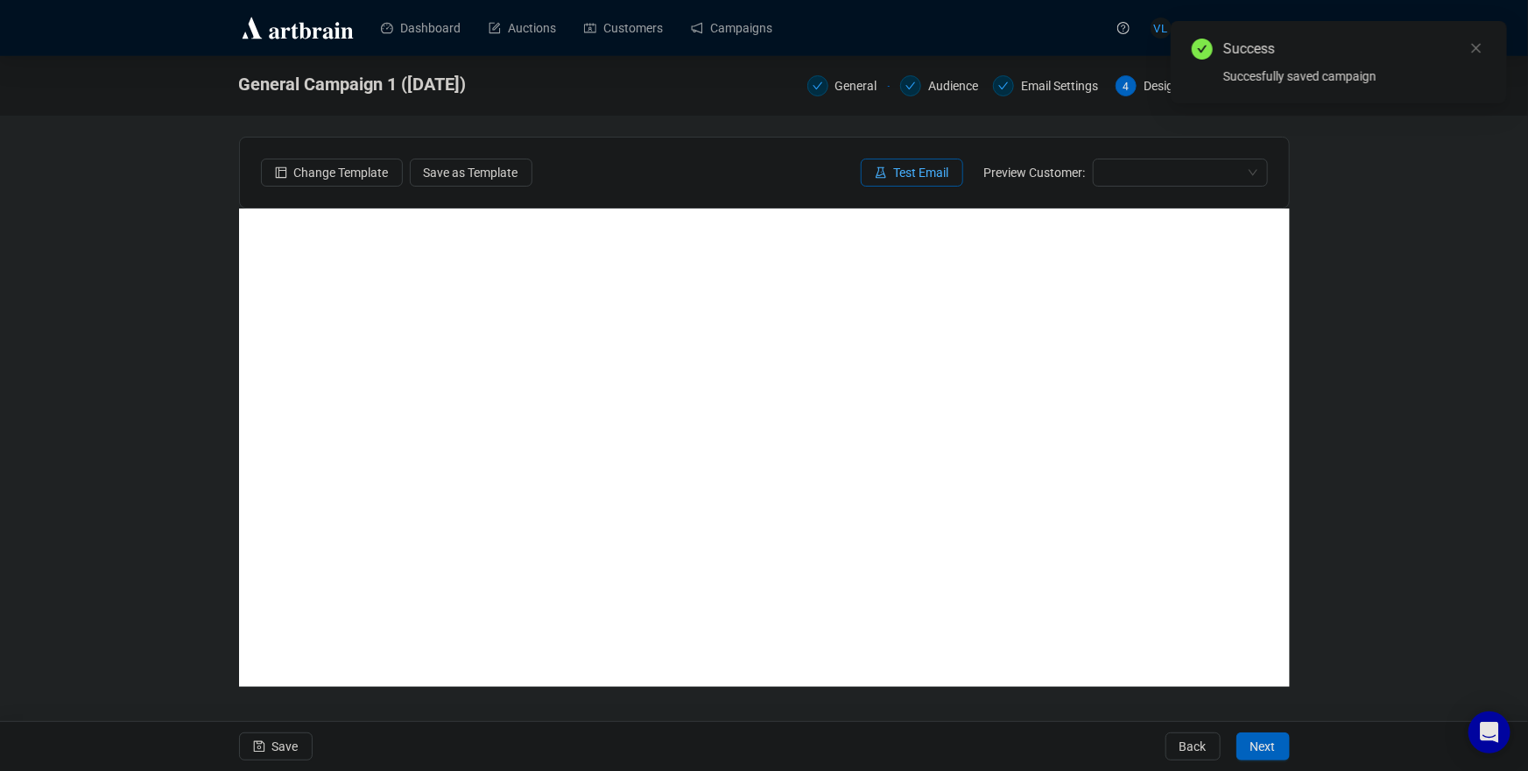
click at [882, 171] on button "Test Email" at bounding box center [912, 172] width 102 height 28
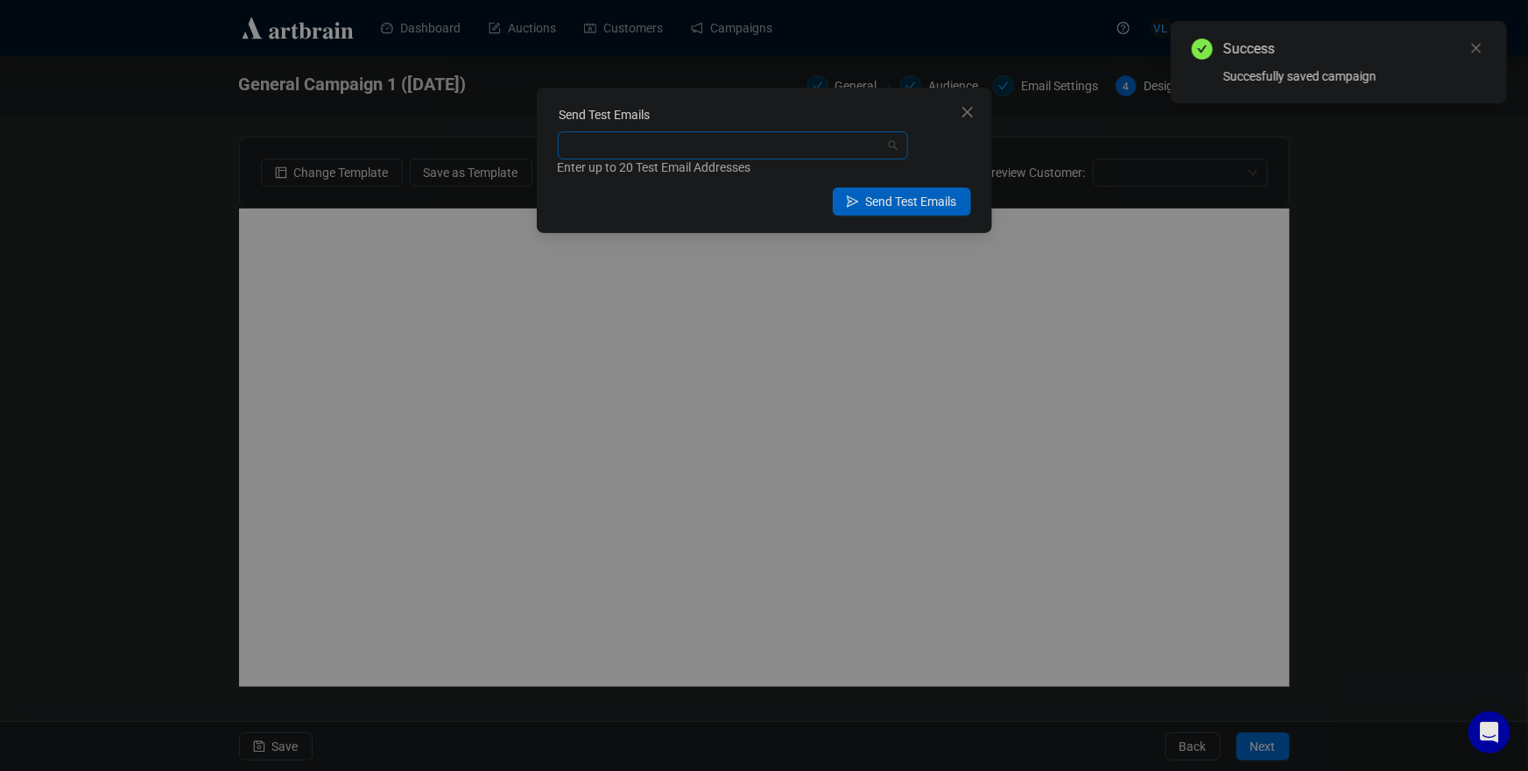
click at [730, 148] on div at bounding box center [723, 145] width 325 height 25
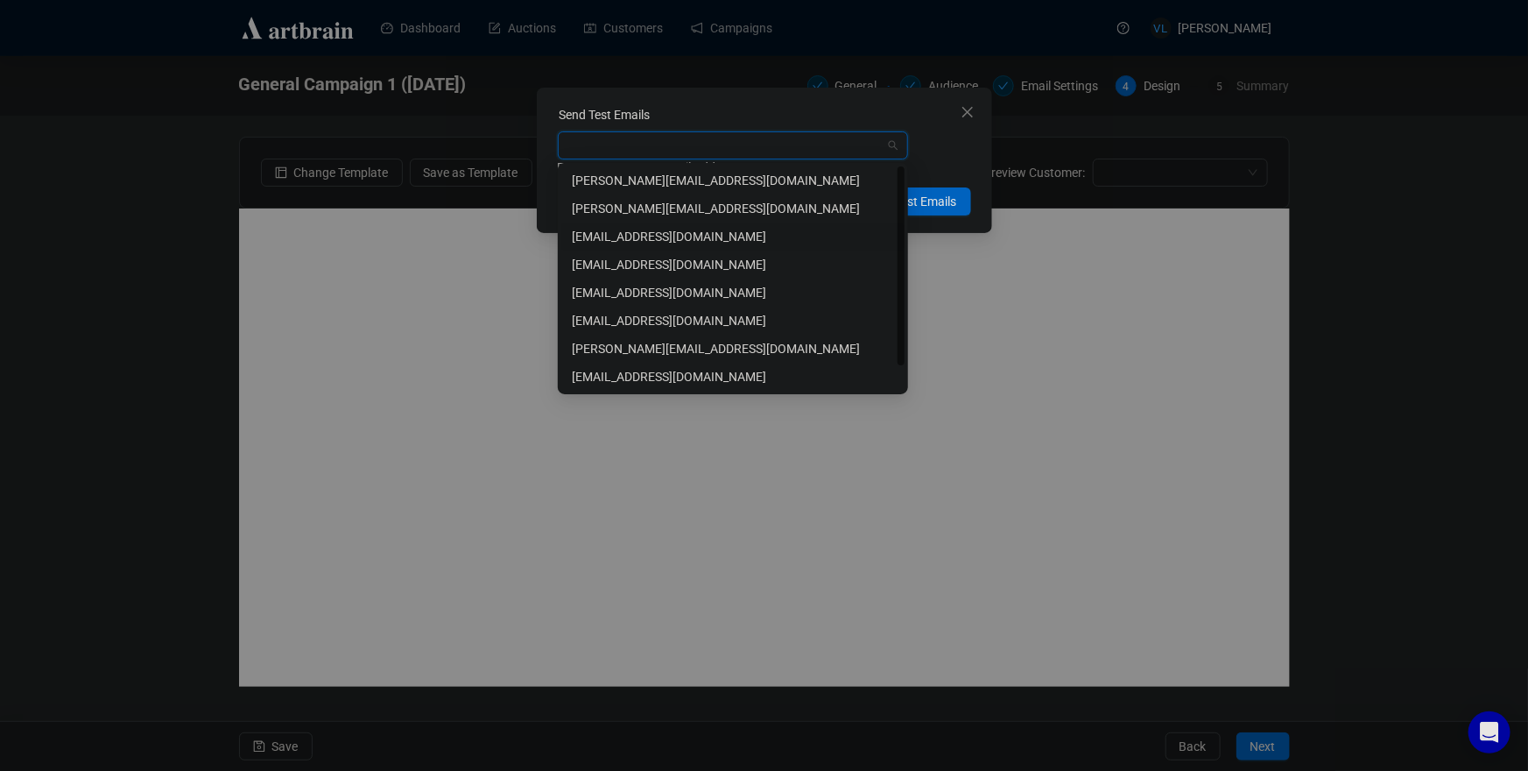
click at [677, 236] on div "vnleonwiese@gmail.com" at bounding box center [733, 236] width 322 height 19
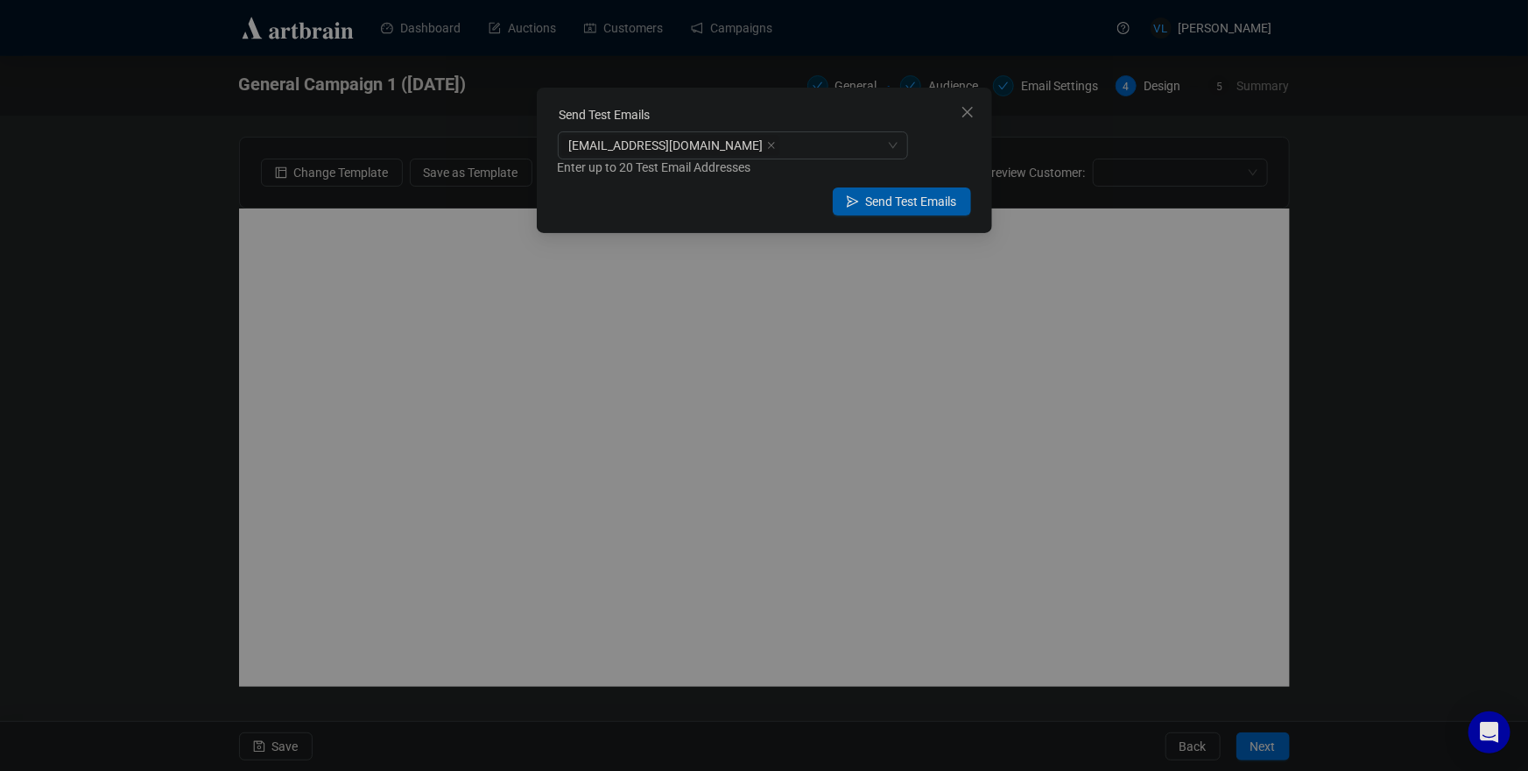
click at [942, 205] on span "Send Test Emails" at bounding box center [911, 201] width 91 height 19
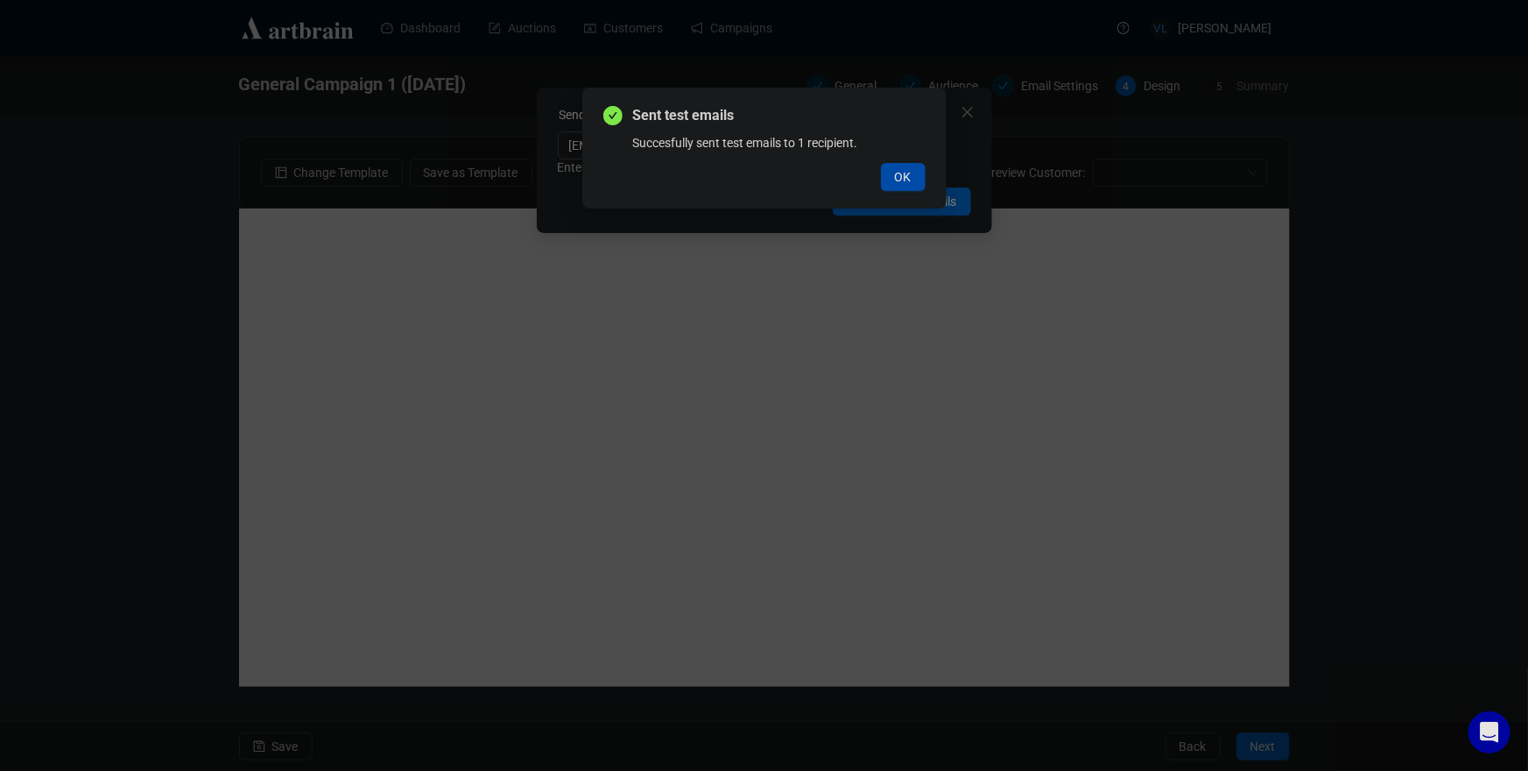
click at [900, 177] on span "OK" at bounding box center [903, 176] width 17 height 19
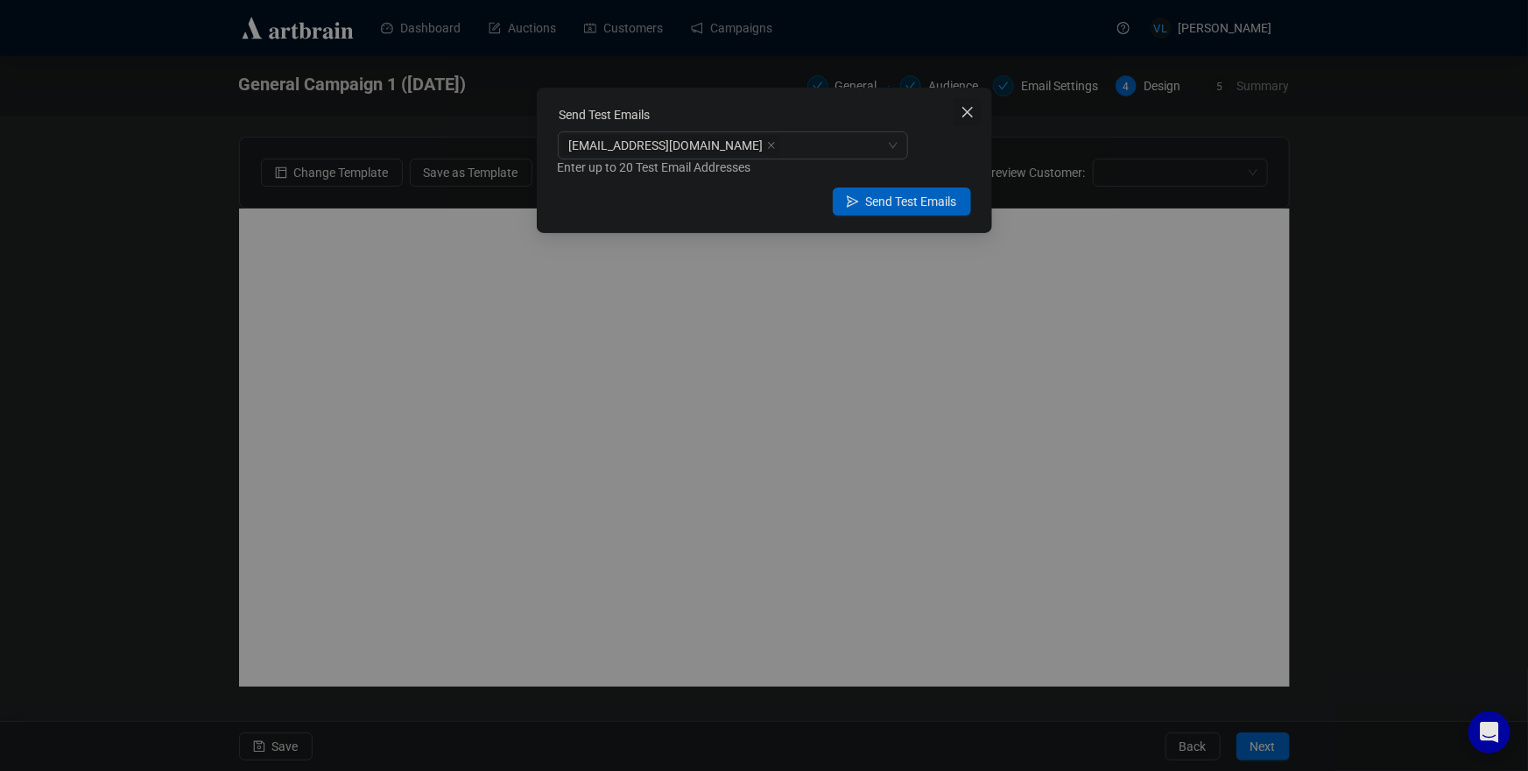
click at [968, 111] on icon "close" at bounding box center [966, 112] width 11 height 11
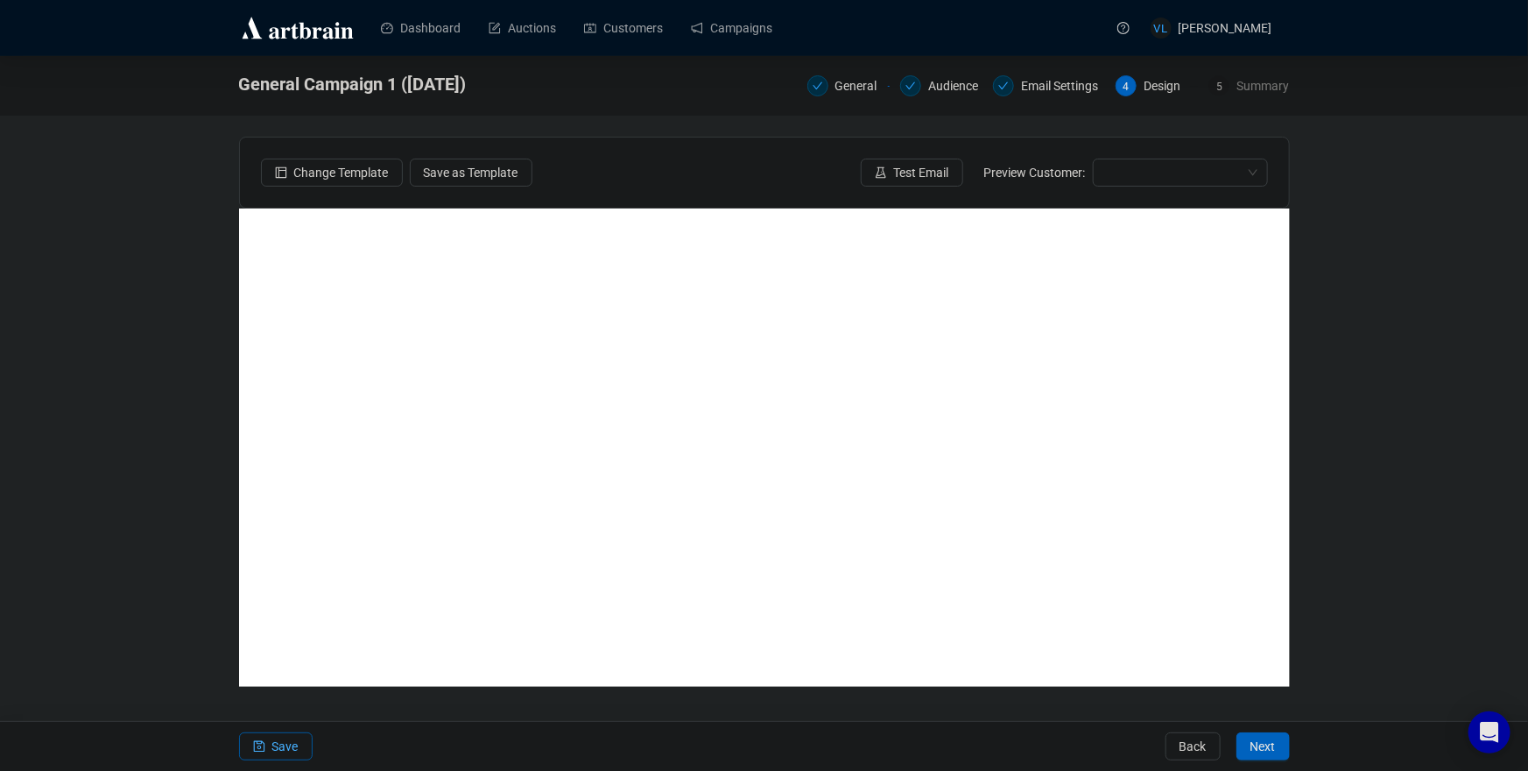
click at [272, 746] on span "Save" at bounding box center [285, 746] width 26 height 49
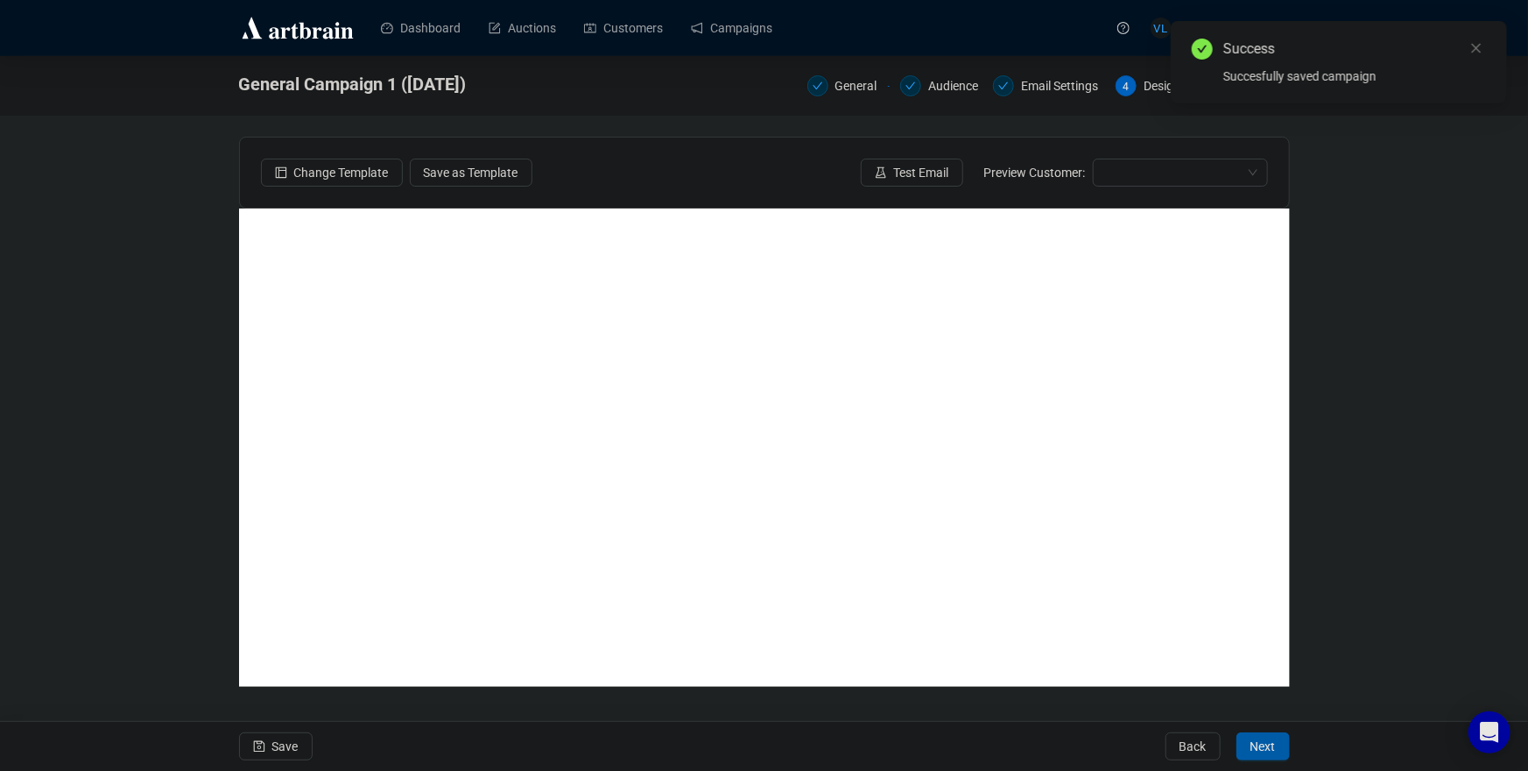
click at [1271, 750] on span "Next" at bounding box center [1262, 746] width 25 height 49
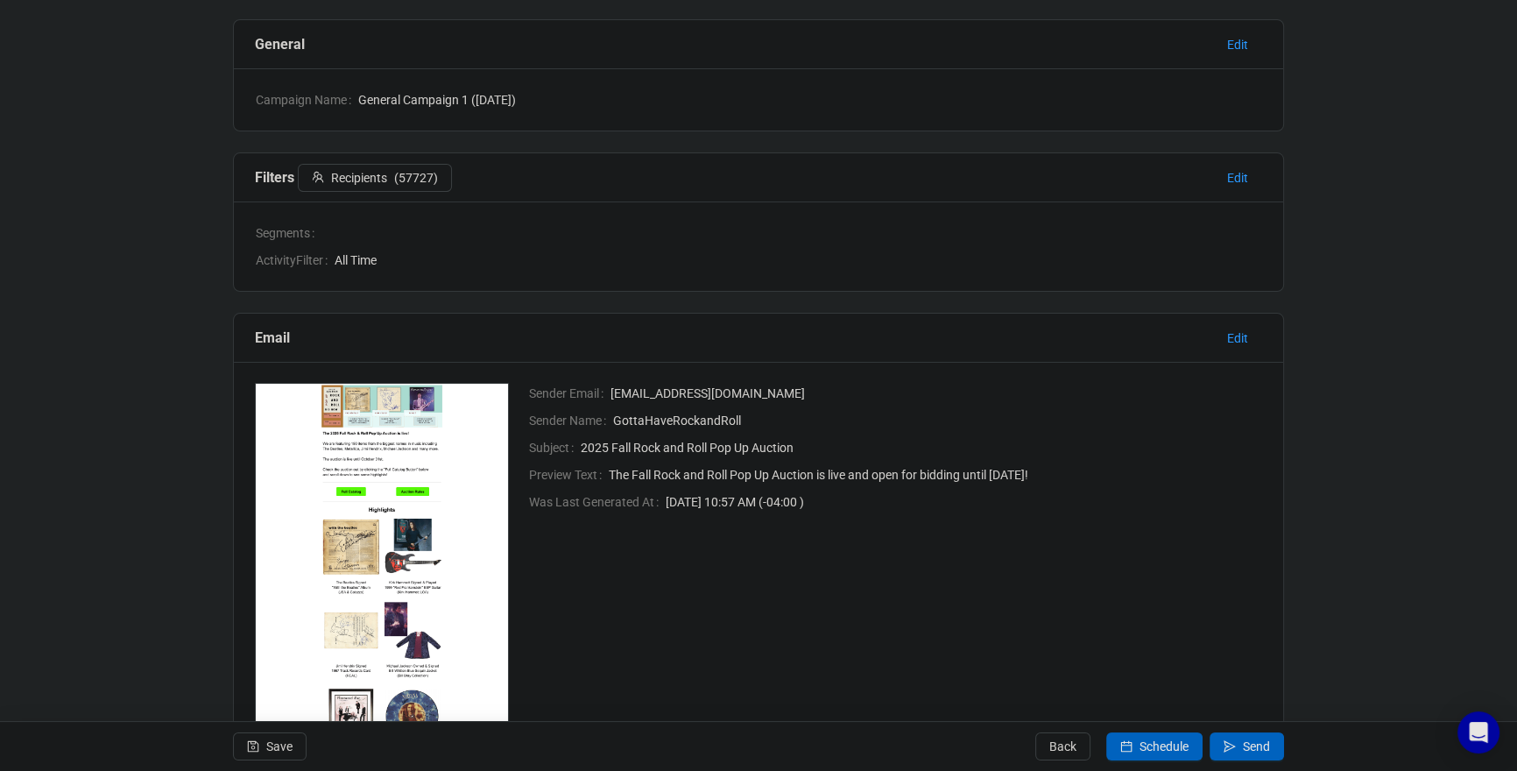
scroll to position [129, 0]
